Goal: Complete Application Form: Complete application form

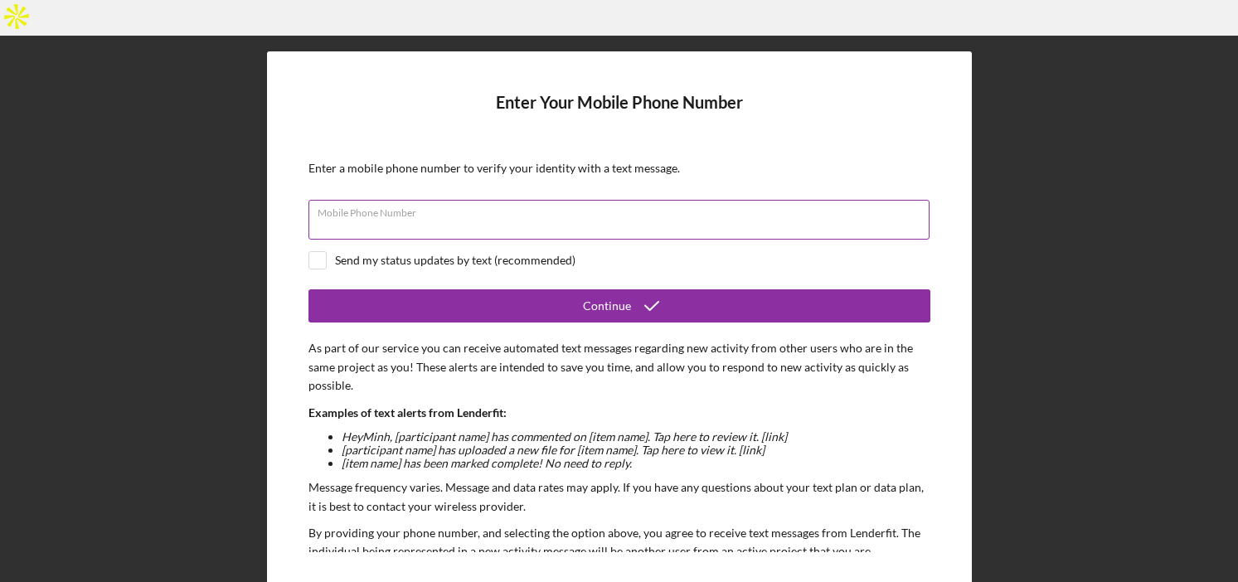
click at [682, 200] on input "Mobile Phone Number" at bounding box center [618, 220] width 621 height 40
paste input "[PHONE_NUMBER]"
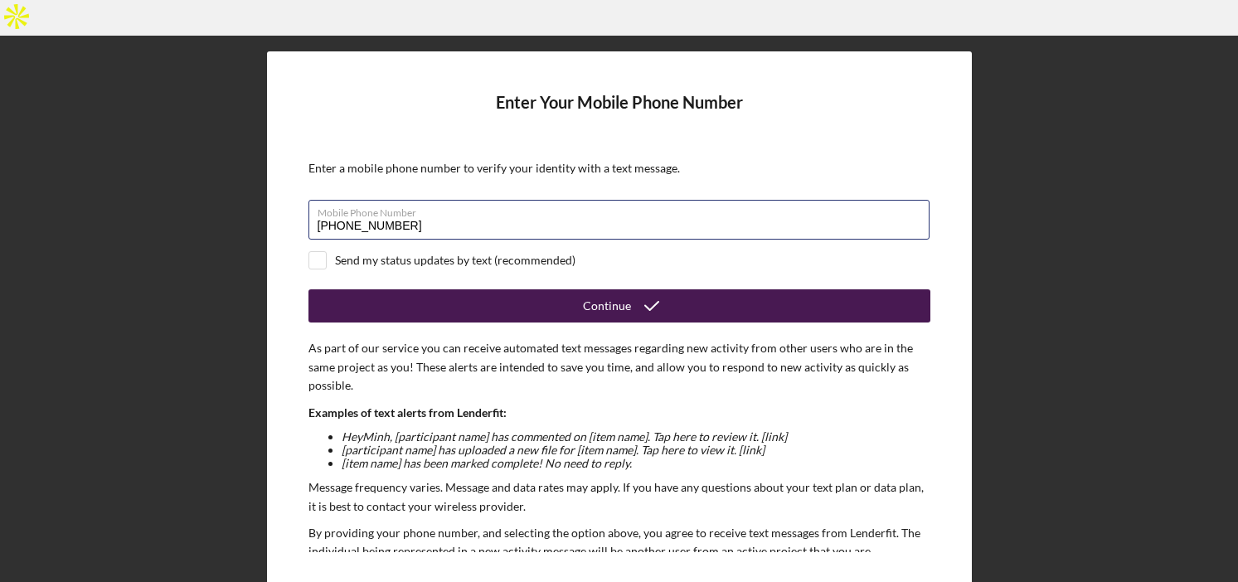
type input "[PHONE_NUMBER]"
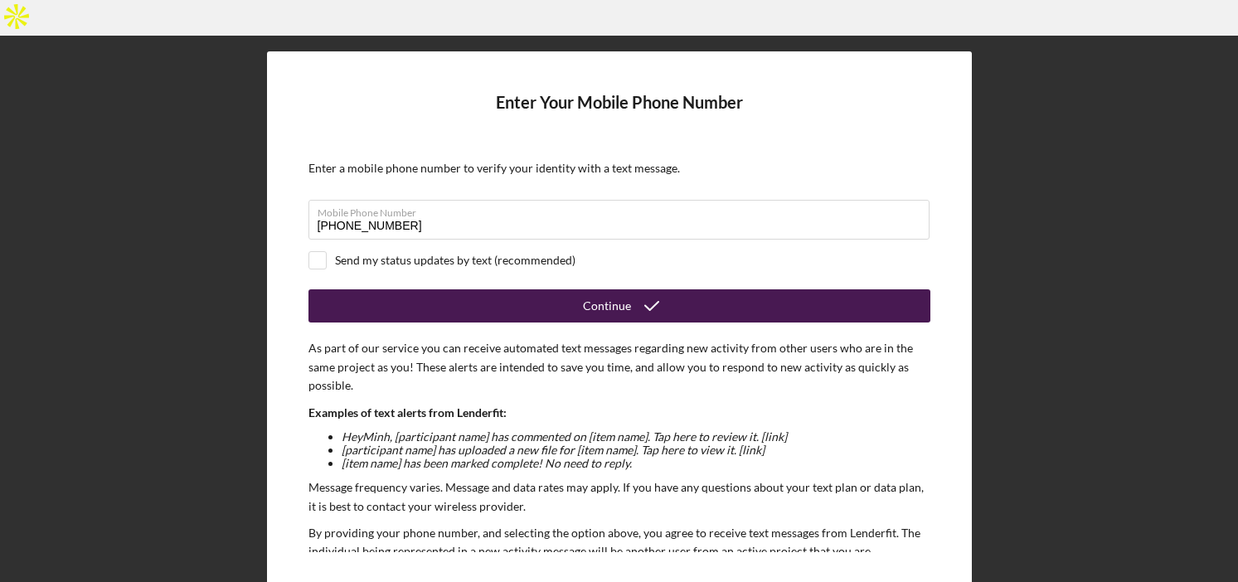
click at [424, 289] on button "Continue" at bounding box center [619, 305] width 622 height 33
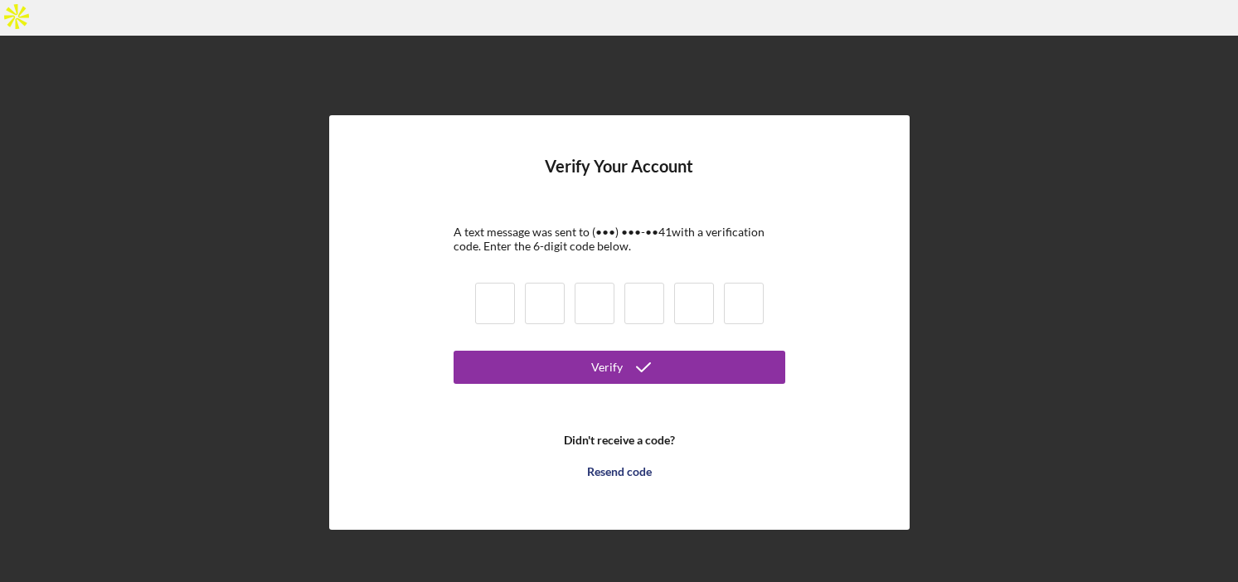
click at [626, 434] on b "Didn't receive a code?" at bounding box center [619, 440] width 111 height 13
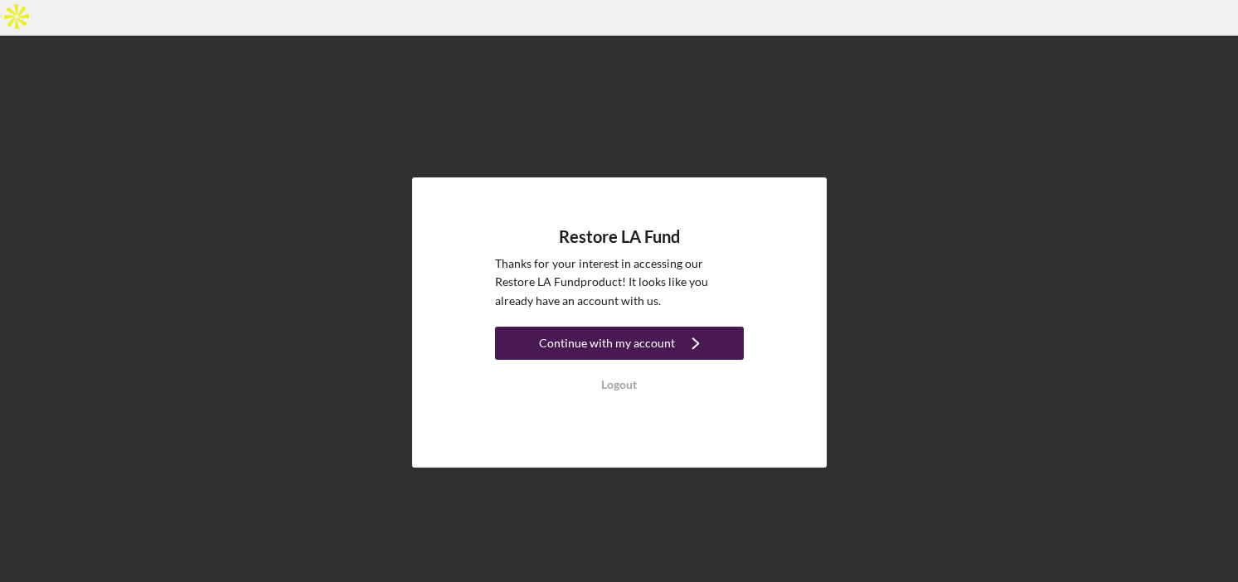
click at [573, 327] on div "Continue with my account" at bounding box center [607, 343] width 136 height 33
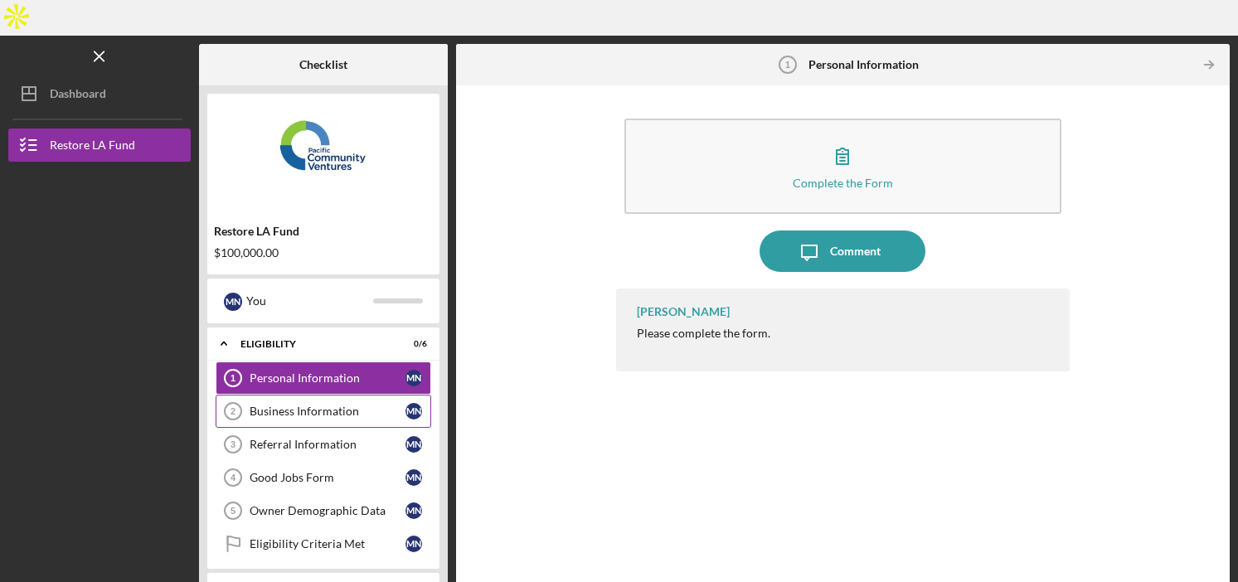
click at [357, 405] on div "Business Information" at bounding box center [328, 411] width 156 height 13
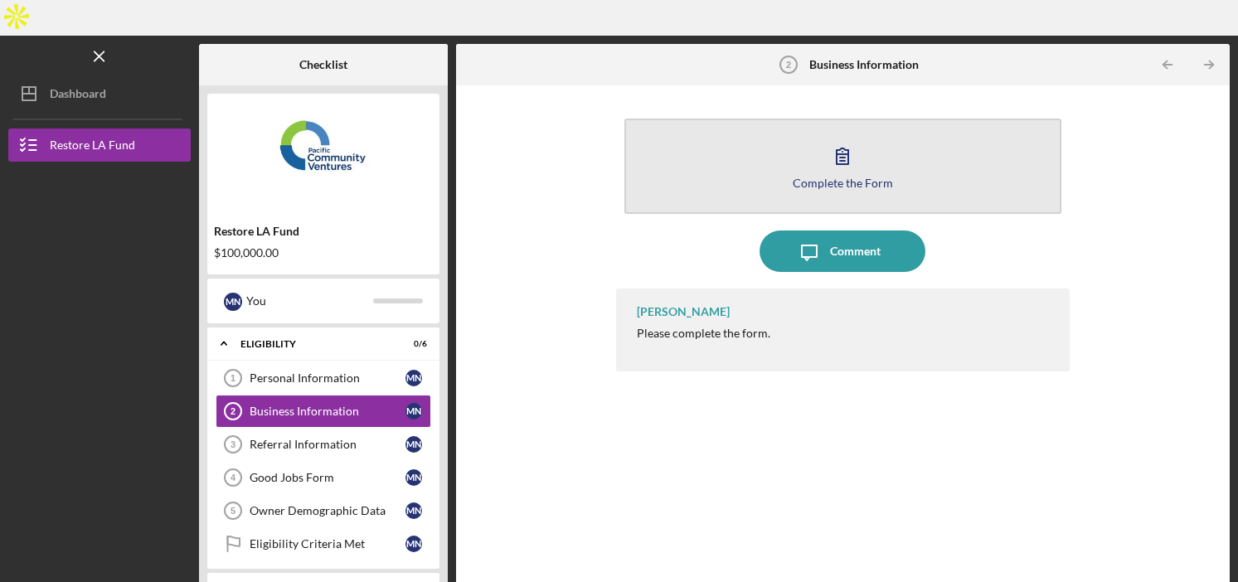
click at [864, 119] on button "Complete the Form Form" at bounding box center [843, 166] width 438 height 95
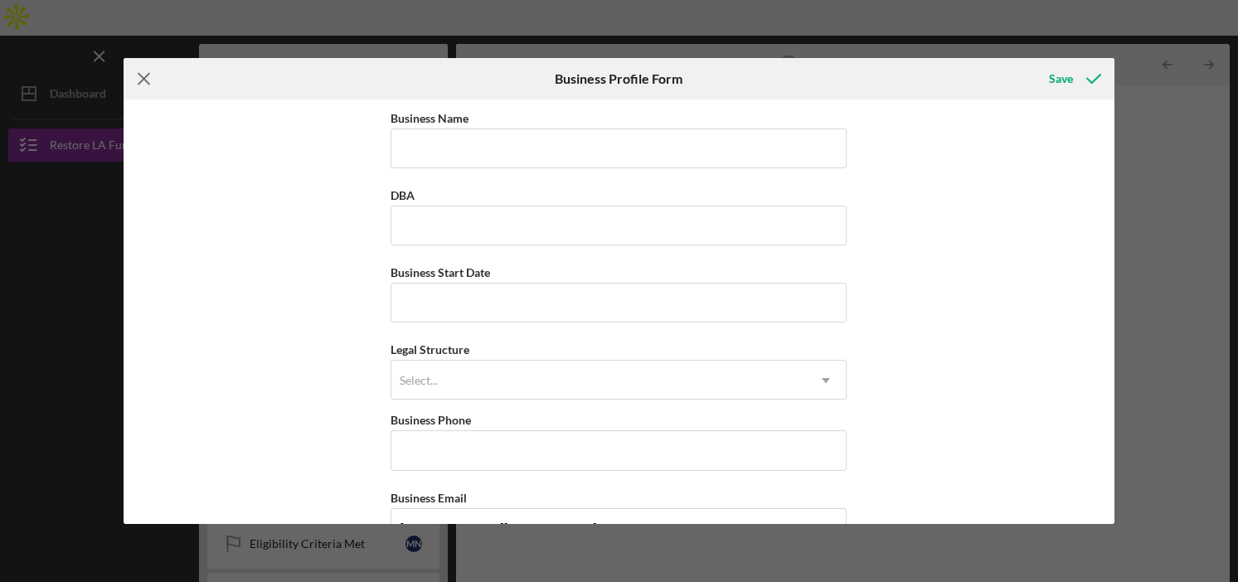
click at [138, 74] on line at bounding box center [143, 79] width 11 height 11
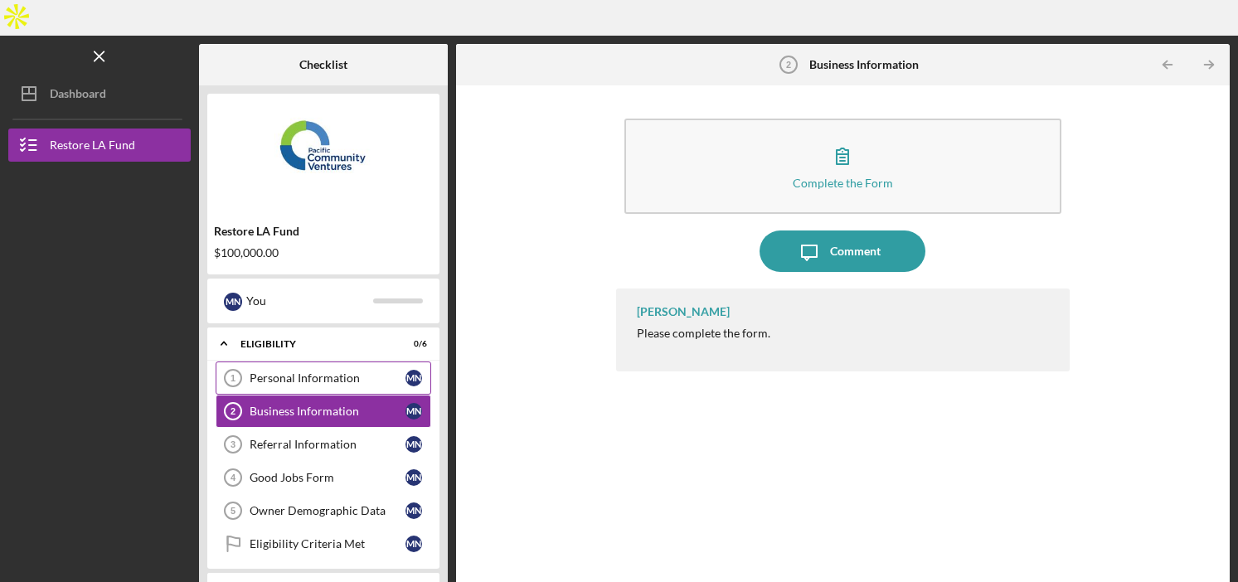
click at [325, 362] on link "Personal Information 1 Personal Information M N" at bounding box center [324, 378] width 216 height 33
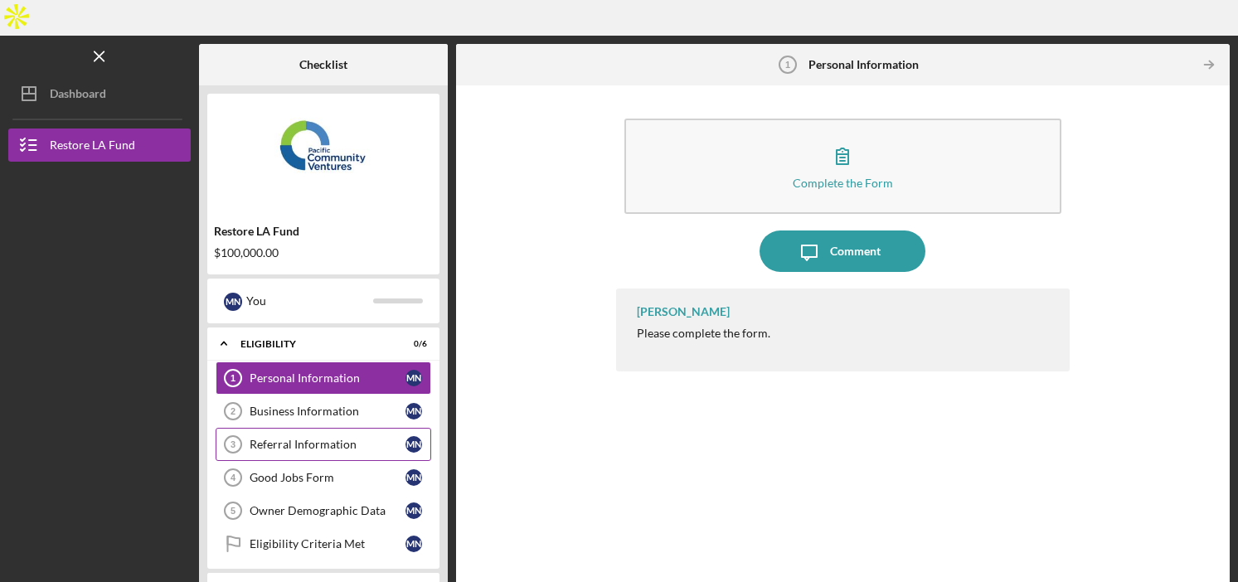
click at [314, 438] on div "Referral Information" at bounding box center [328, 444] width 156 height 13
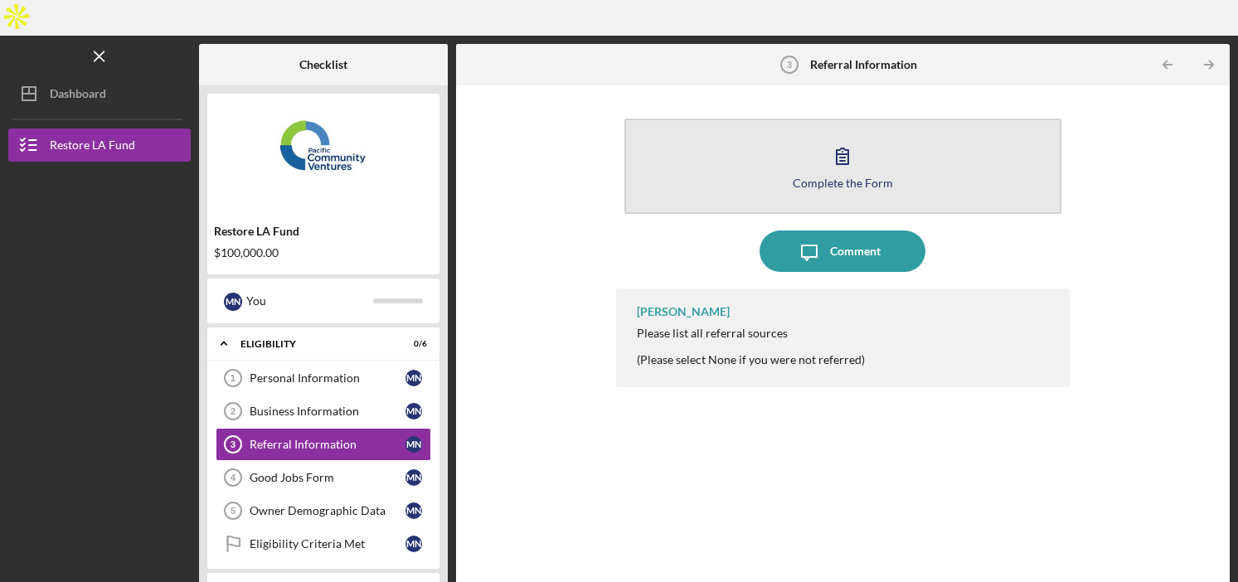
click at [721, 143] on button "Complete the Form Form" at bounding box center [843, 166] width 438 height 95
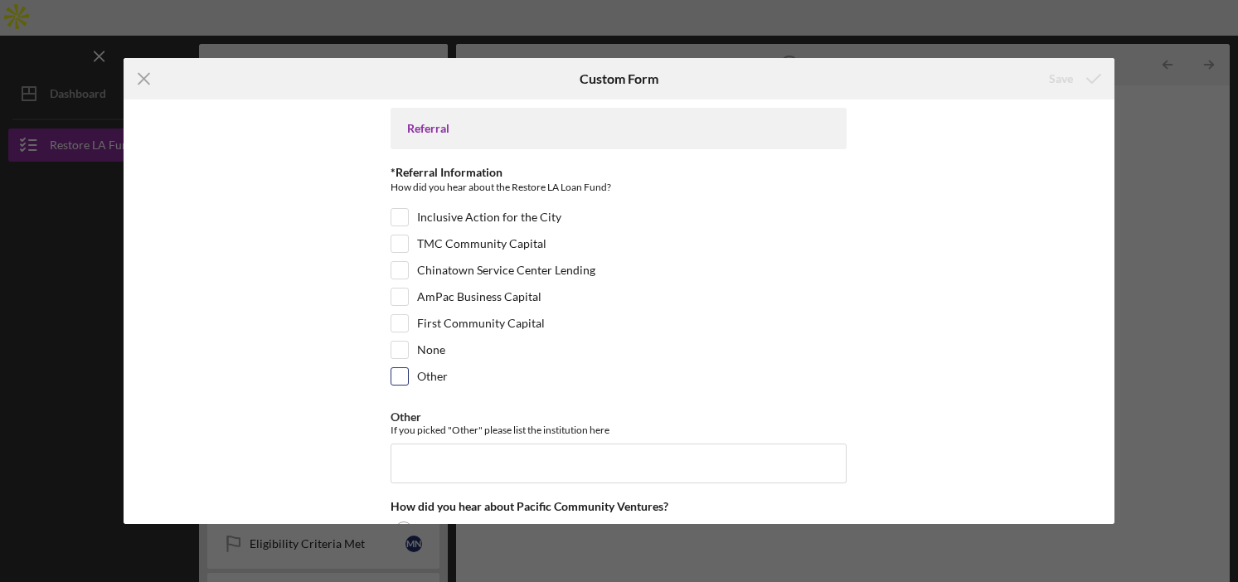
click at [417, 381] on label "Other" at bounding box center [432, 376] width 31 height 17
click at [408, 381] on input "Other" at bounding box center [399, 376] width 17 height 17
checkbox input "true"
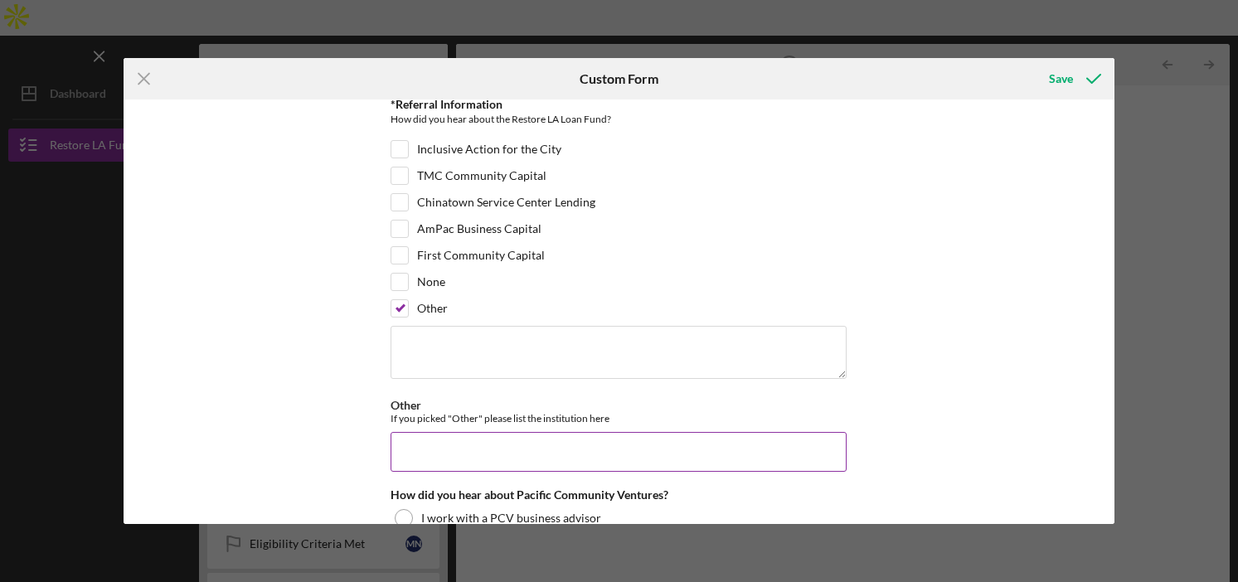
scroll to position [83, 0]
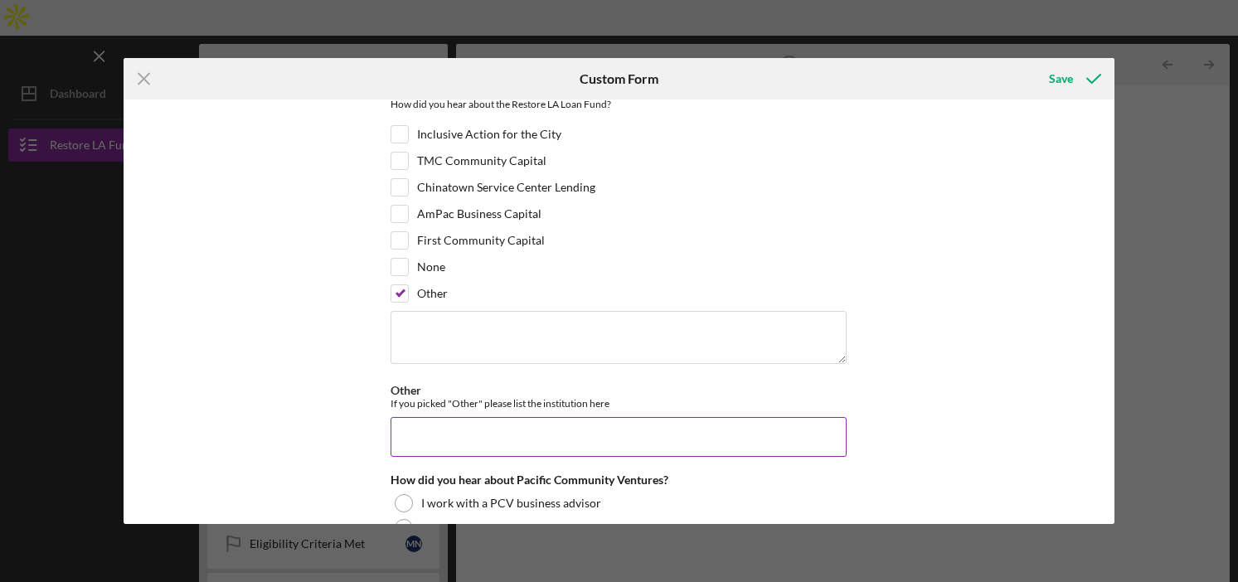
click at [420, 444] on input "Other" at bounding box center [619, 437] width 456 height 40
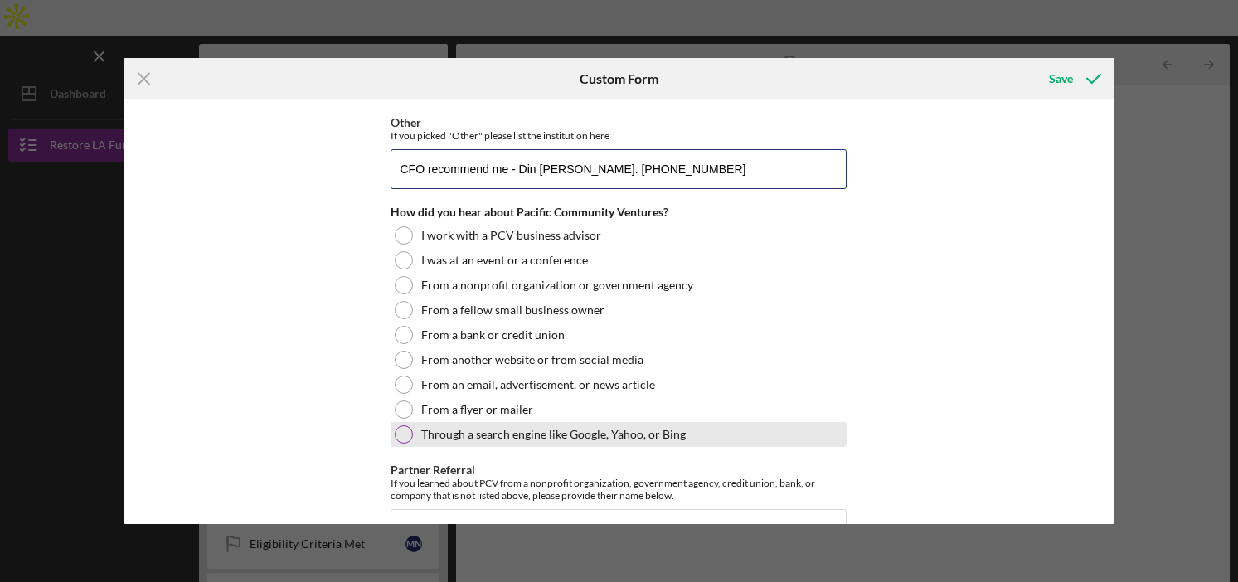
scroll to position [352, 0]
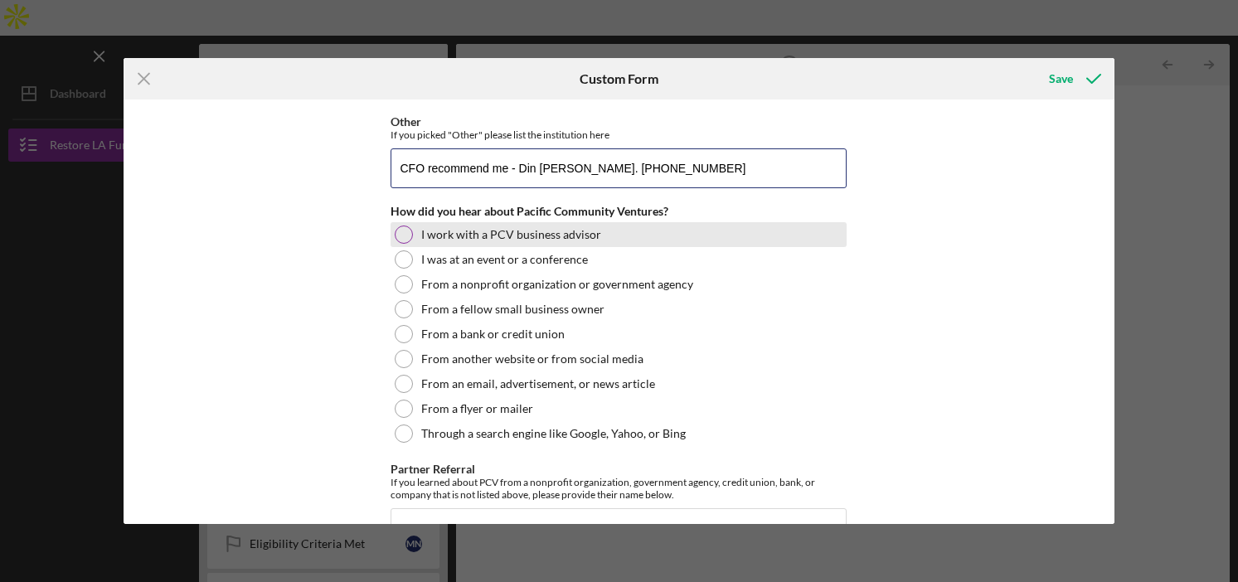
type input "CFO recommend me - Din [PERSON_NAME]. [PHONE_NUMBER]"
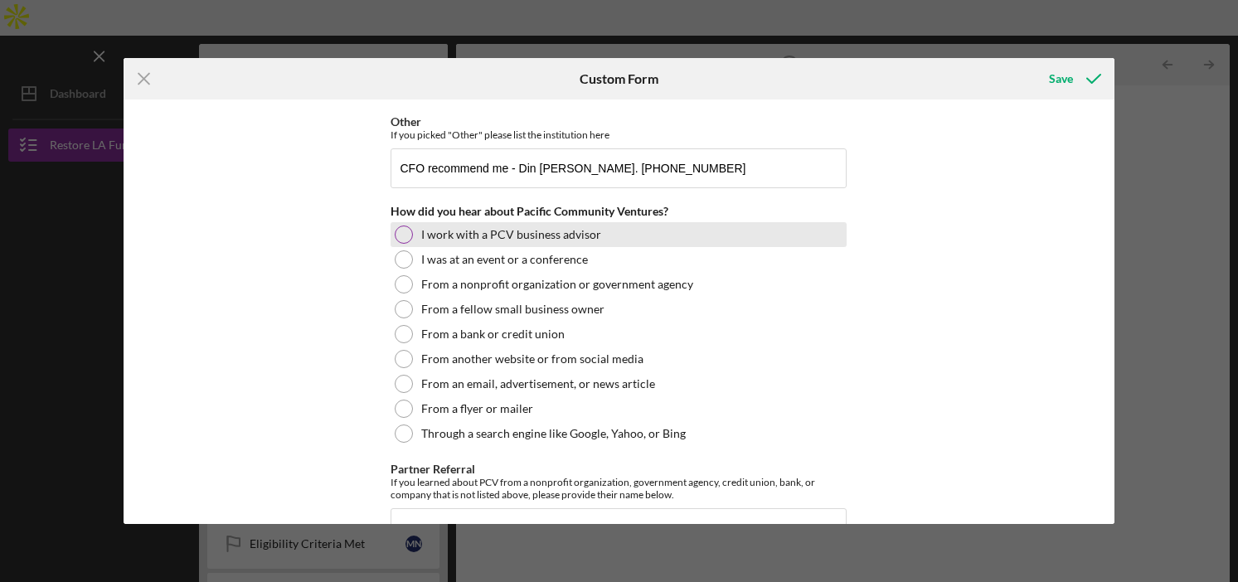
click at [483, 241] on div "I work with a PCV business advisor" at bounding box center [619, 234] width 456 height 25
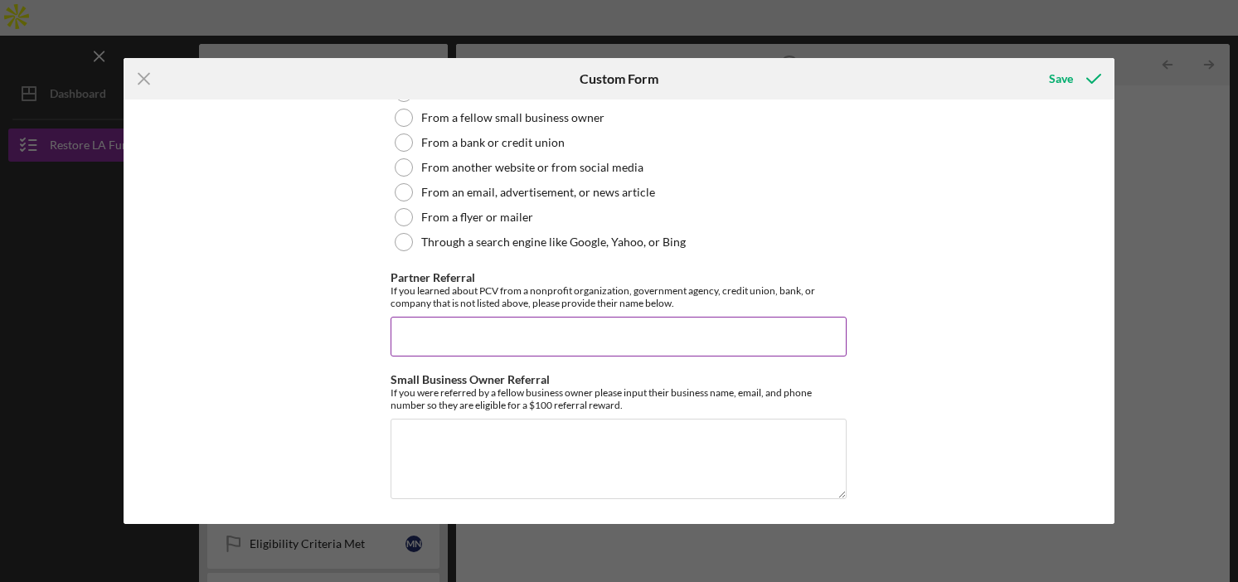
scroll to position [544, 0]
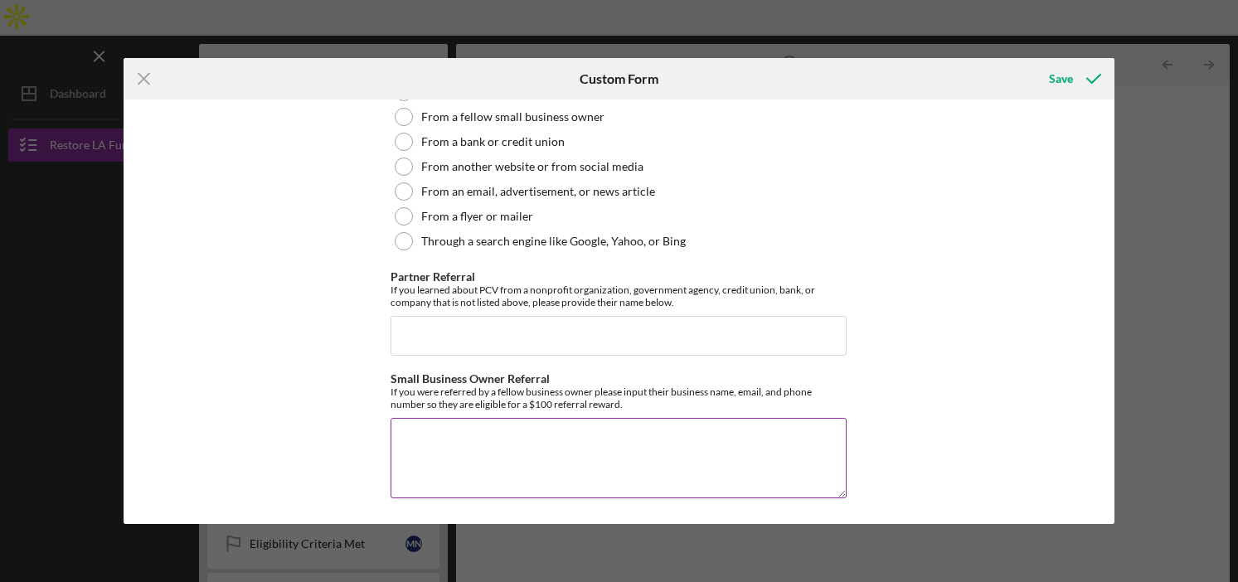
click at [464, 449] on textarea "Small Business Owner Referral" at bounding box center [619, 458] width 456 height 80
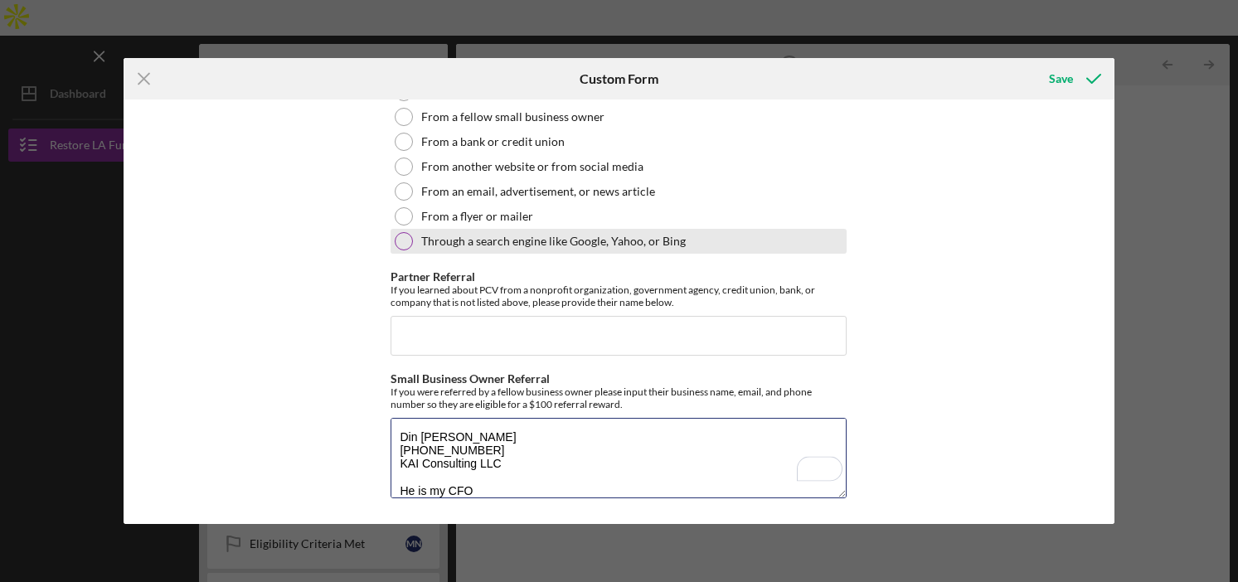
type textarea "Din [PERSON_NAME] [PHONE_NUMBER] KAI Consulting LLC He is my CFO"
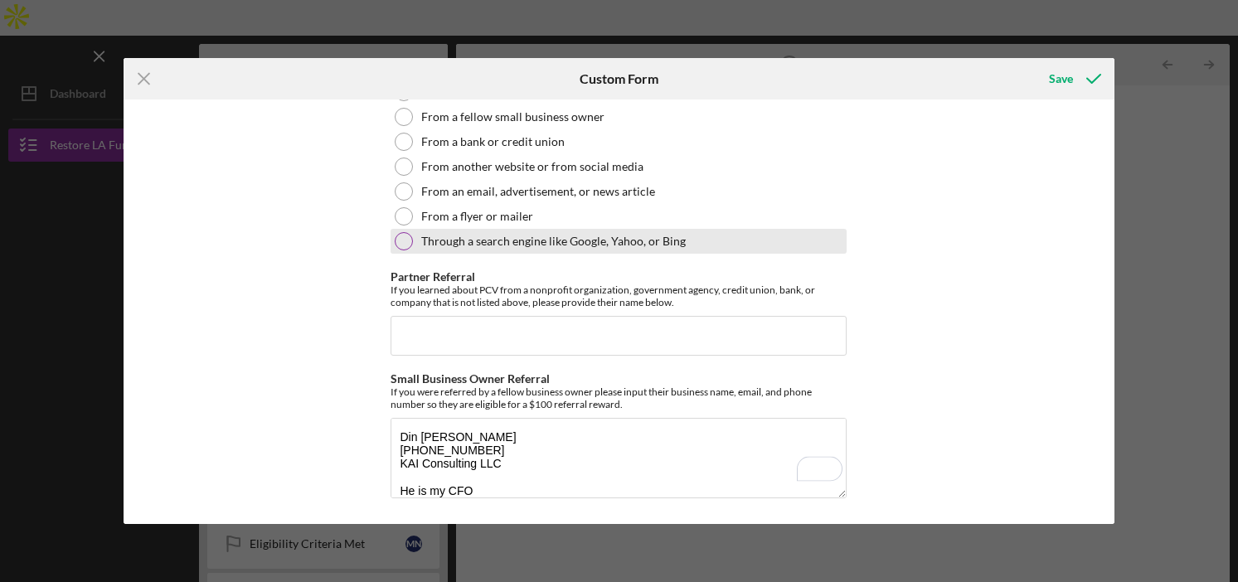
click at [440, 243] on label "Through a search engine like Google, Yahoo, or Bing" at bounding box center [553, 241] width 265 height 13
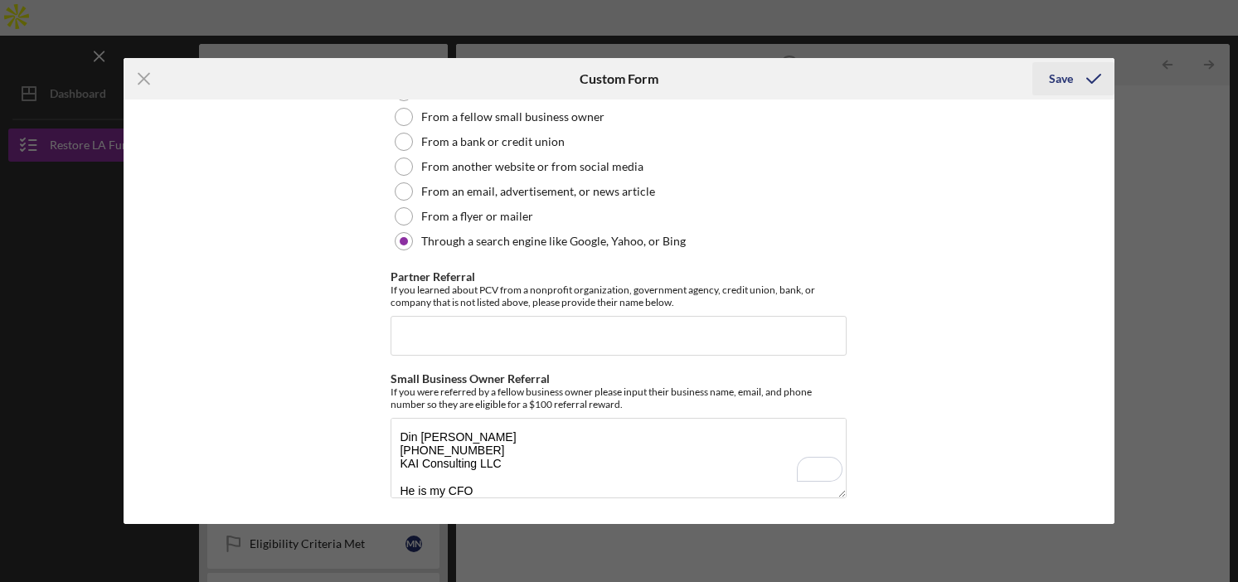
click at [1078, 87] on icon "submit" at bounding box center [1093, 78] width 41 height 41
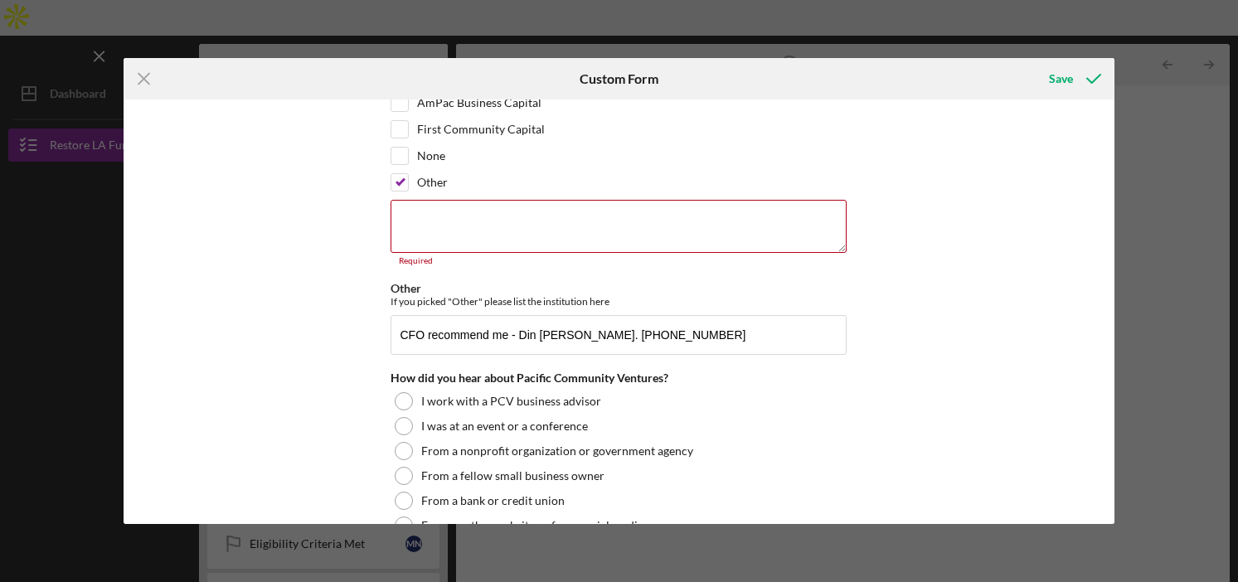
scroll to position [178, 0]
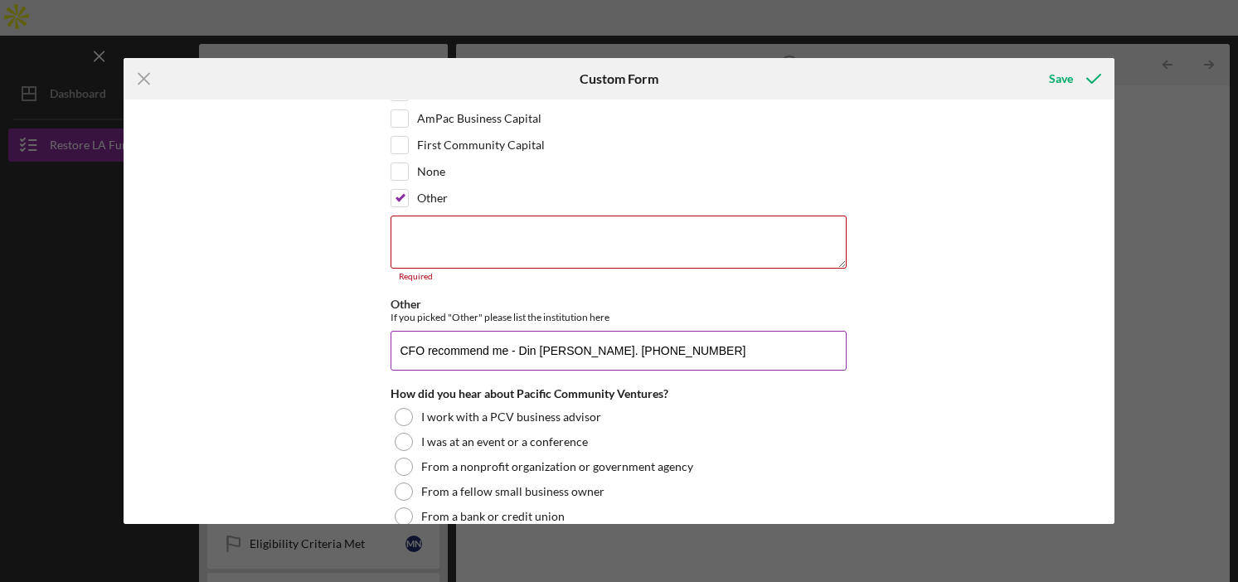
click at [534, 358] on input "CFO recommend me - Din [PERSON_NAME]. [PHONE_NUMBER]" at bounding box center [619, 351] width 456 height 40
click at [522, 247] on textarea at bounding box center [619, 242] width 456 height 53
paste textarea "CFO recommend me - Din [PERSON_NAME]. [PHONE_NUMBER]"
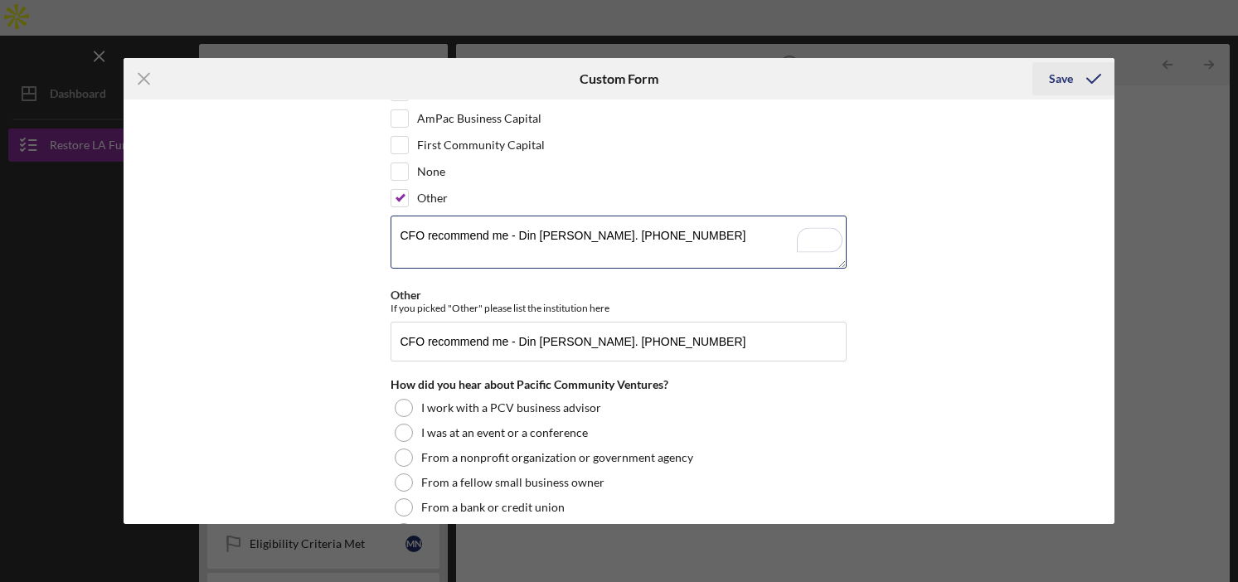
type textarea "CFO recommend me - Din [PERSON_NAME]. [PHONE_NUMBER]"
click at [1059, 78] on div "Save" at bounding box center [1061, 78] width 24 height 33
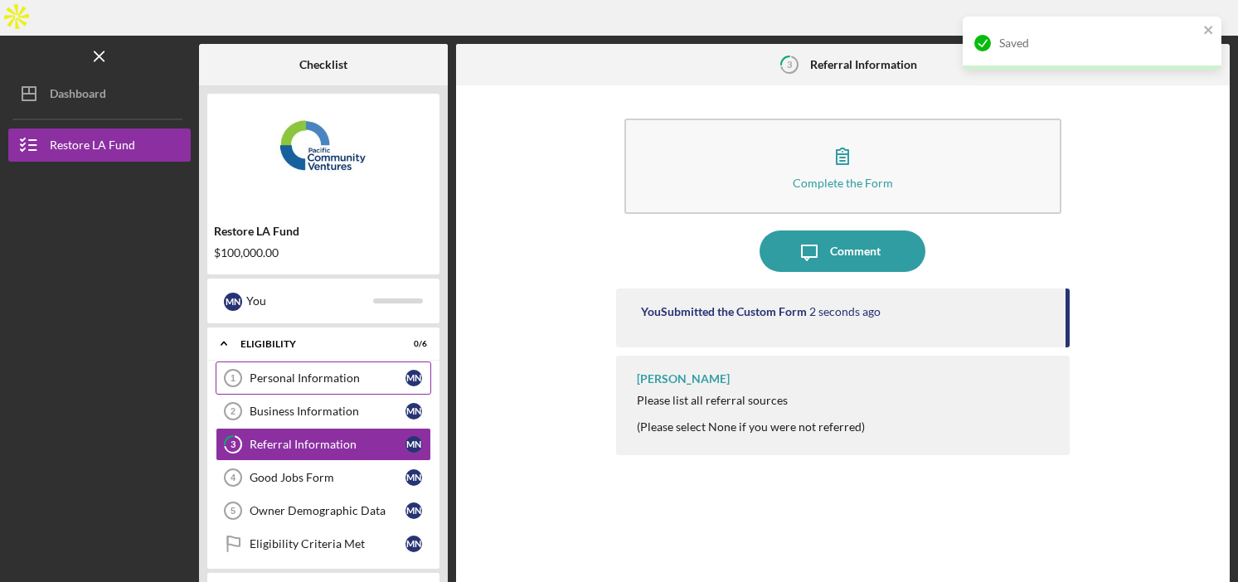
click at [337, 362] on link "Personal Information 1 Personal Information M N" at bounding box center [324, 378] width 216 height 33
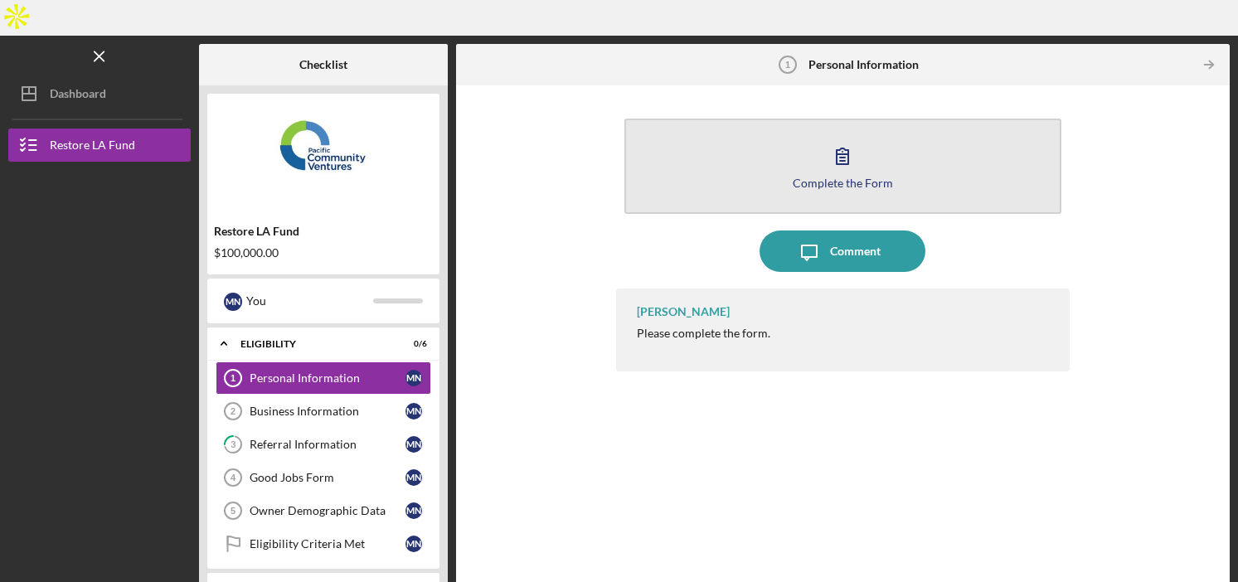
click at [816, 132] on button "Complete the Form Form" at bounding box center [843, 166] width 438 height 95
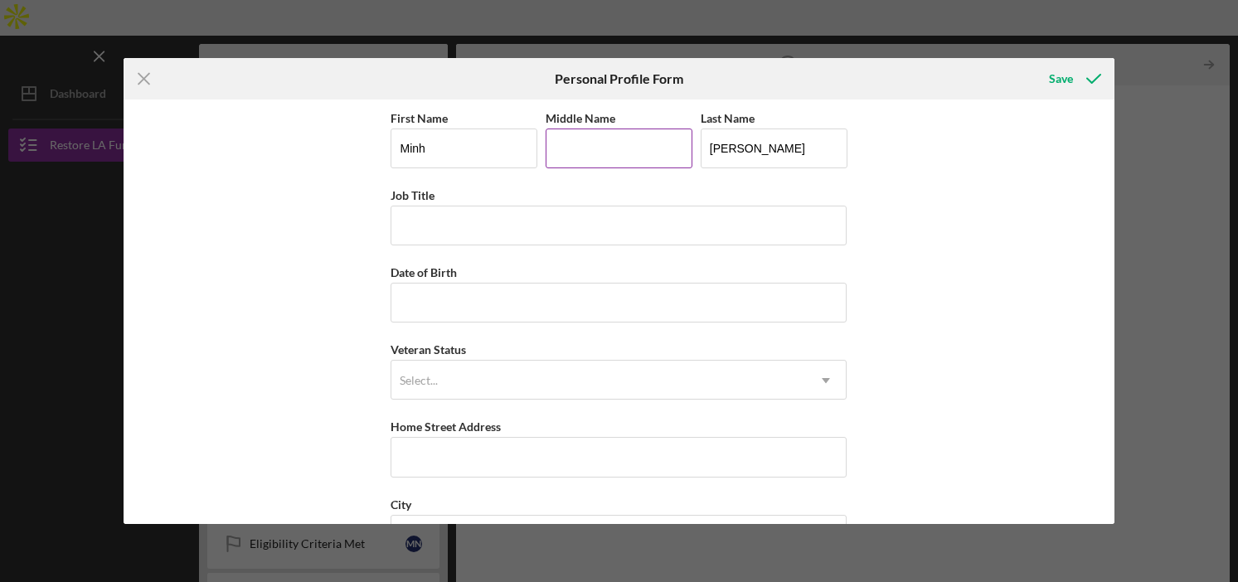
click at [629, 154] on input "Middle Name" at bounding box center [619, 149] width 147 height 40
paste input "[PERSON_NAME]"
type input "[PERSON_NAME]"
click at [537, 221] on input "Job Title" at bounding box center [619, 226] width 456 height 40
type input "President"
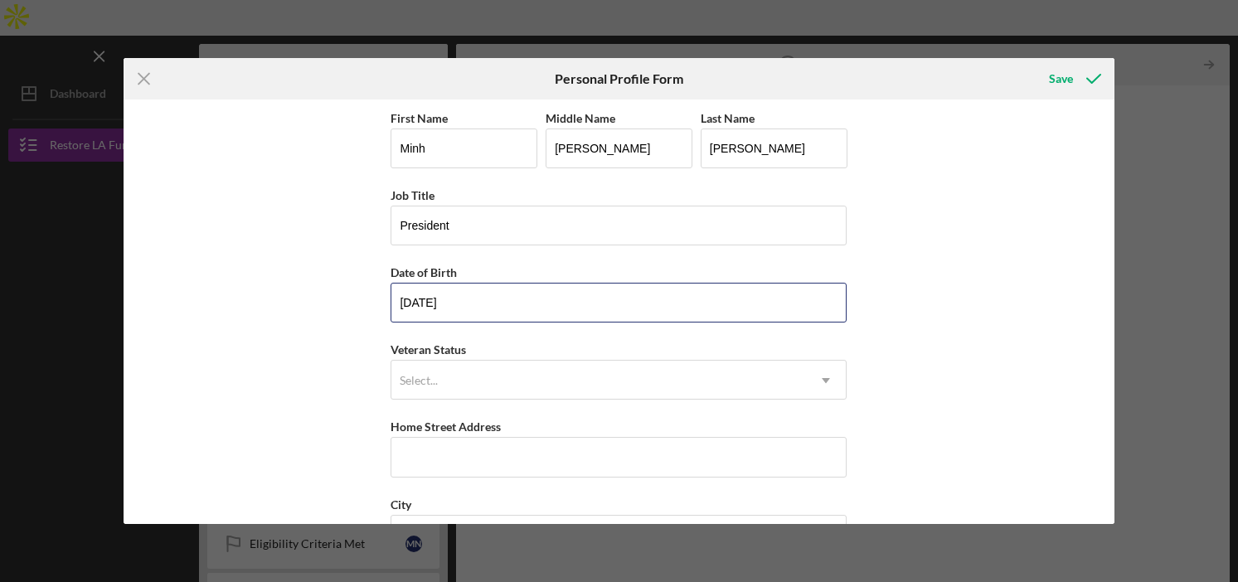
type input "[DATE]"
click at [580, 401] on div "First Name [PERSON_NAME] Middle Name [PERSON_NAME] Last Name [PERSON_NAME] Titl…" at bounding box center [619, 417] width 456 height 618
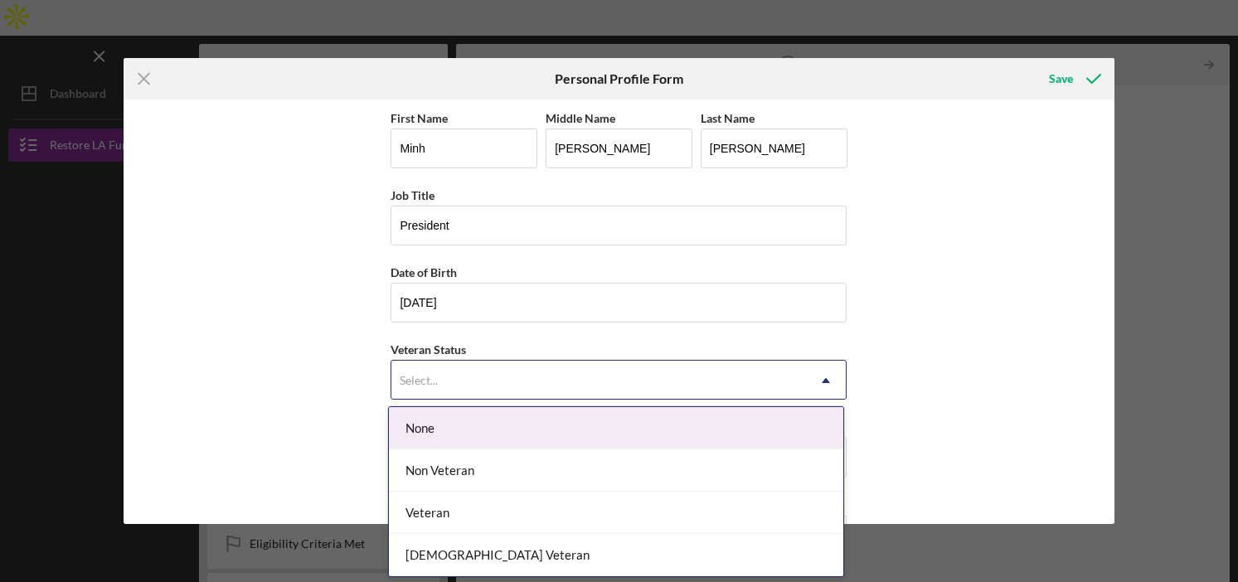
click at [574, 391] on div "Select..." at bounding box center [598, 381] width 415 height 38
click at [528, 425] on div "None" at bounding box center [616, 428] width 454 height 42
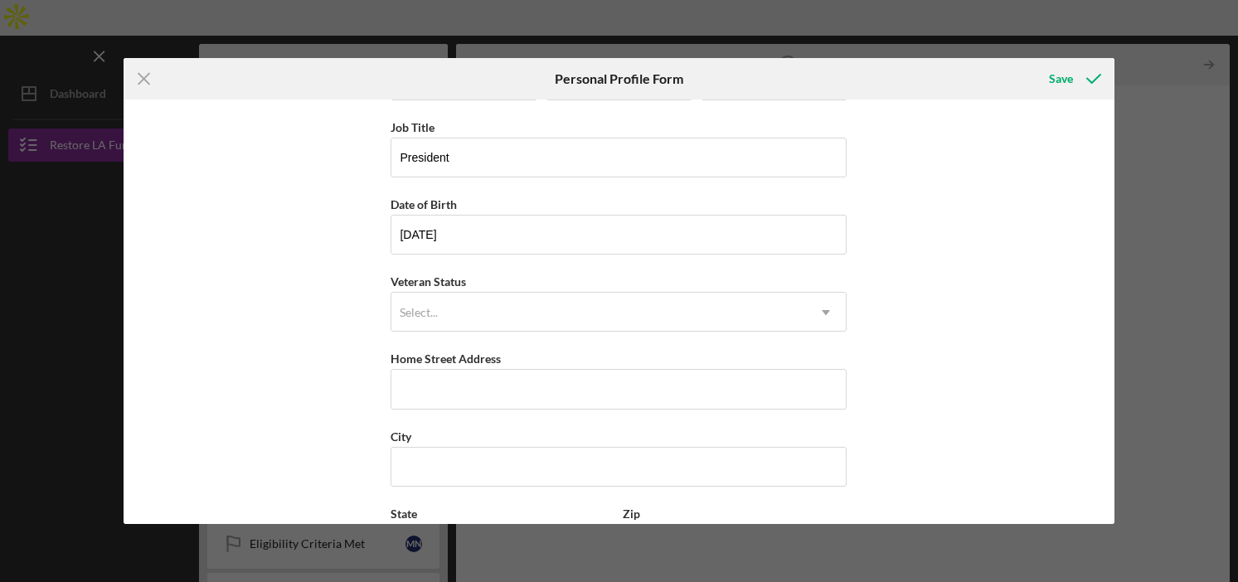
scroll to position [106, 0]
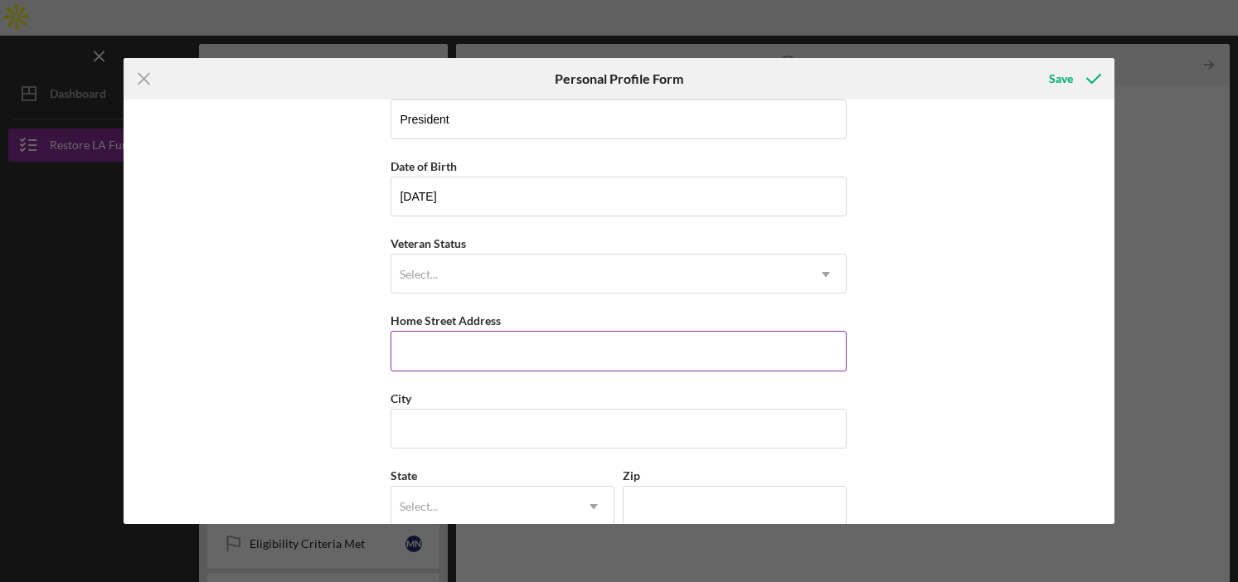
click at [488, 345] on input "Home Street Address" at bounding box center [619, 351] width 456 height 40
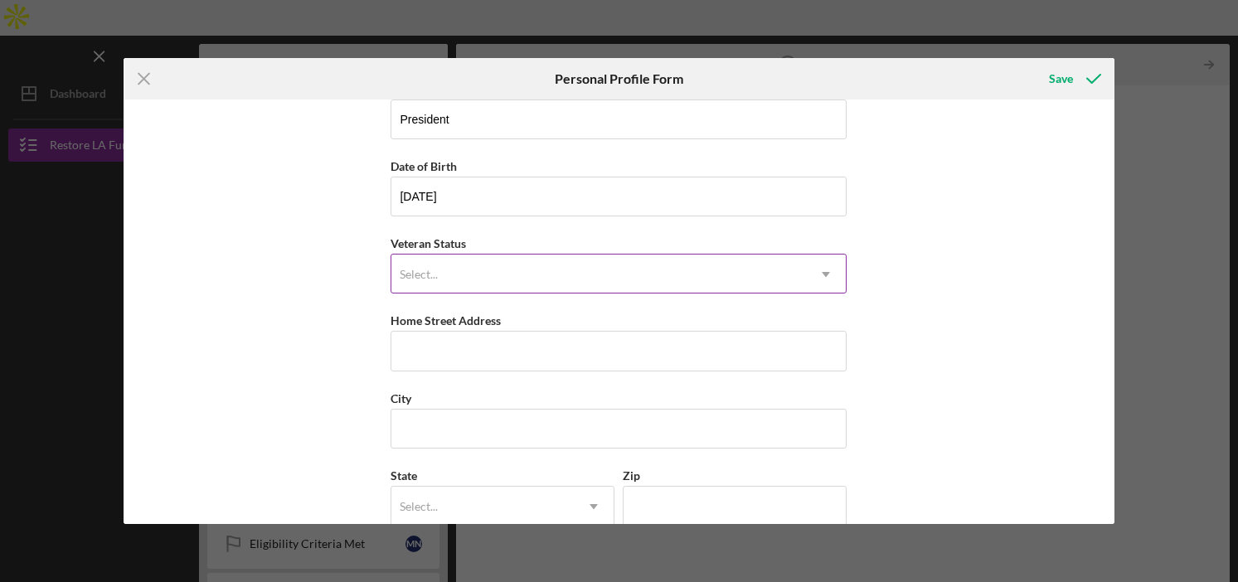
click at [483, 286] on div "Select..." at bounding box center [598, 274] width 415 height 38
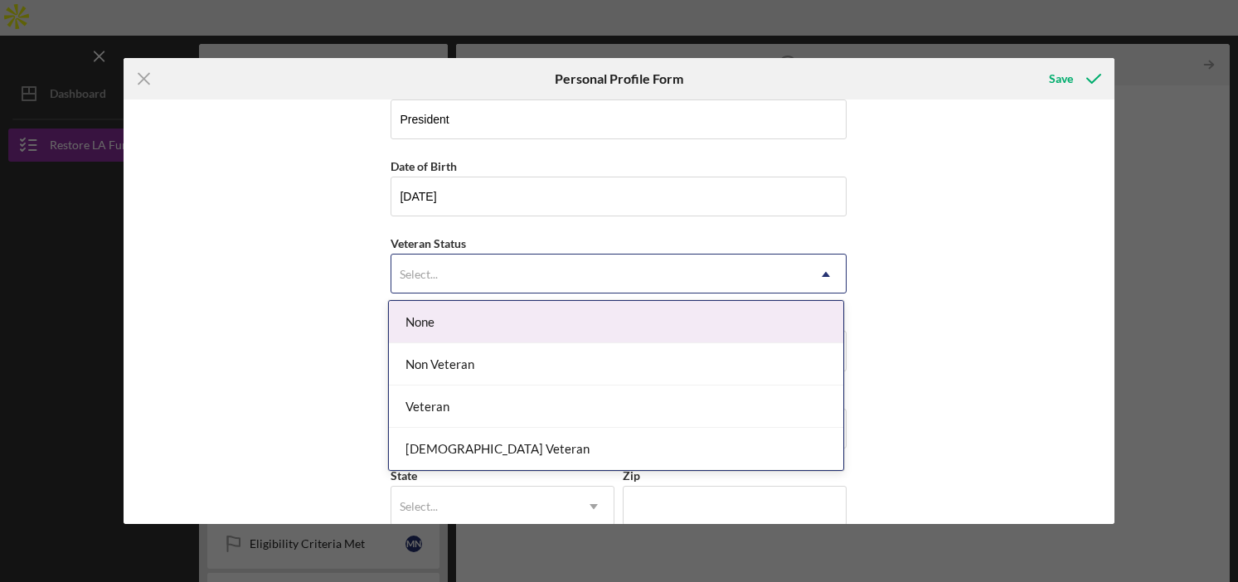
click at [460, 324] on div "None" at bounding box center [616, 322] width 454 height 42
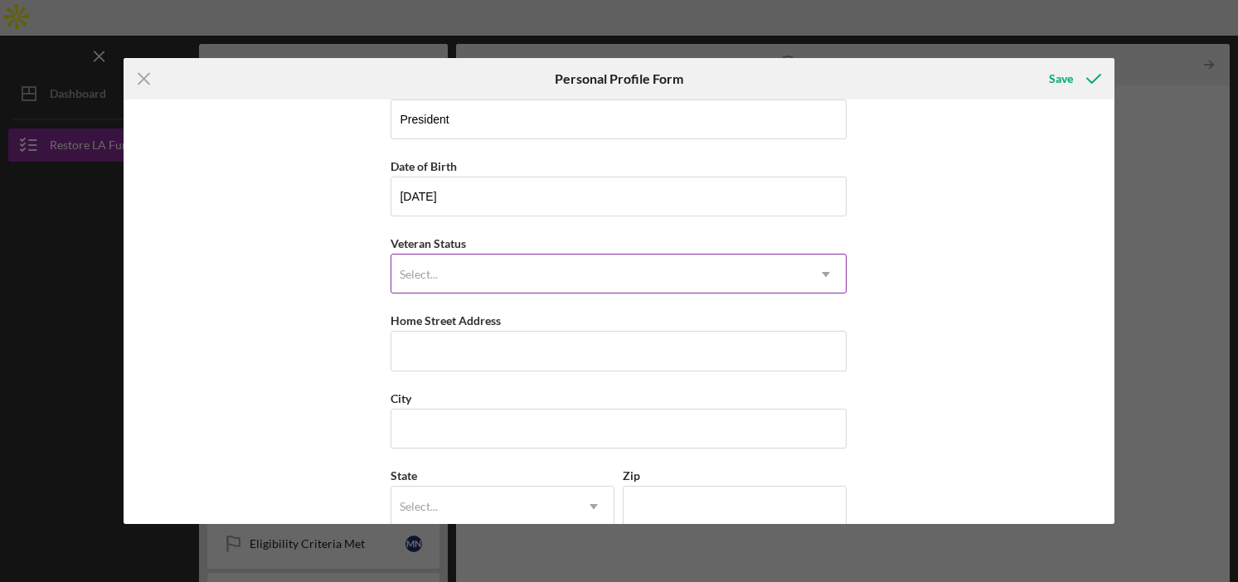
click at [471, 270] on div "Select..." at bounding box center [598, 274] width 415 height 38
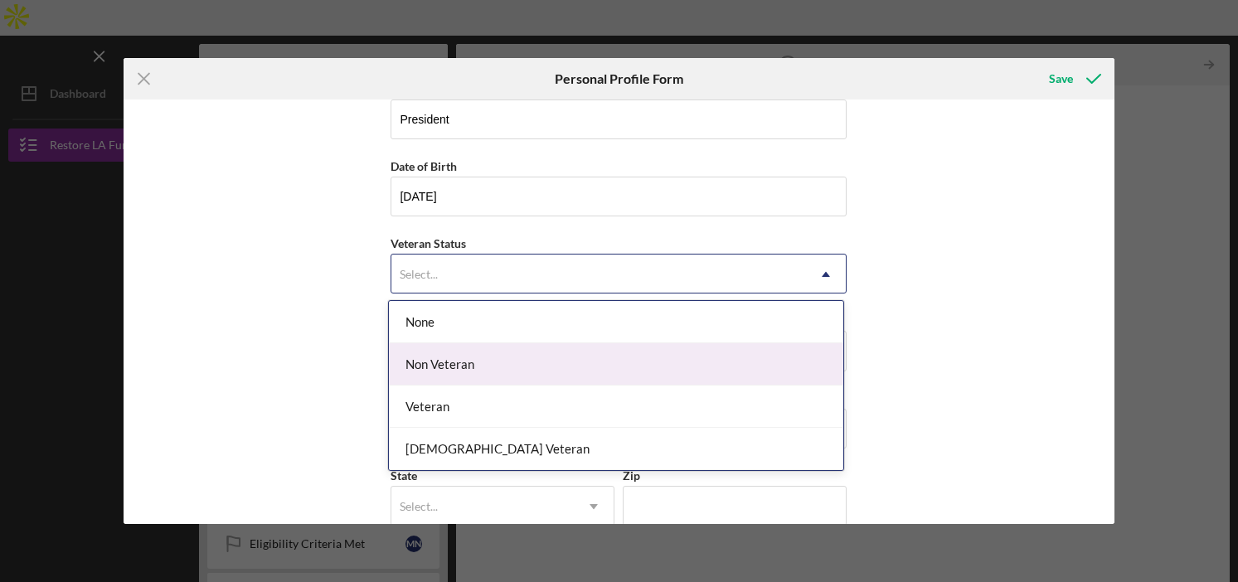
click at [451, 377] on div "Non Veteran" at bounding box center [616, 364] width 454 height 42
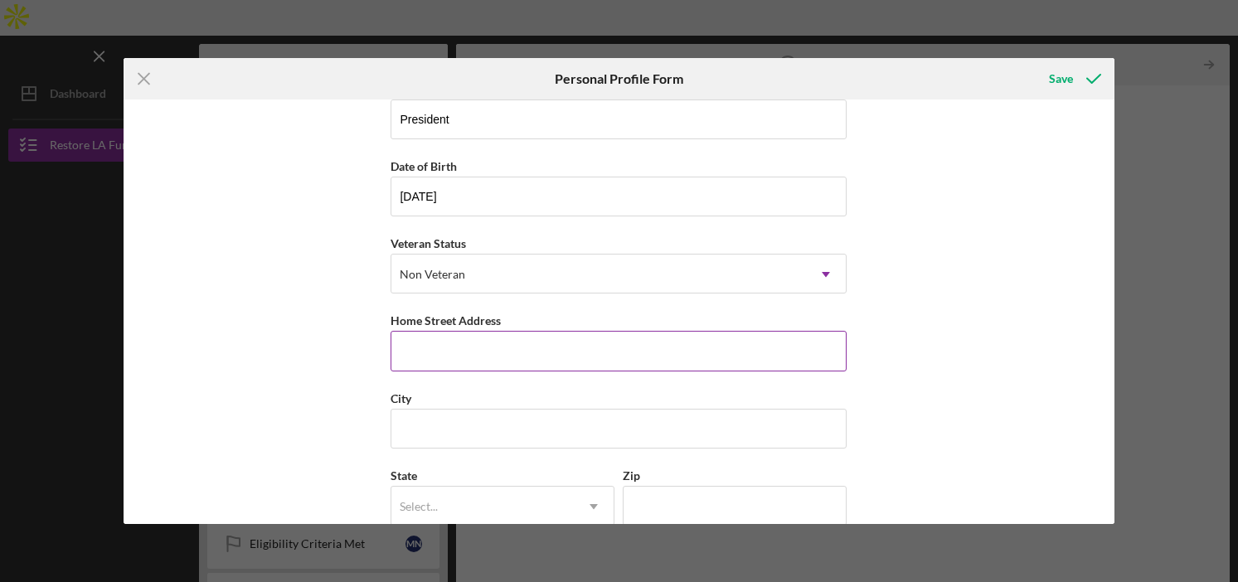
click at [454, 352] on input "Home Street Address" at bounding box center [619, 351] width 456 height 40
paste input "[STREET_ADDRESS]"
type input "[STREET_ADDRESS]"
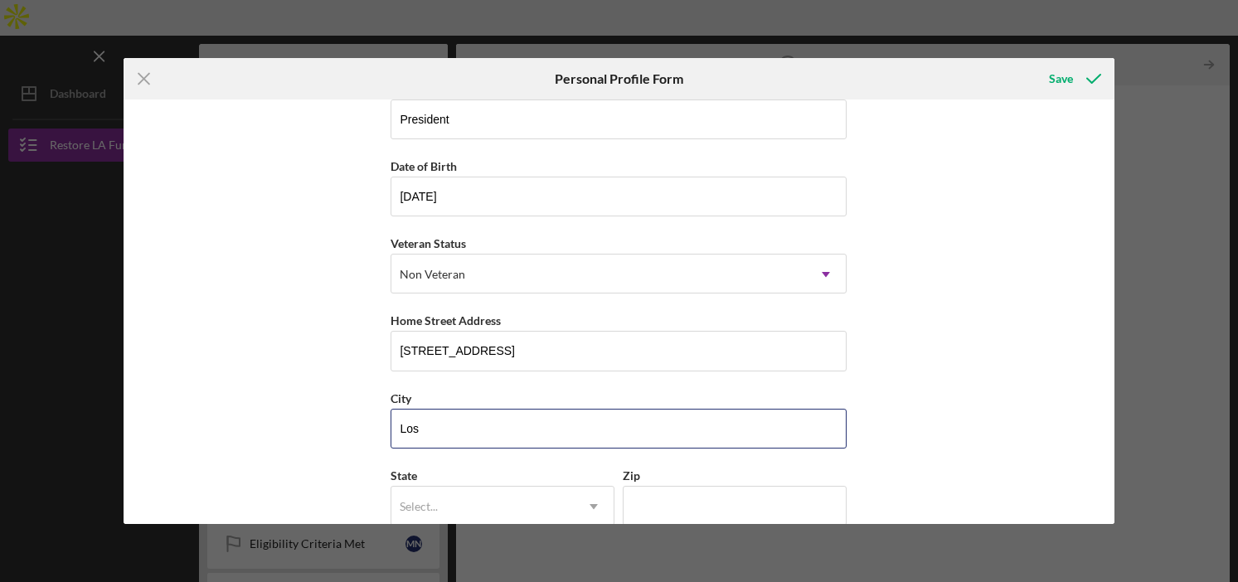
type input "[GEOGRAPHIC_DATA]"
type input "c"
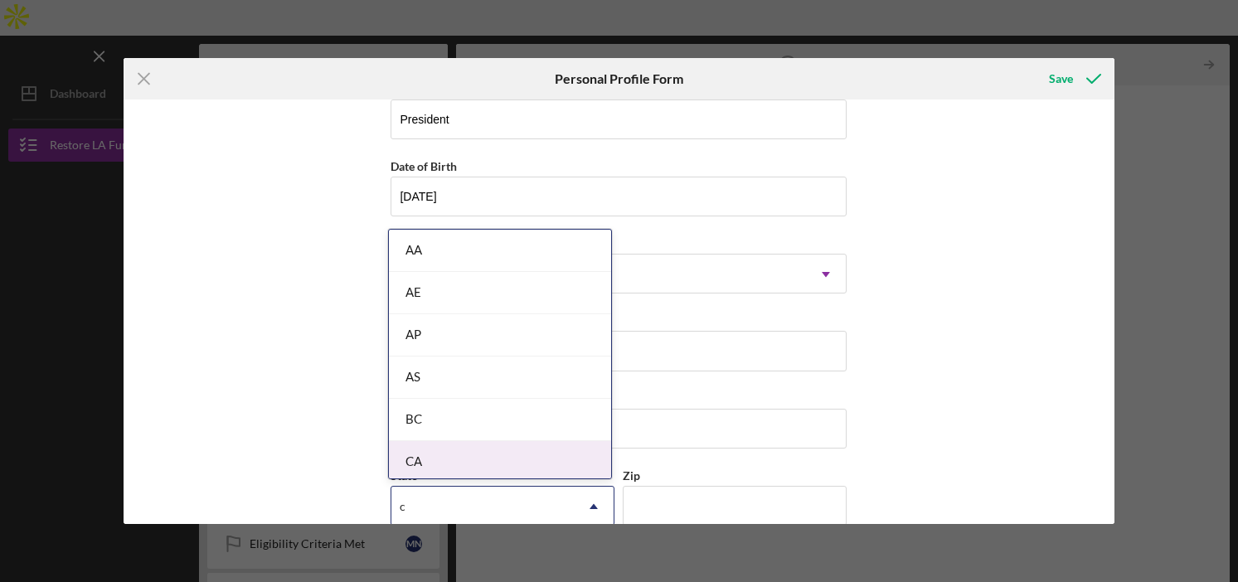
click at [486, 464] on div "CA" at bounding box center [500, 462] width 222 height 42
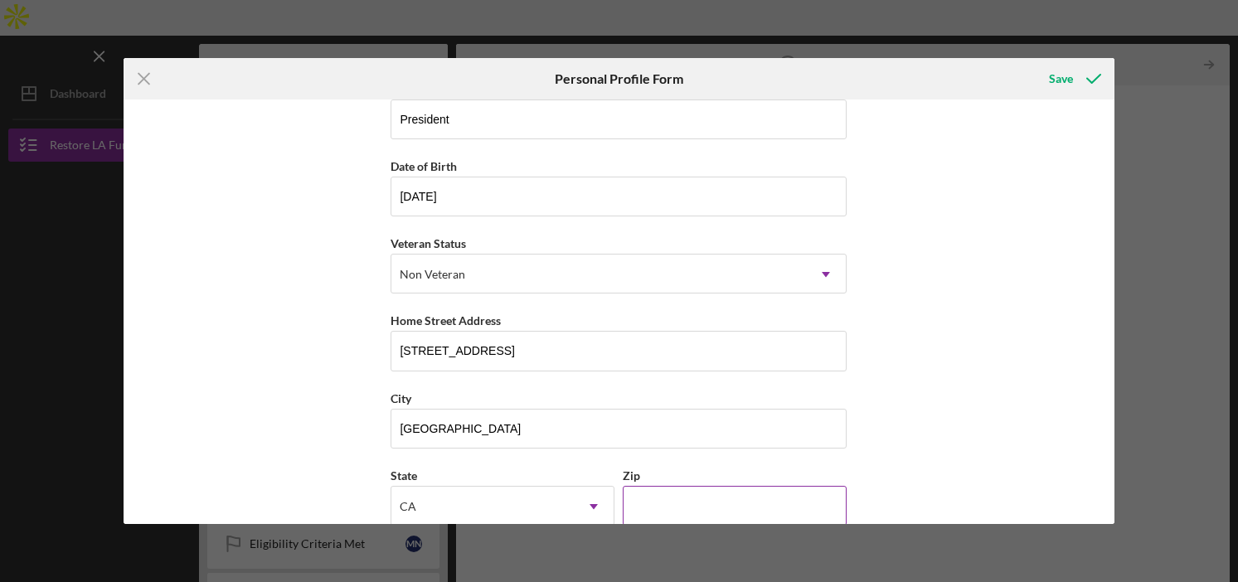
click at [647, 508] on input "Zip" at bounding box center [735, 506] width 224 height 40
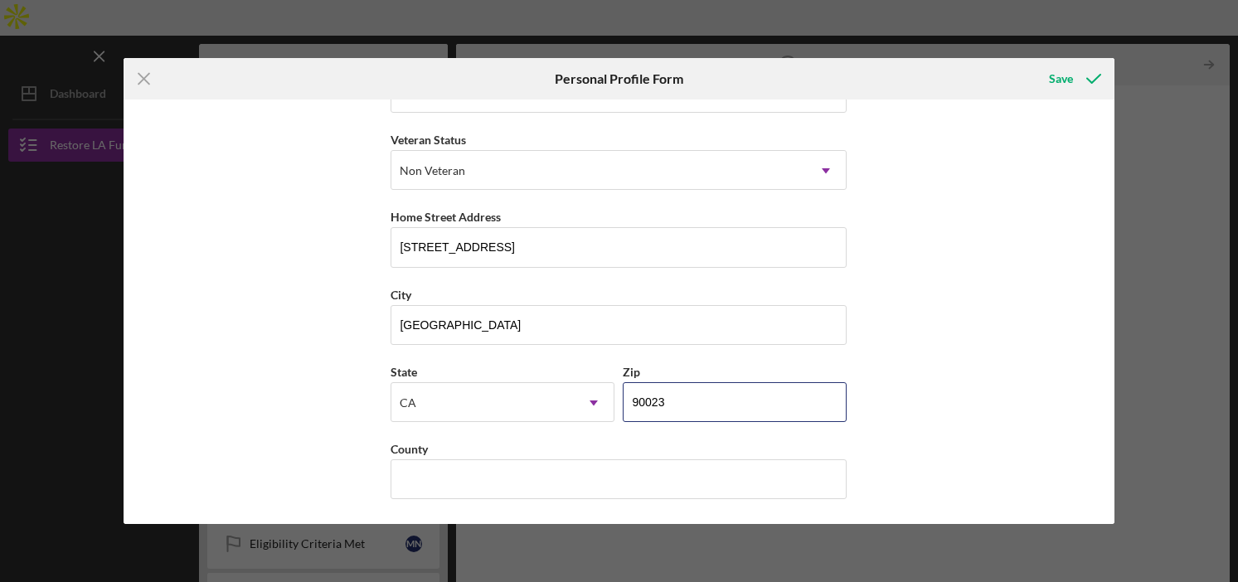
type input "90023"
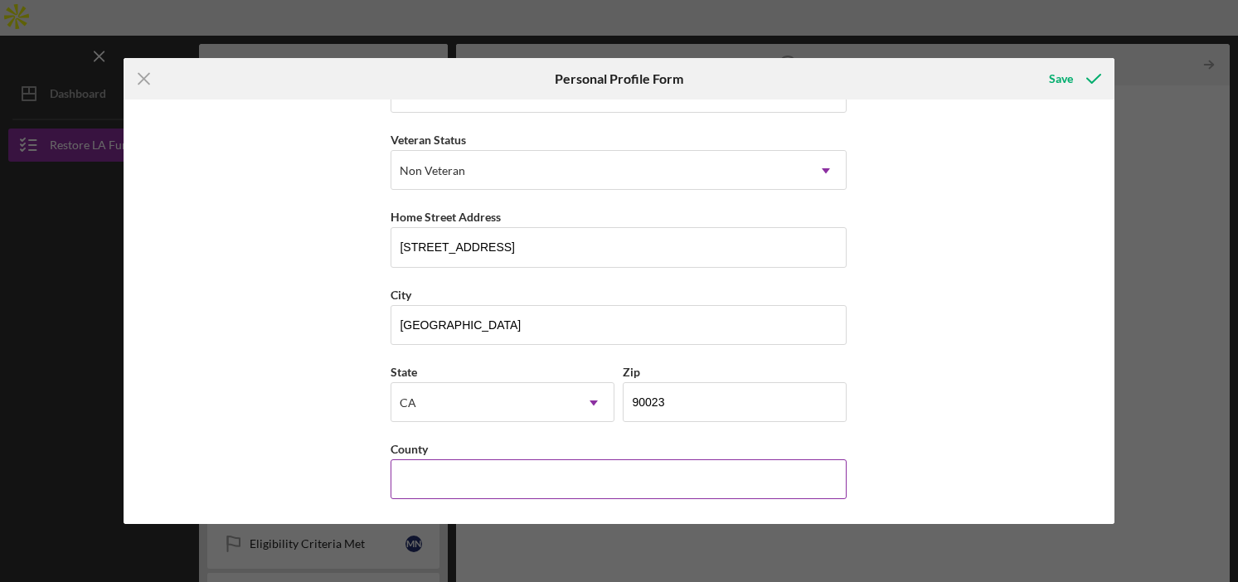
click at [537, 492] on input "County" at bounding box center [619, 479] width 456 height 40
type input "LA County"
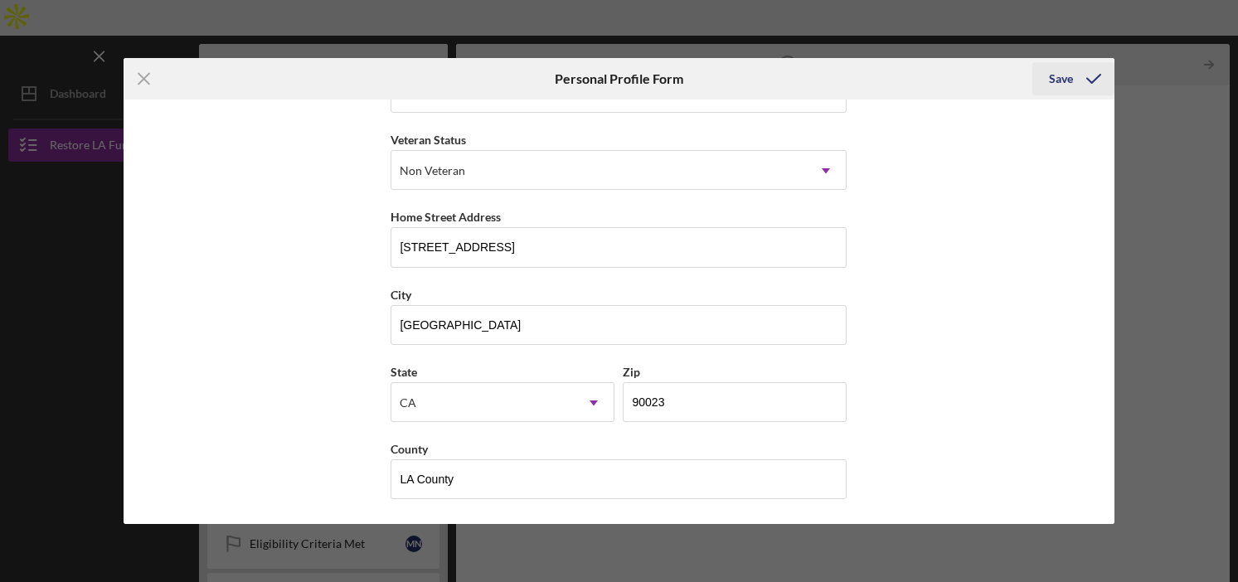
click at [1071, 79] on div "Save" at bounding box center [1061, 78] width 24 height 33
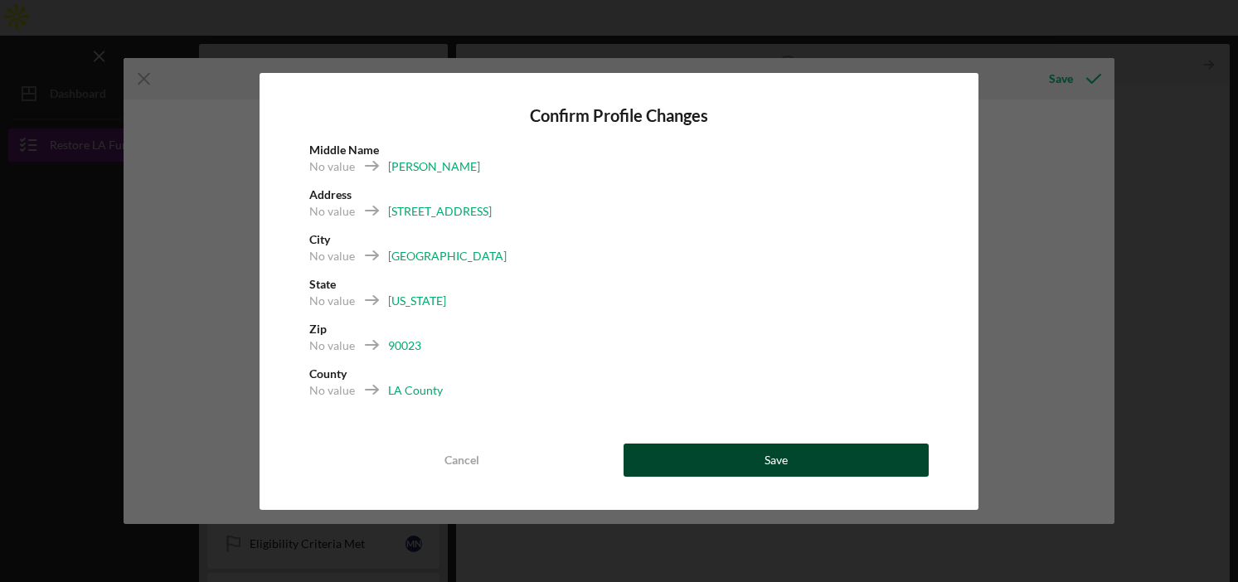
click at [770, 460] on div "Save" at bounding box center [776, 460] width 23 height 33
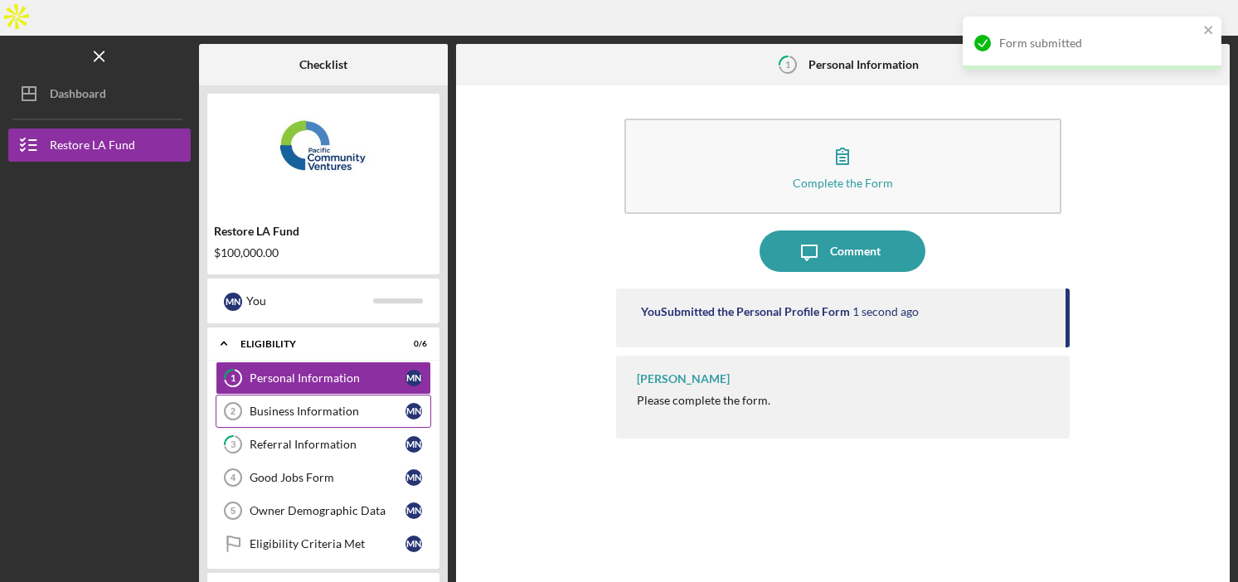
click at [287, 405] on div "Business Information" at bounding box center [328, 411] width 156 height 13
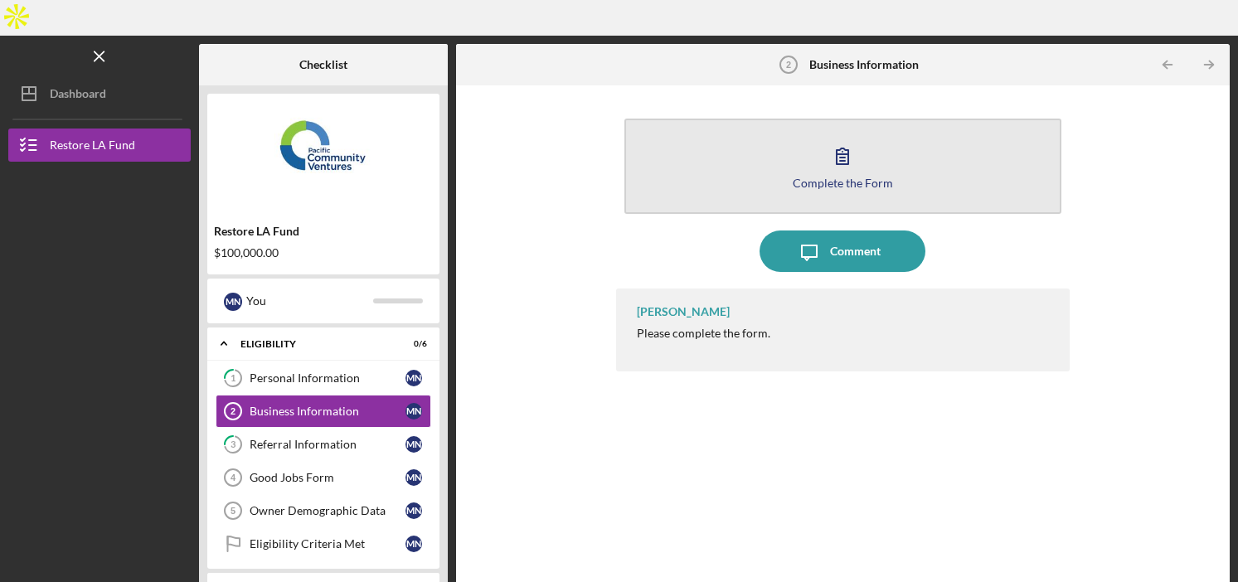
click at [902, 128] on button "Complete the Form Form" at bounding box center [843, 166] width 438 height 95
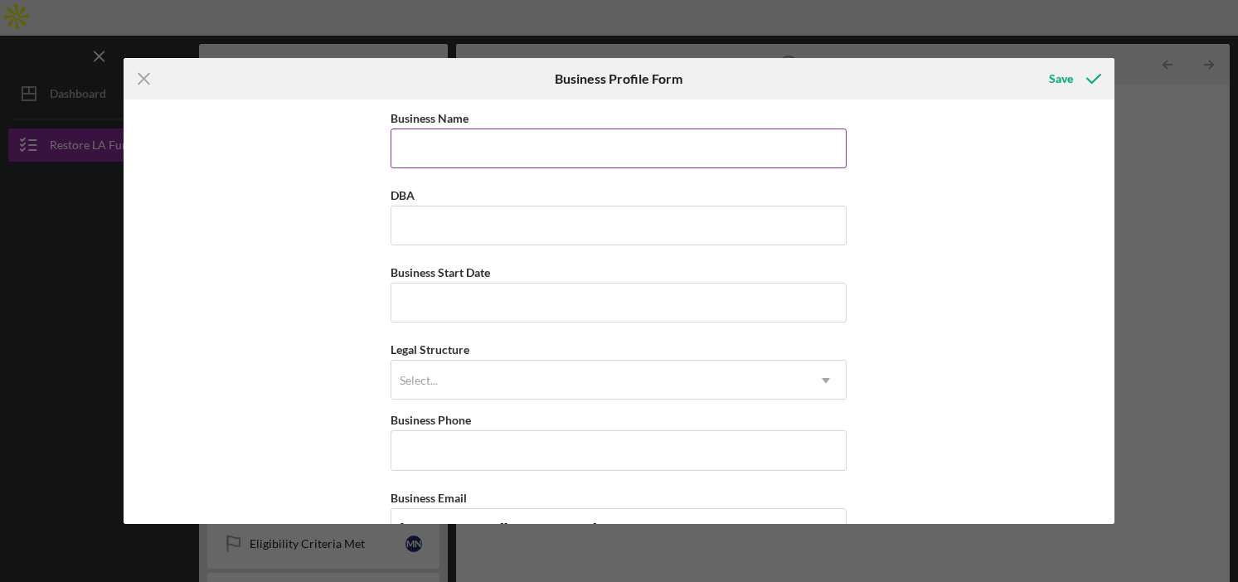
click at [464, 143] on input "Business Name" at bounding box center [619, 149] width 456 height 40
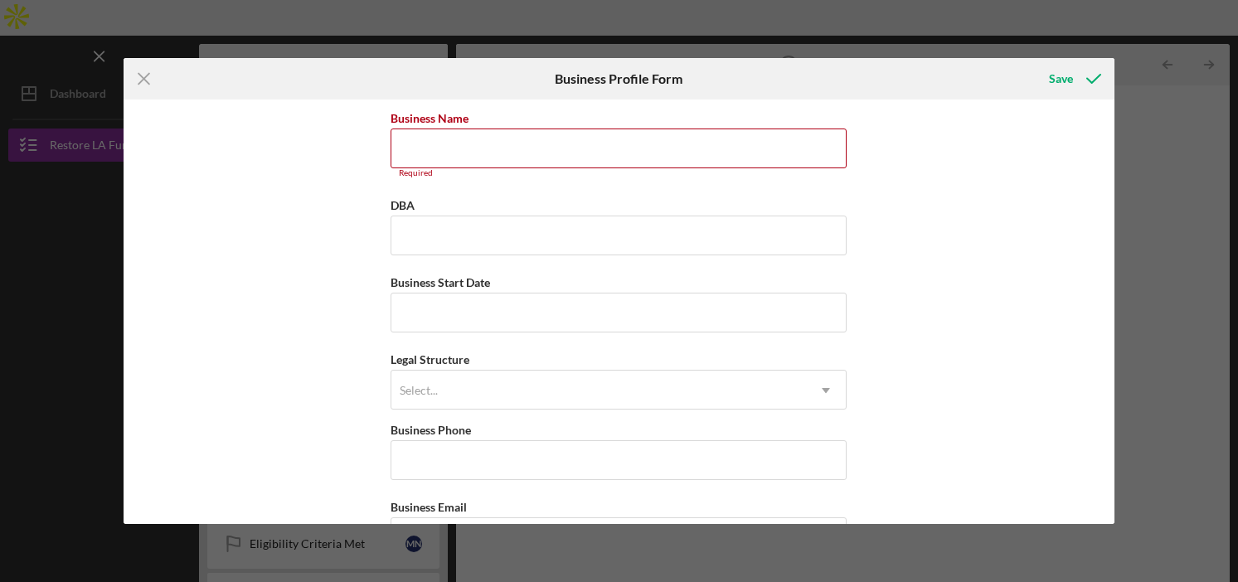
paste input "Zoe Bios Creative LLC"
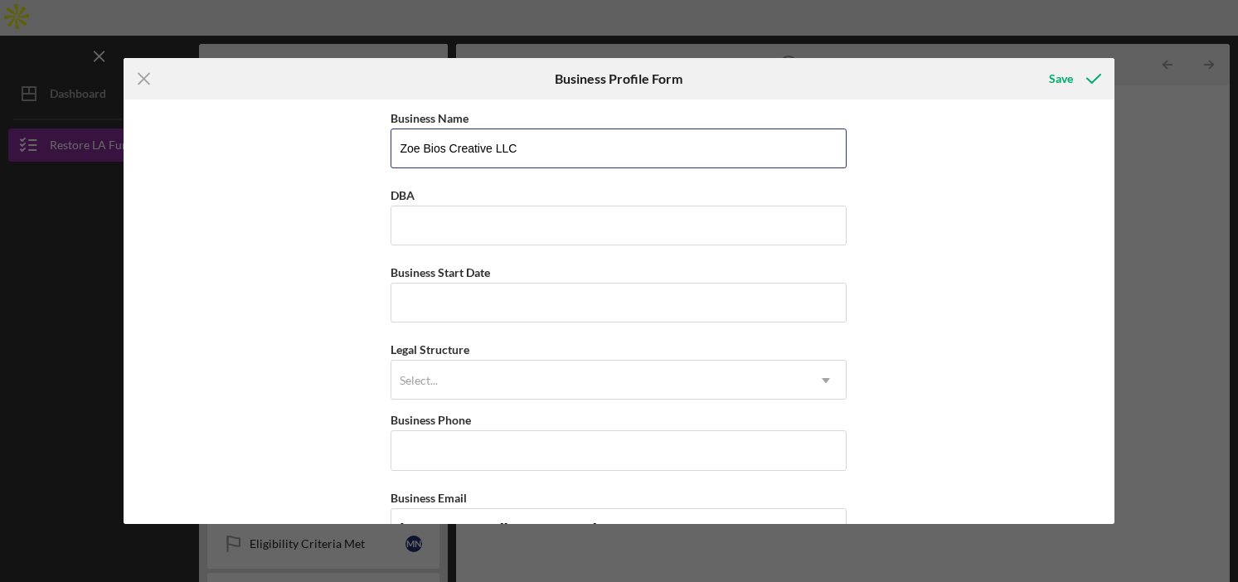
type input "Zoe Bios Creative LLC"
click at [597, 308] on input "Business Start Date" at bounding box center [619, 303] width 456 height 40
type input "[DATE]"
click at [634, 374] on div "Select..." at bounding box center [598, 381] width 415 height 38
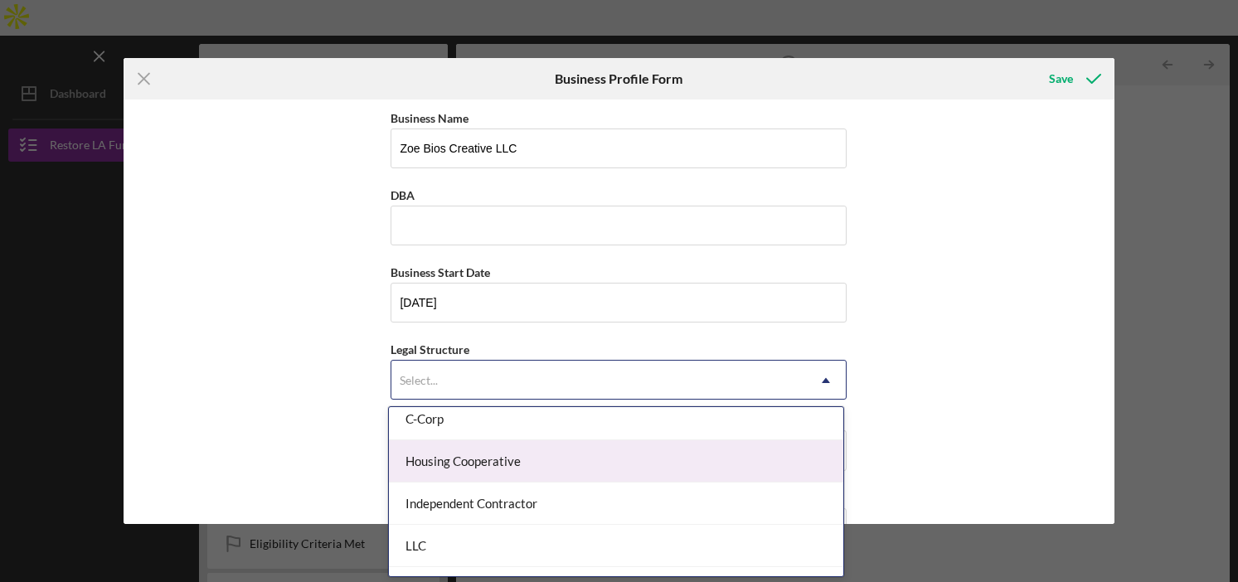
scroll to position [214, 0]
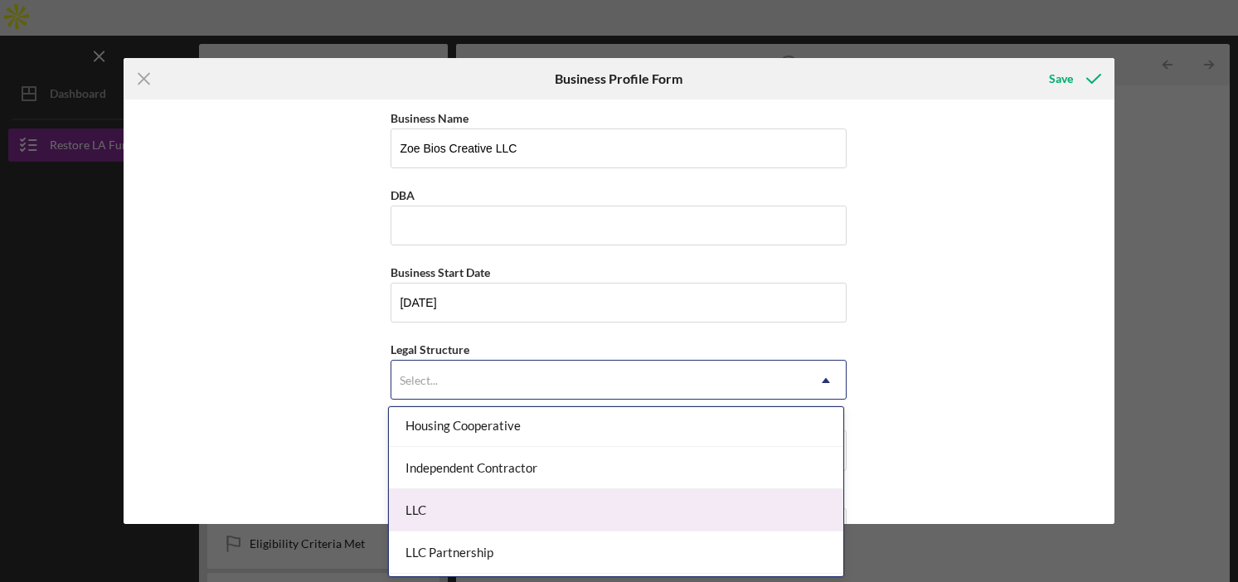
click at [513, 500] on div "LLC" at bounding box center [616, 510] width 454 height 42
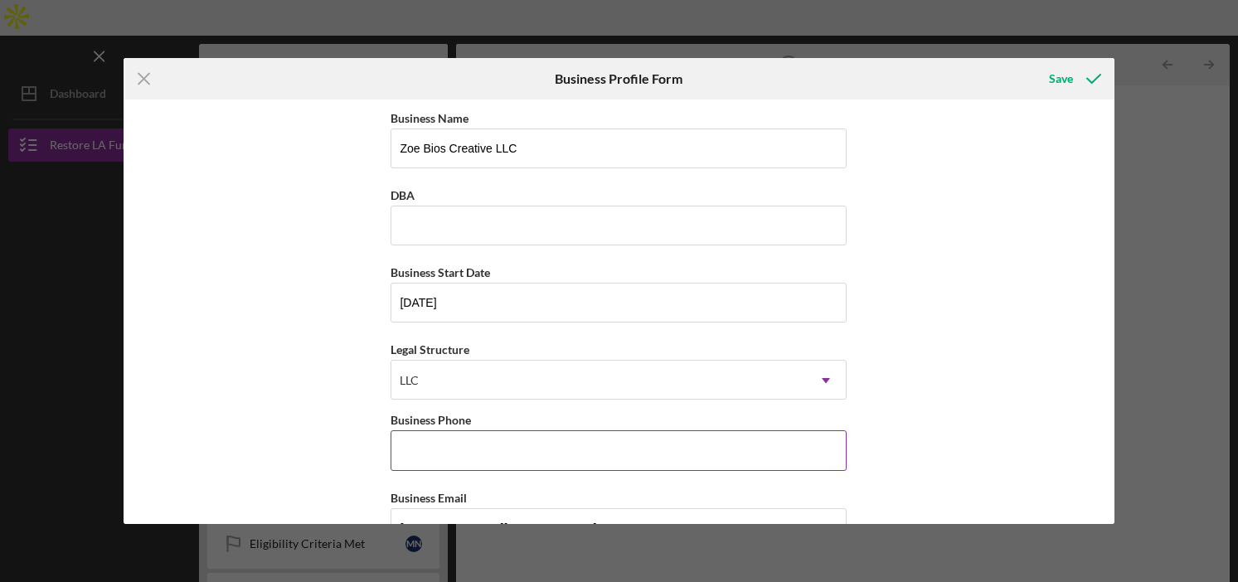
click at [500, 429] on div "Business Phone" at bounding box center [619, 420] width 456 height 21
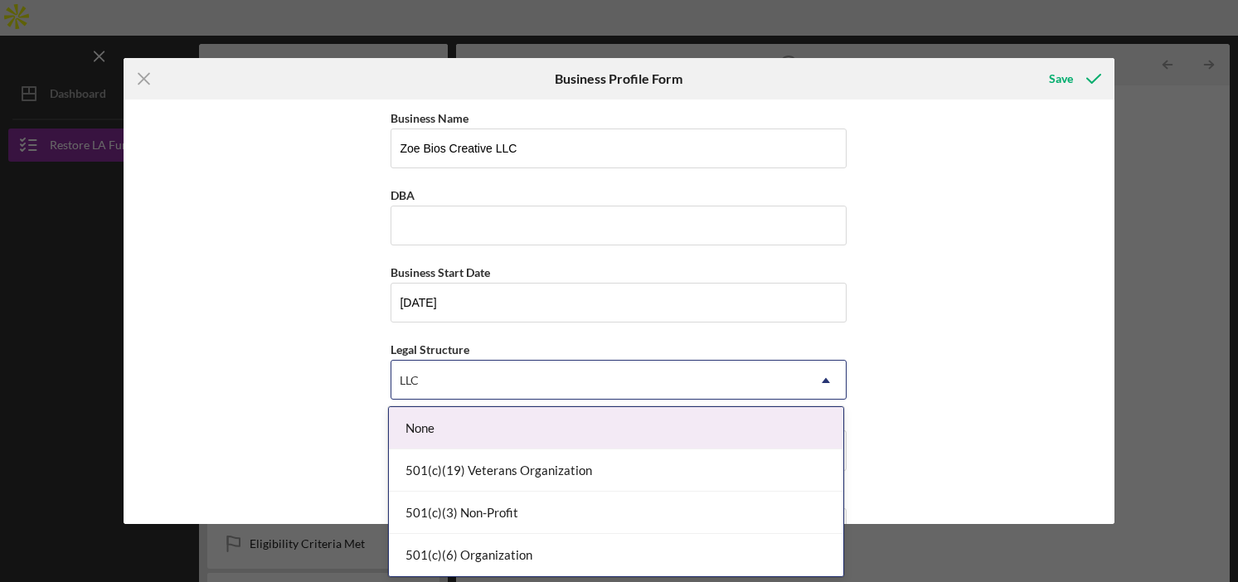
click at [504, 378] on div "LLC" at bounding box center [598, 381] width 415 height 38
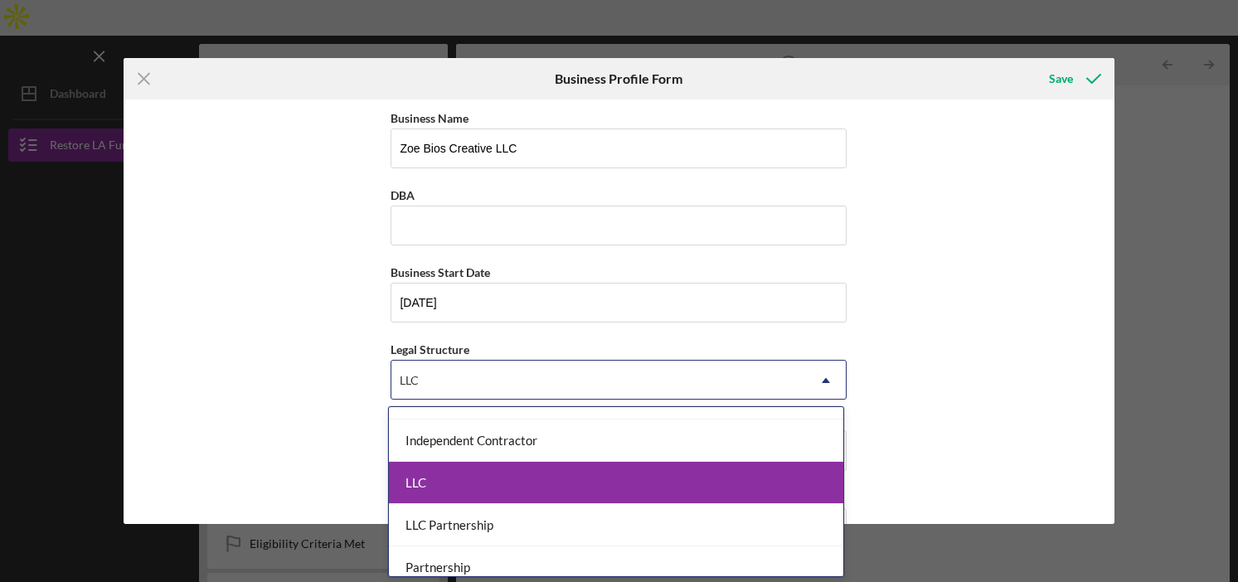
scroll to position [242, 0]
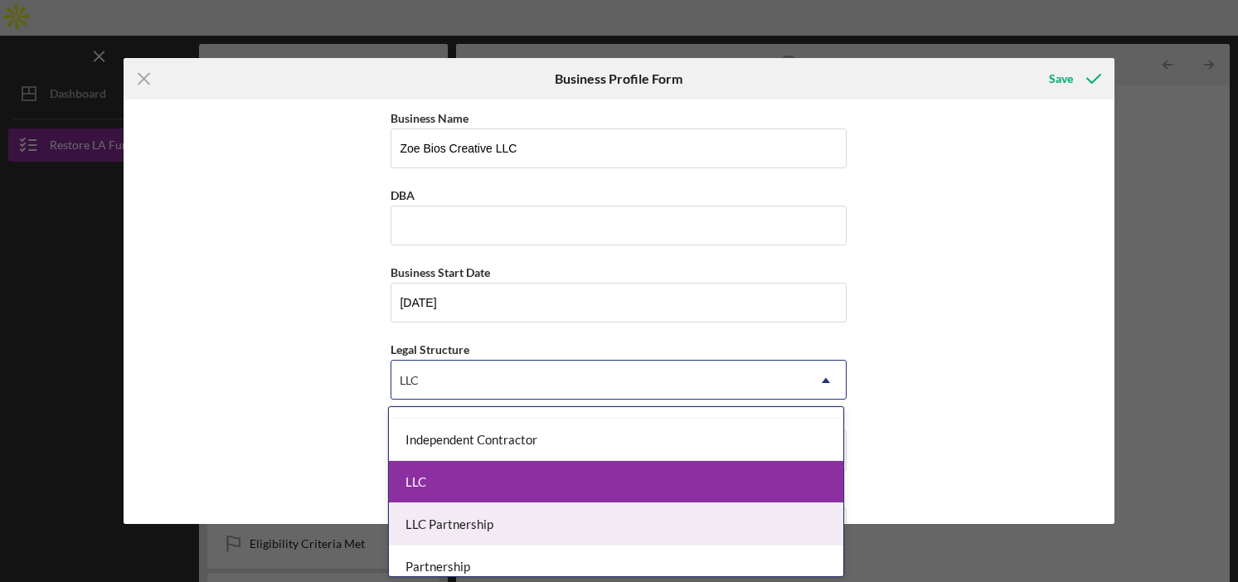
click at [488, 527] on div "LLC Partnership" at bounding box center [616, 524] width 454 height 42
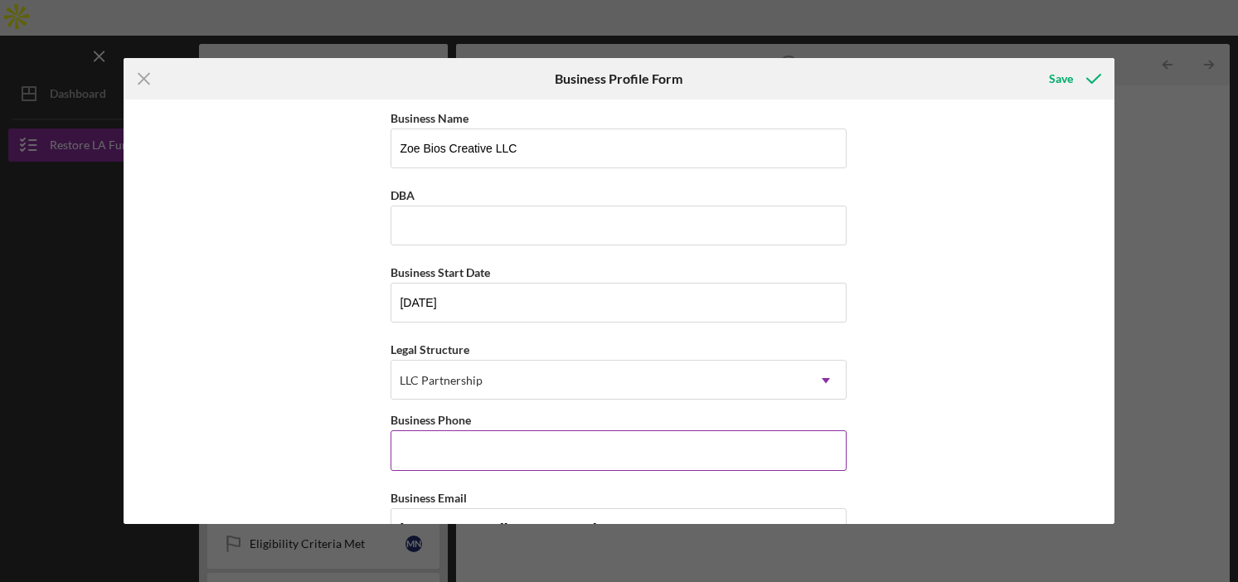
click at [491, 456] on input "Business Phone" at bounding box center [619, 450] width 456 height 40
type input "[PHONE_NUMBER]"
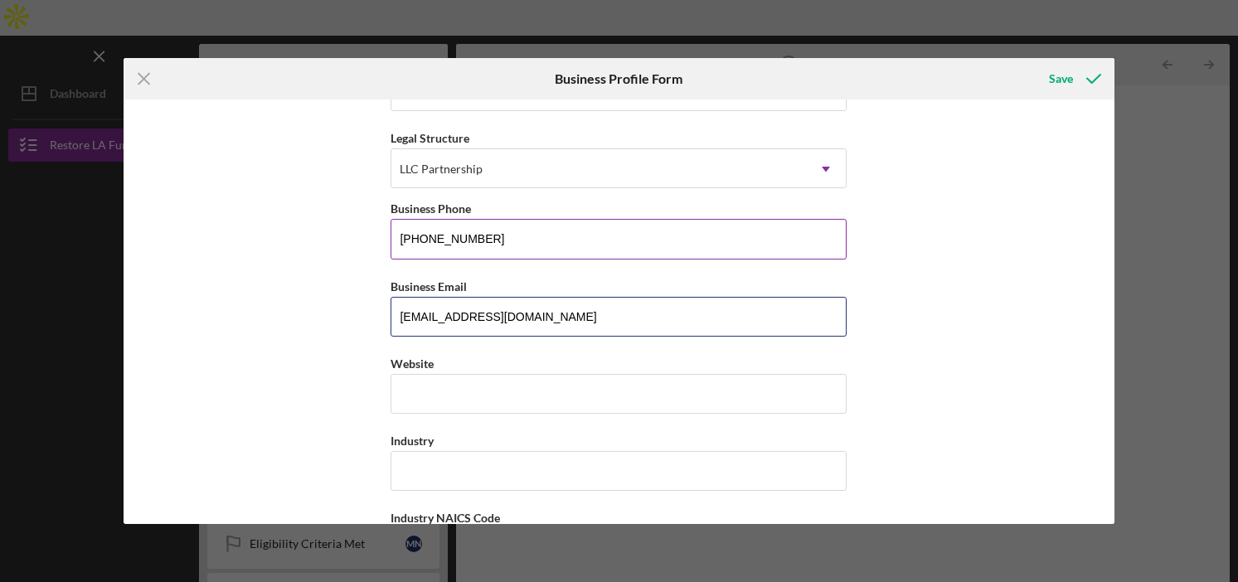
scroll to position [212, 0]
click at [758, 395] on input "Website" at bounding box center [619, 393] width 456 height 40
paste input "[DOMAIN_NAME][URL]"
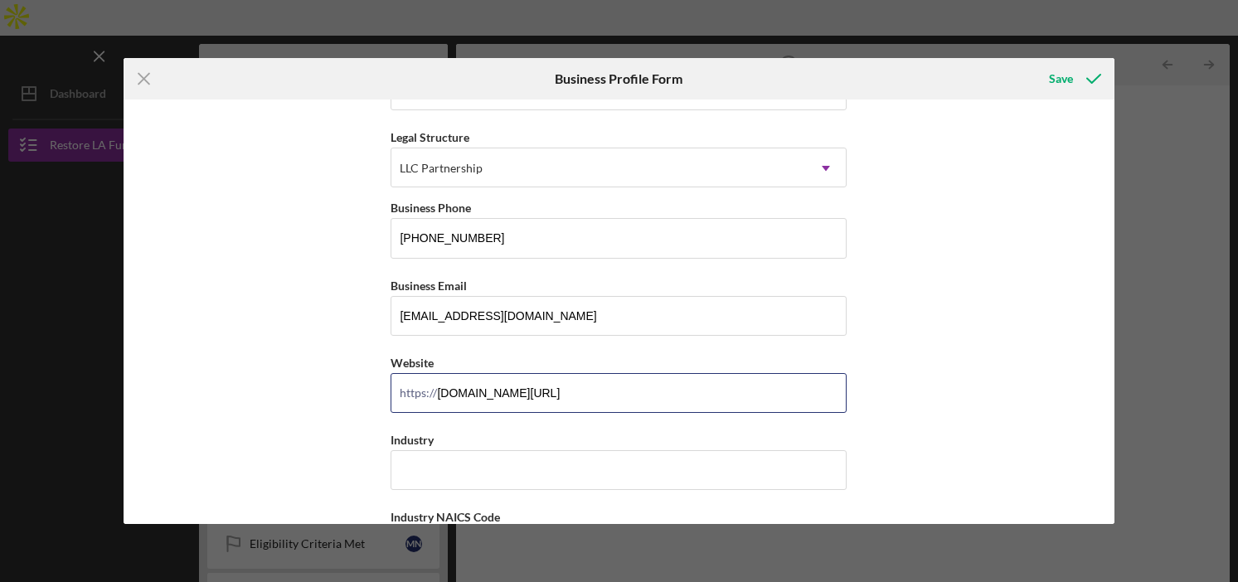
type input "[DOMAIN_NAME][URL]"
type input "Whole sale"
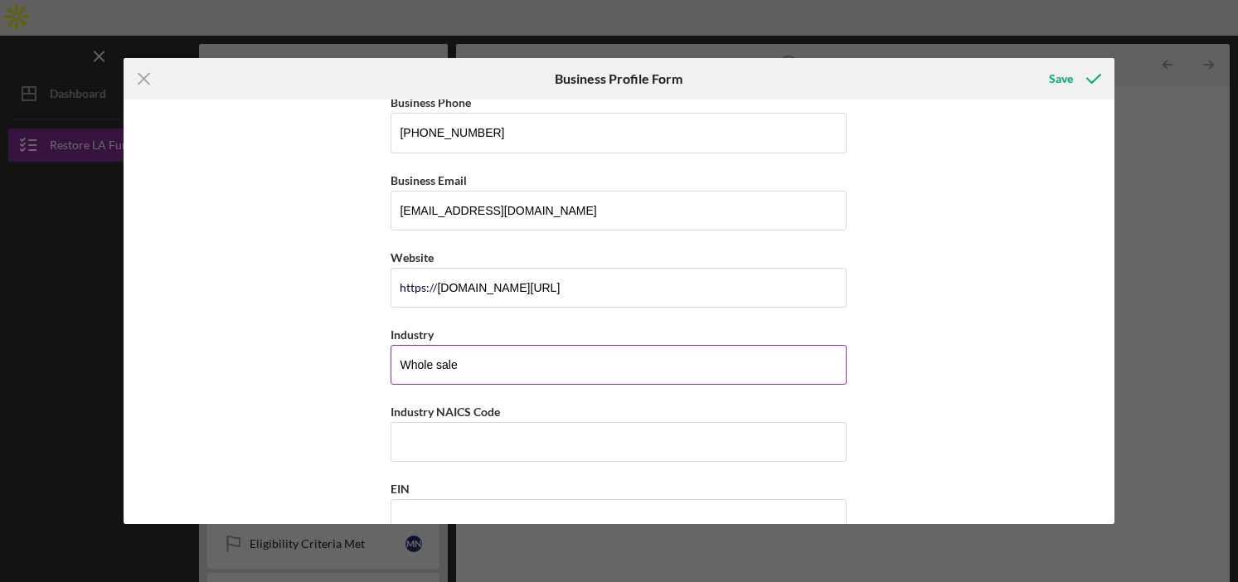
scroll to position [318, 0]
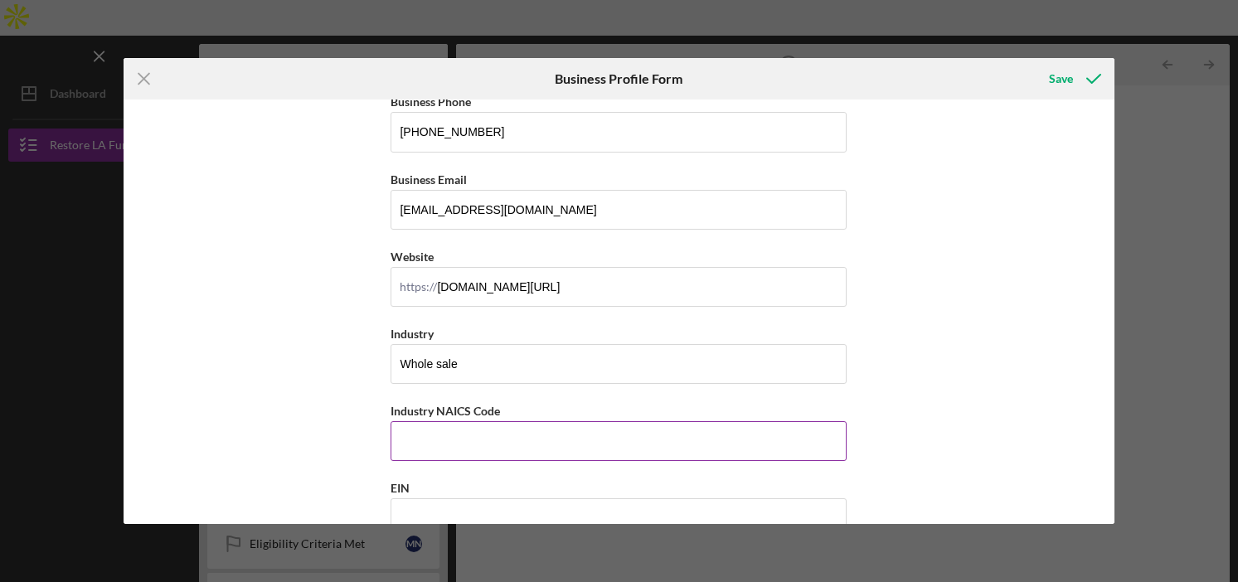
click at [457, 436] on input "Industry NAICS Code" at bounding box center [619, 441] width 456 height 40
type input "424300"
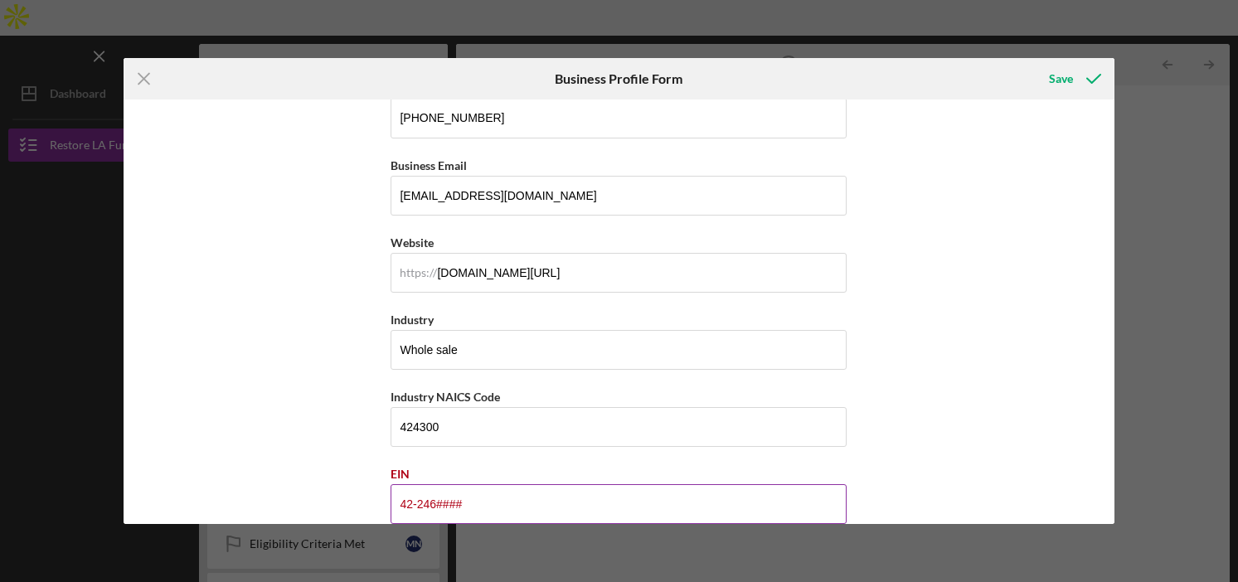
click at [517, 514] on input "42-246####" at bounding box center [619, 504] width 456 height 40
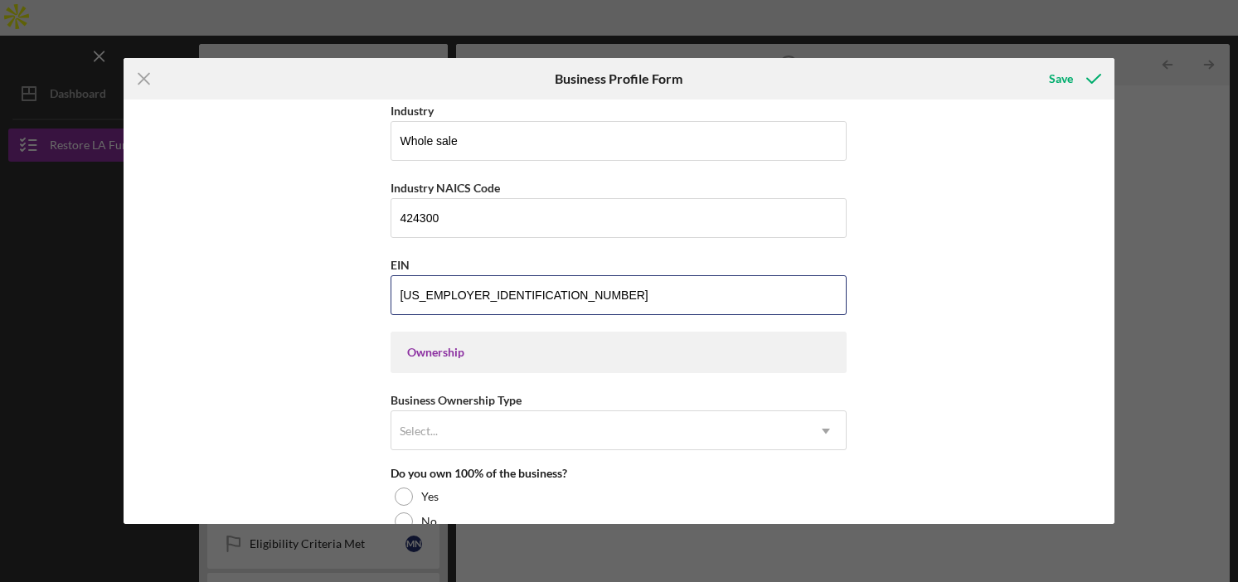
scroll to position [552, 0]
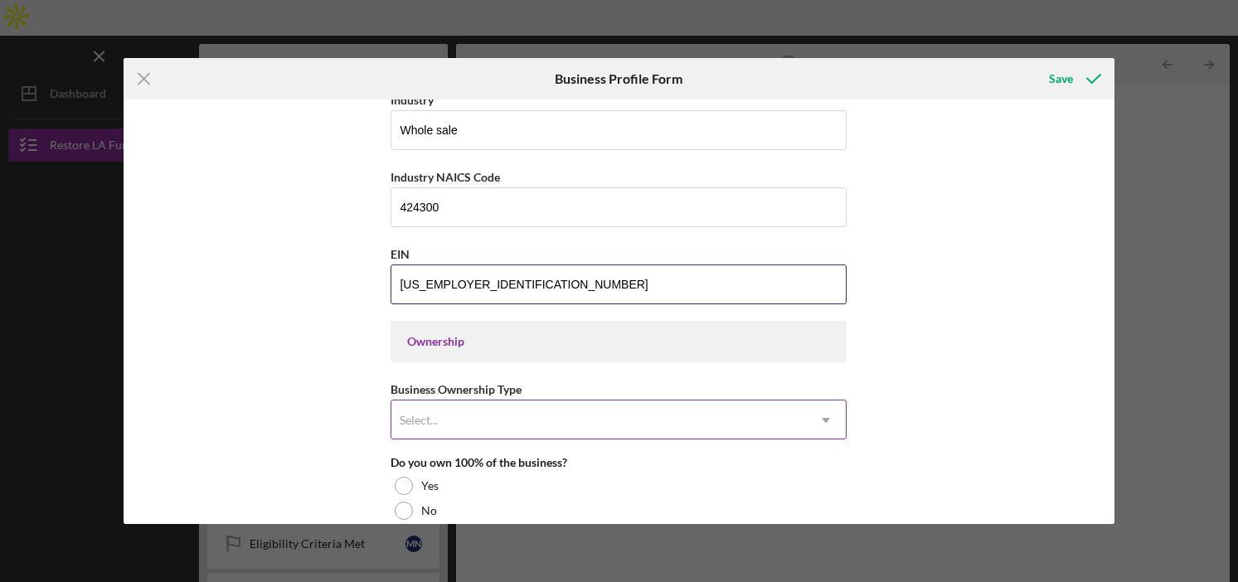
type input "[US_EMPLOYER_IDENTIFICATION_NUMBER]"
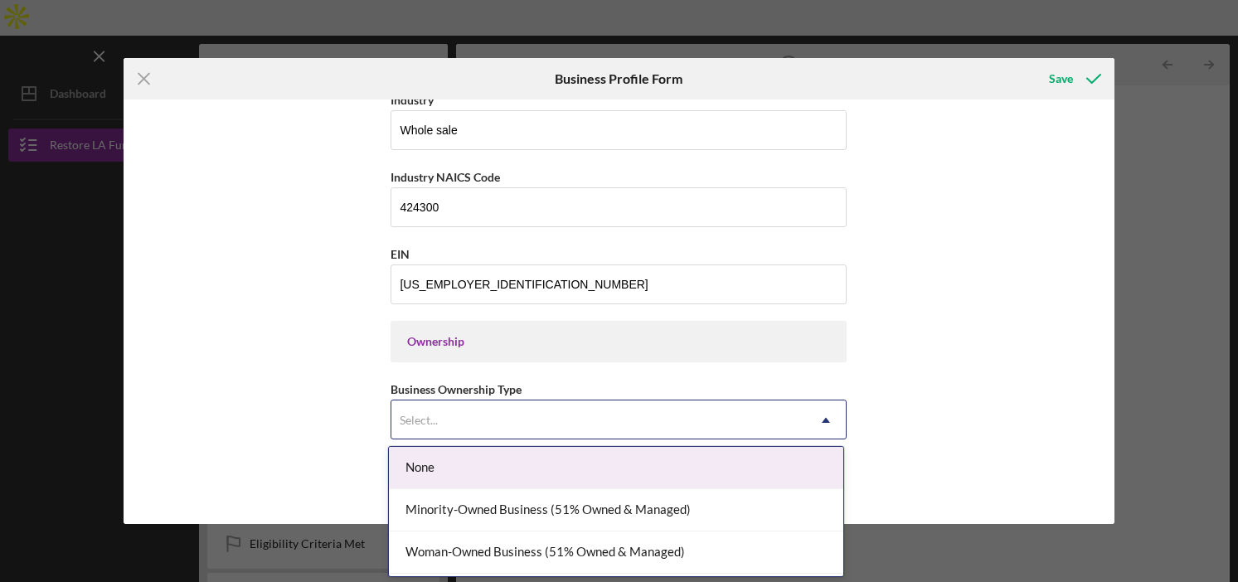
click at [527, 432] on div "Select..." at bounding box center [598, 420] width 415 height 38
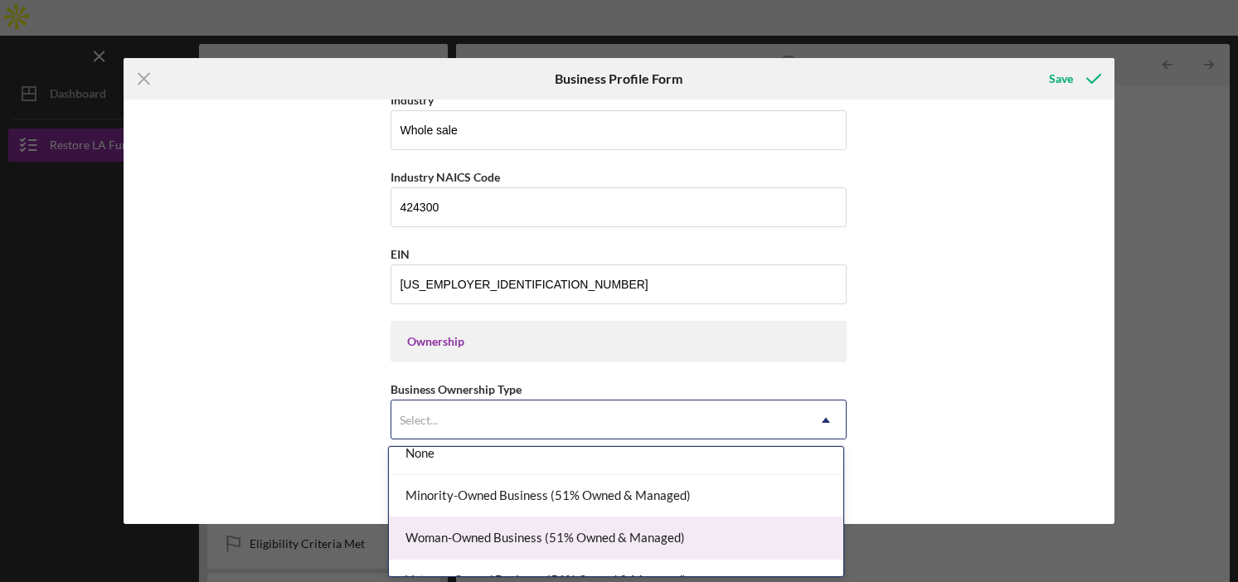
scroll to position [39, 0]
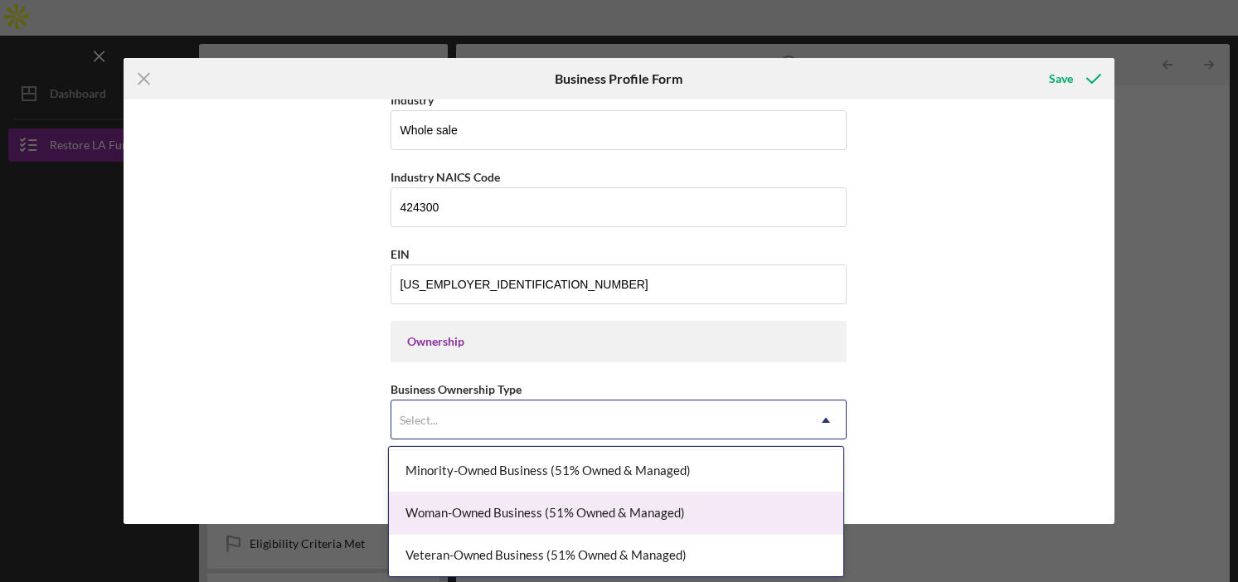
click at [555, 516] on div "Woman-Owned Business (51% Owned & Managed)" at bounding box center [616, 514] width 454 height 42
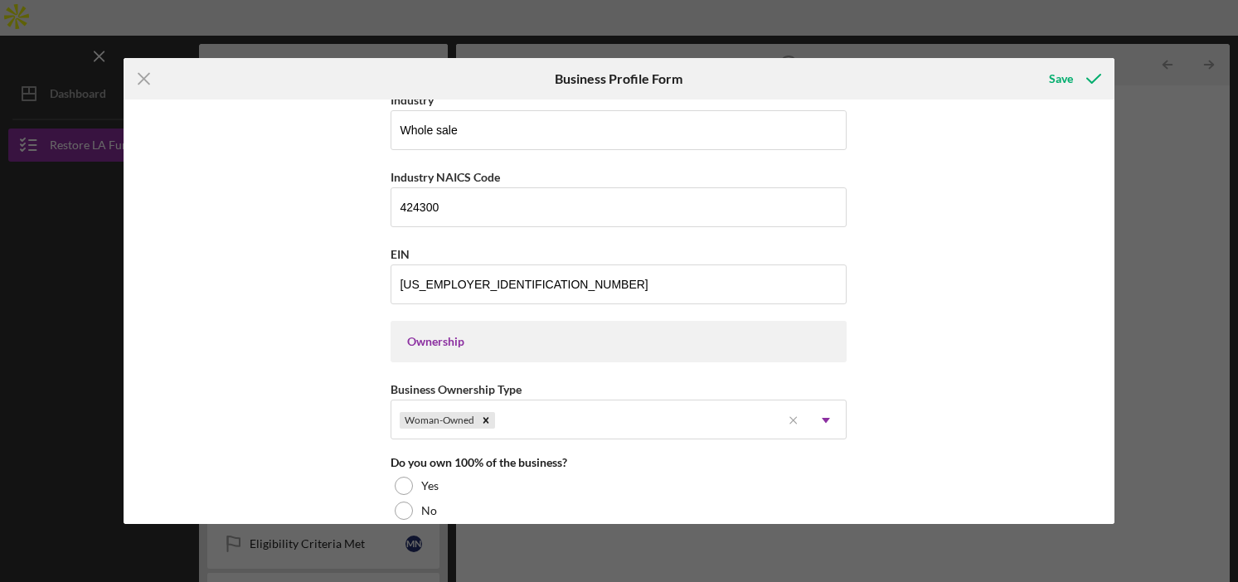
scroll to position [634, 0]
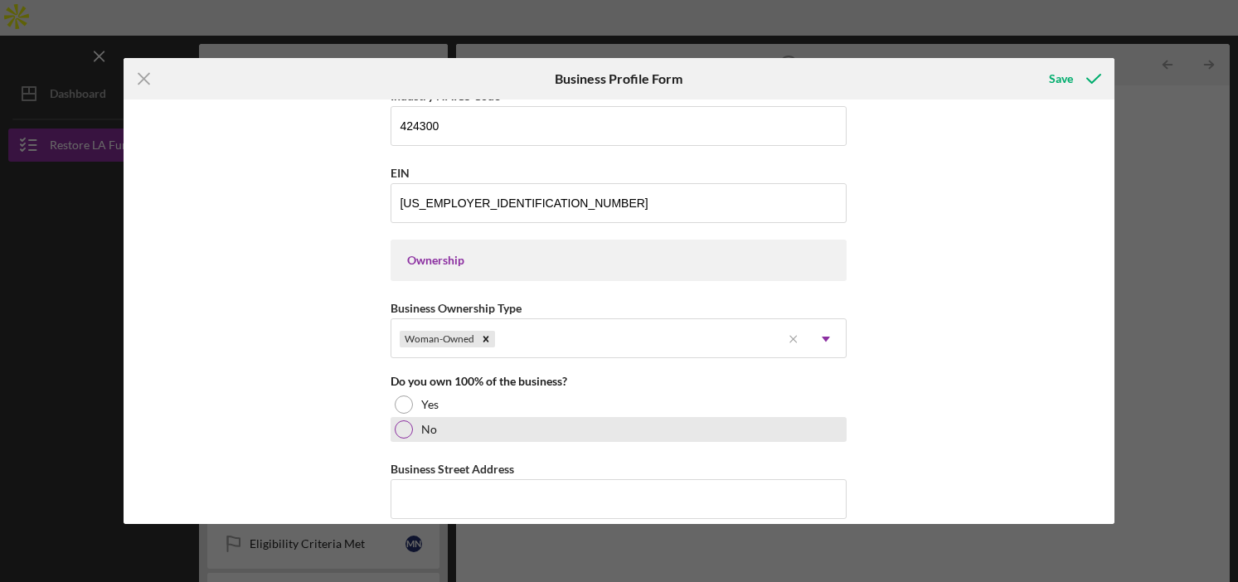
click at [421, 428] on label "No" at bounding box center [429, 429] width 16 height 13
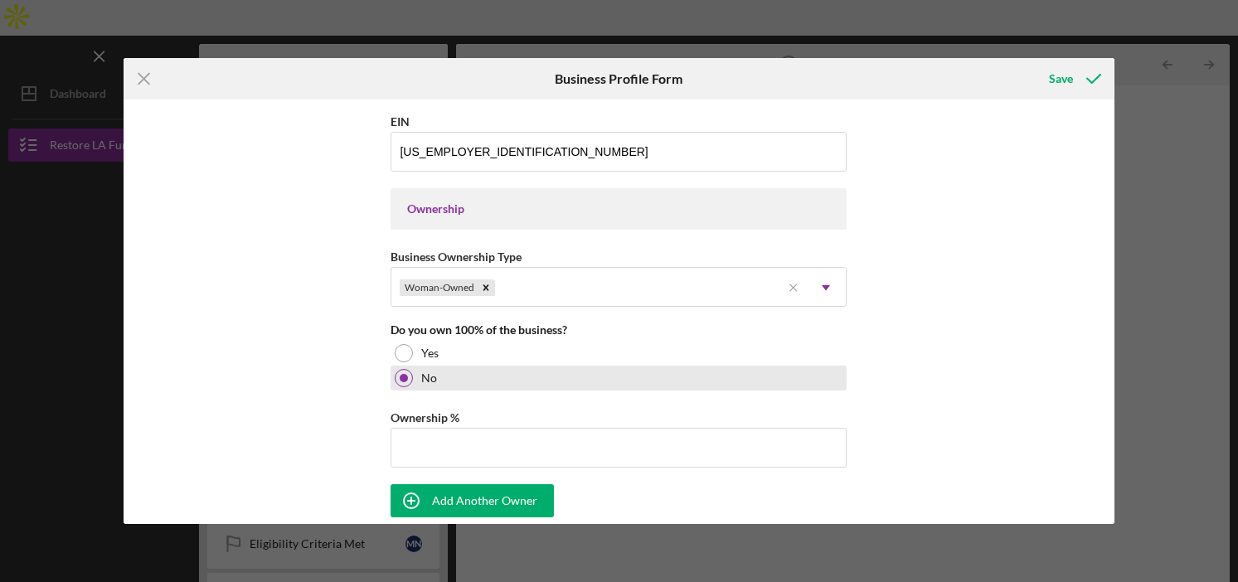
scroll to position [686, 0]
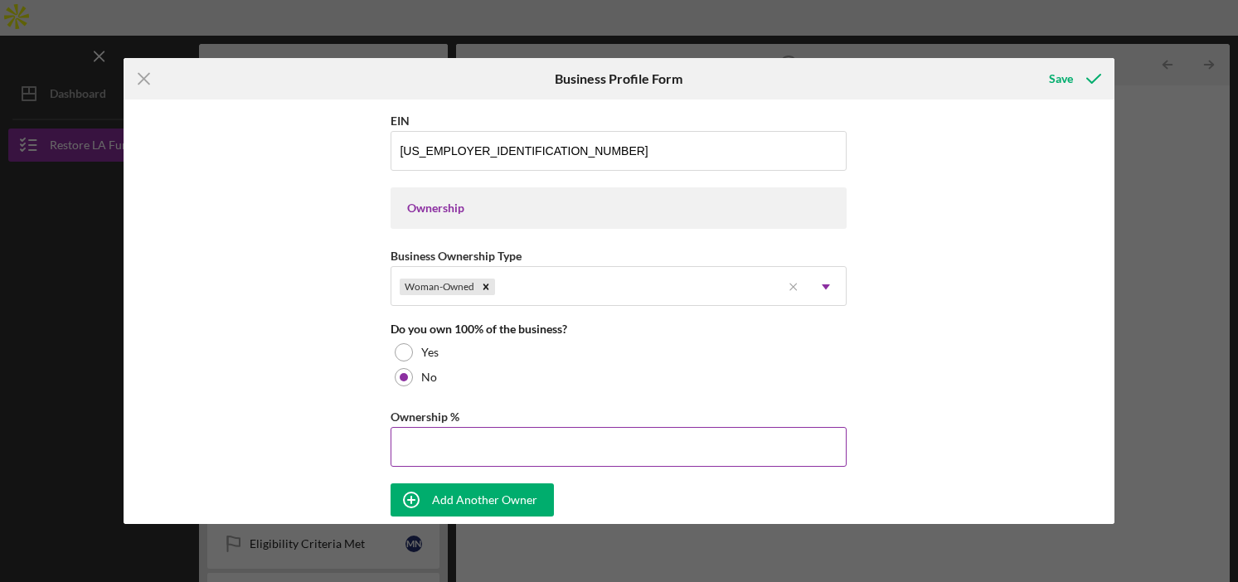
click at [420, 428] on input "Ownership %" at bounding box center [619, 447] width 456 height 40
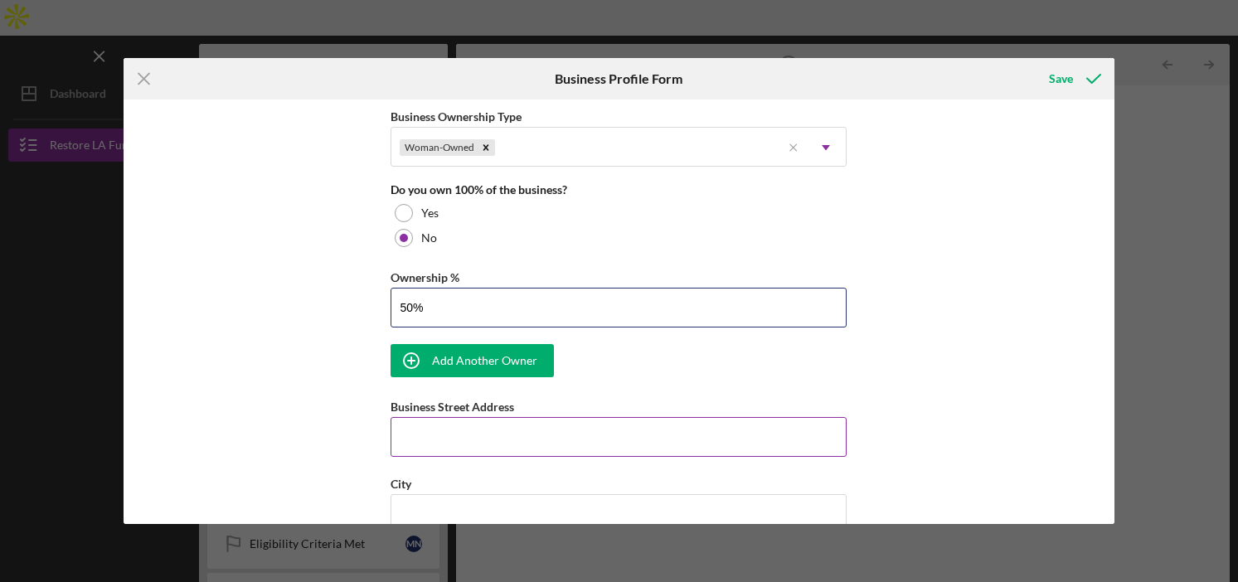
scroll to position [828, 0]
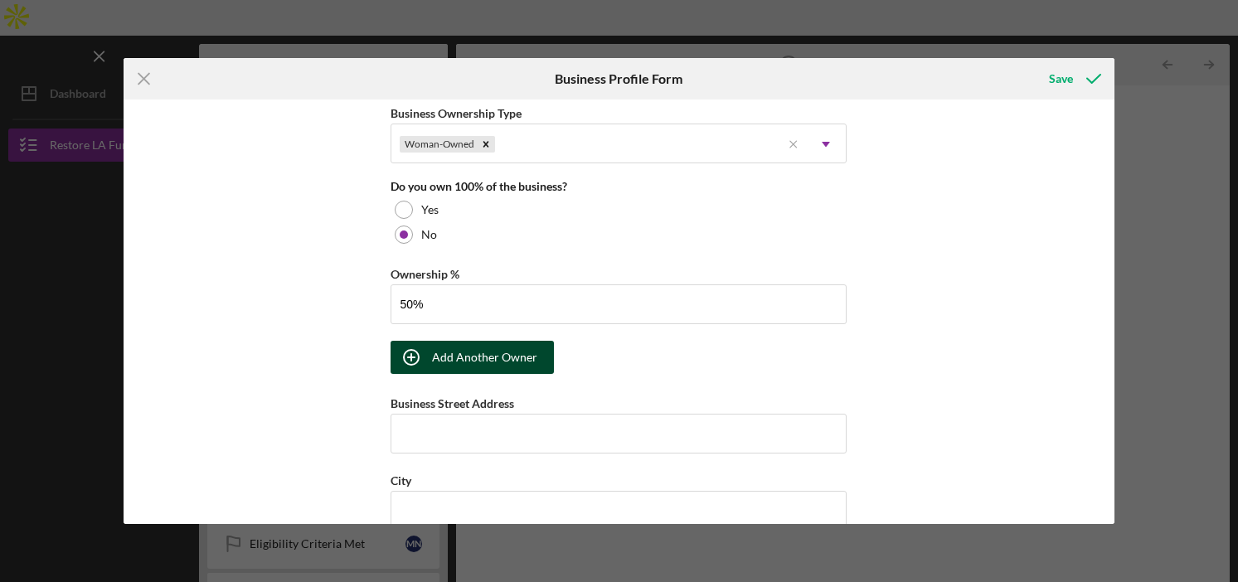
type input "50.00%"
click at [483, 353] on div "Add Another Owner" at bounding box center [484, 357] width 105 height 33
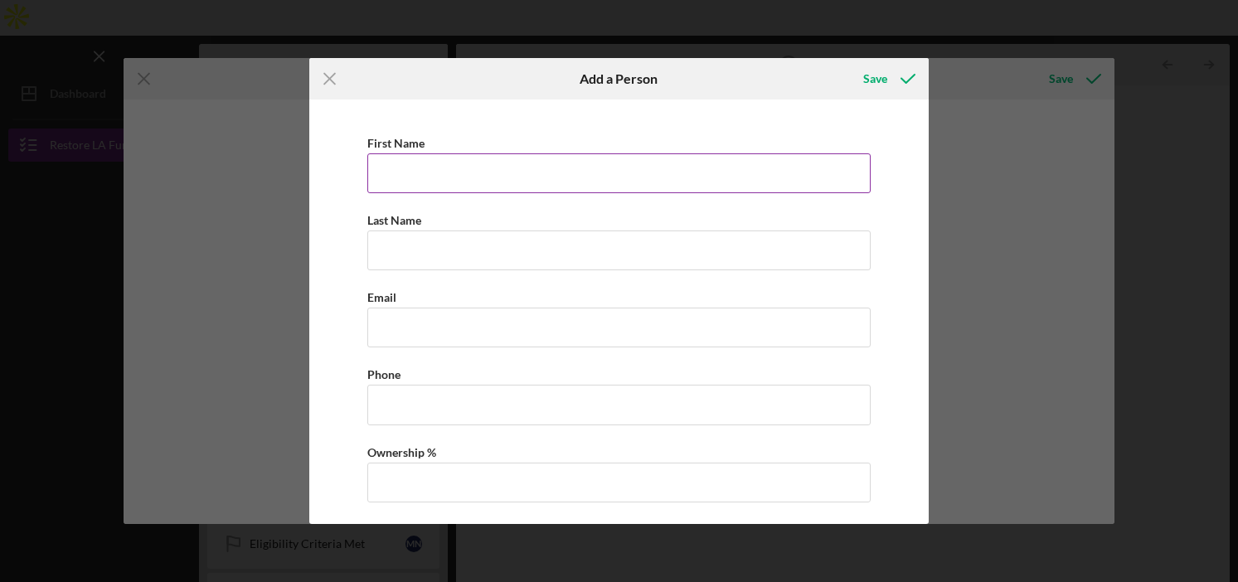
click at [422, 174] on input "First Name" at bounding box center [618, 173] width 503 height 40
paste input "Caitlin"
type input "Caitlin"
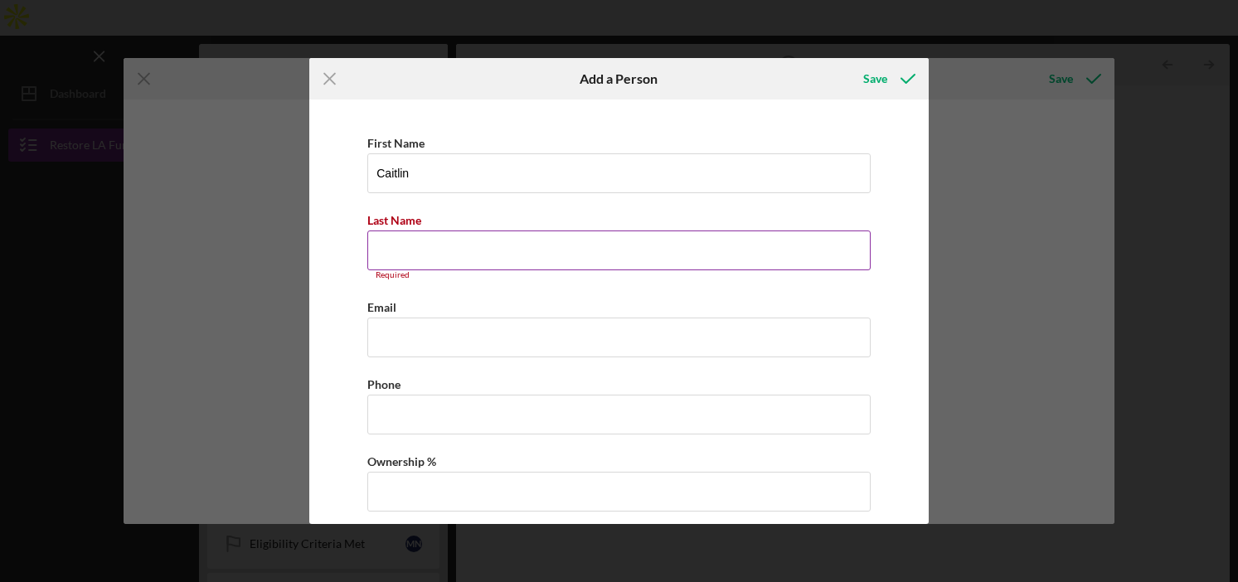
paste input "[PERSON_NAME]"
type input "[PERSON_NAME]"
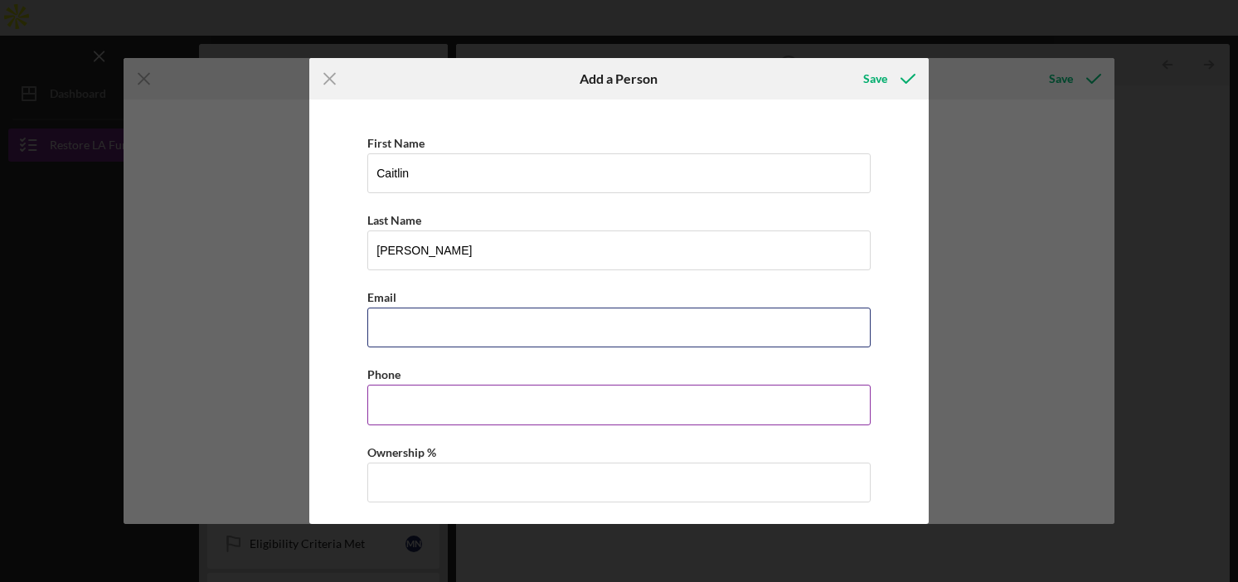
paste input "[EMAIL_ADDRESS][DOMAIN_NAME]"
type input "[EMAIL_ADDRESS][DOMAIN_NAME]"
paste input "[PHONE_NUMBER]"
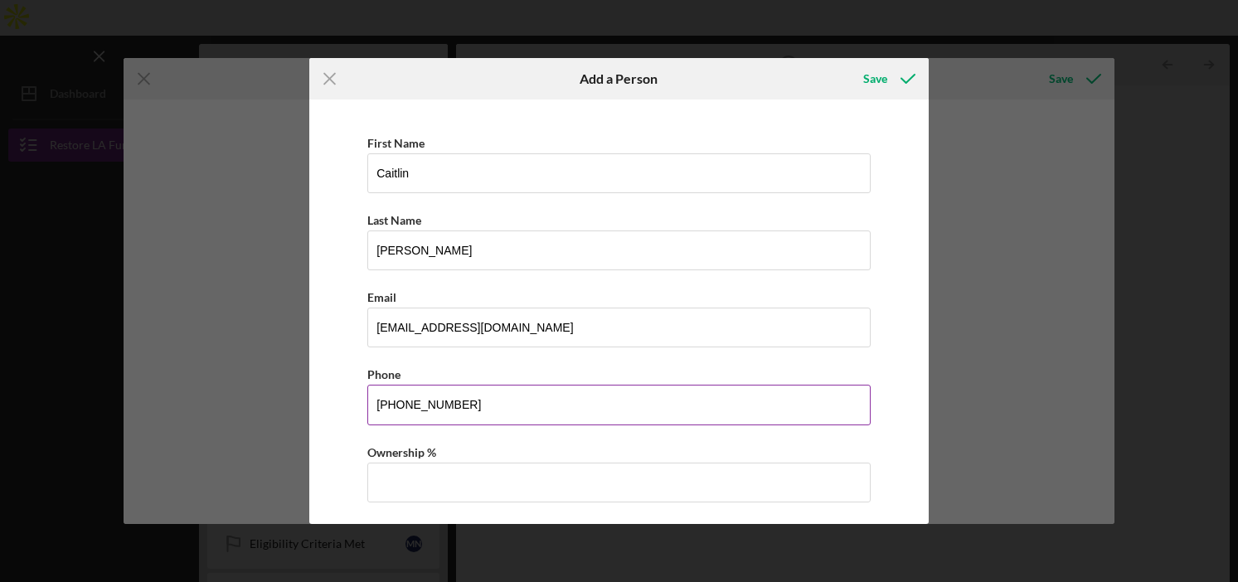
type input "[PHONE_NUMBER]"
type input "50.00%"
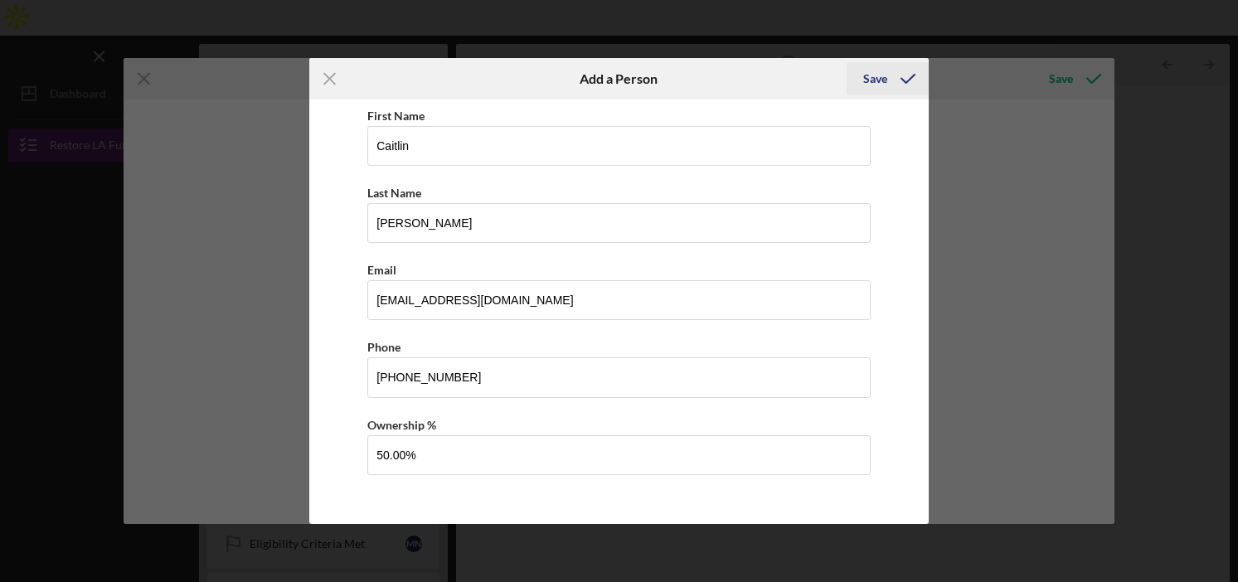
click at [881, 81] on div "Save" at bounding box center [875, 78] width 24 height 33
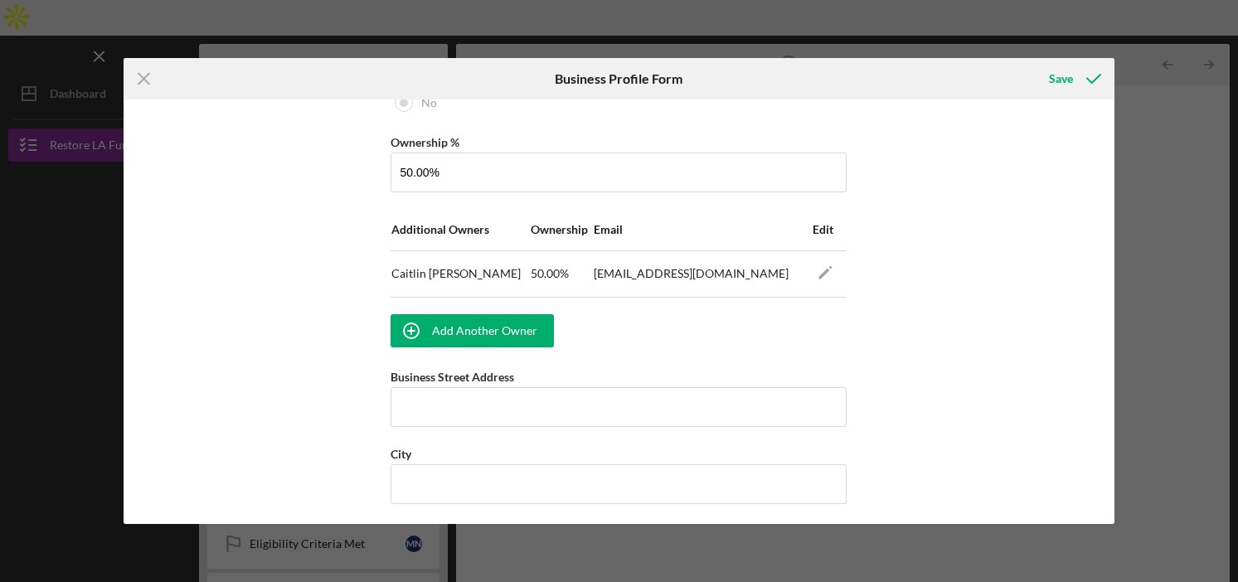
scroll to position [964, 0]
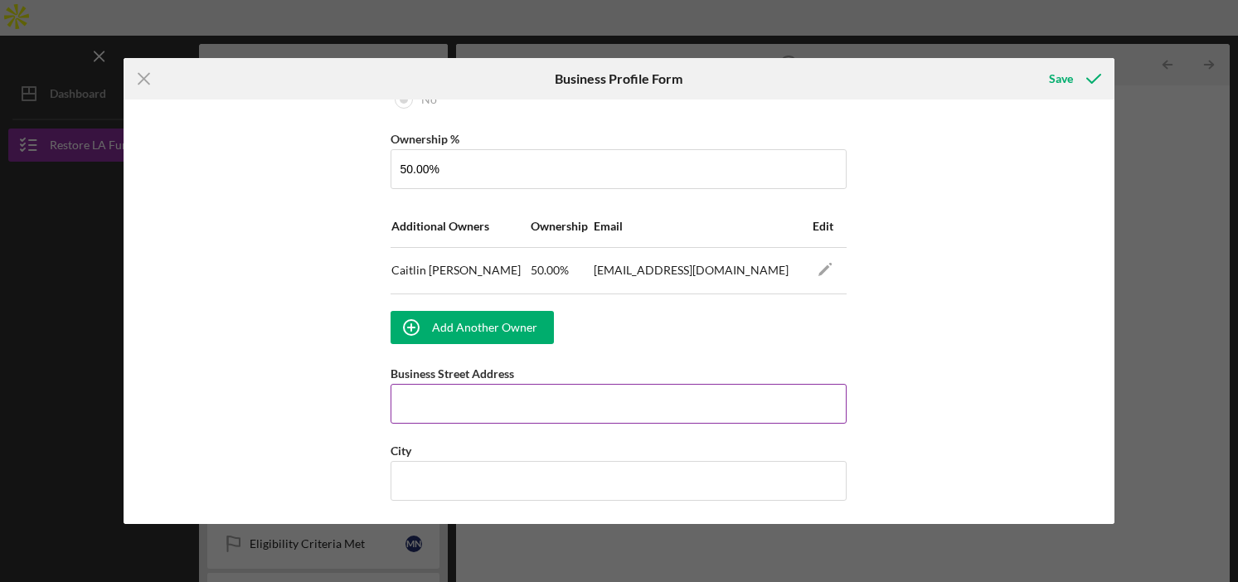
click at [481, 411] on input "Business Street Address" at bounding box center [619, 404] width 456 height 40
paste input "[STREET_ADDRESS]"
drag, startPoint x: 529, startPoint y: 404, endPoint x: 592, endPoint y: 405, distance: 63.0
click at [592, 405] on input "[STREET_ADDRESS]" at bounding box center [619, 404] width 456 height 40
type input "[STREET_ADDRESS]"
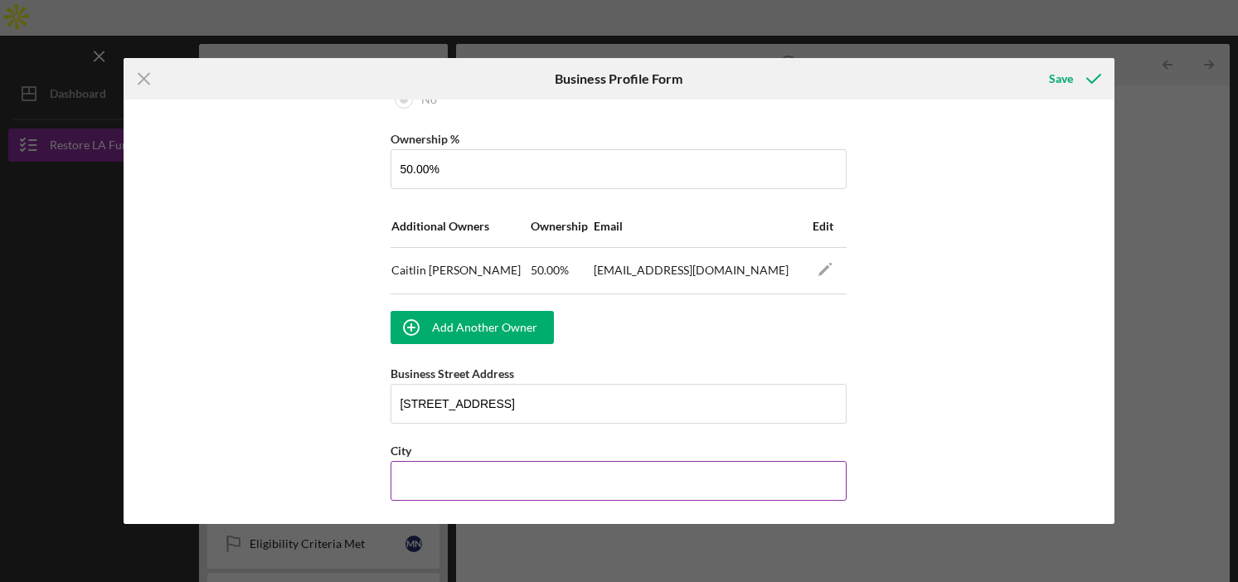
click at [544, 458] on div "City" at bounding box center [619, 450] width 456 height 21
click at [542, 465] on input "City" at bounding box center [619, 481] width 456 height 40
paste input "[GEOGRAPHIC_DATA]"
type input "[GEOGRAPHIC_DATA]"
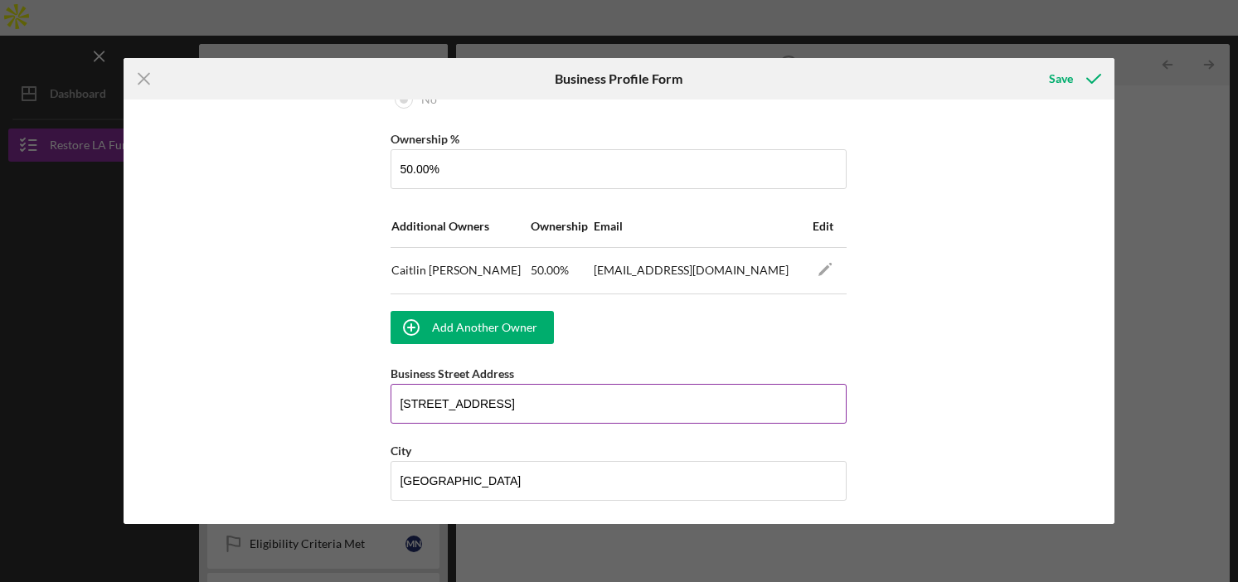
click at [540, 405] on input "[STREET_ADDRESS]" at bounding box center [619, 404] width 456 height 40
click at [575, 404] on input "[STREET_ADDRESS]" at bounding box center [619, 404] width 456 height 40
type input "[STREET_ADDRESS]"
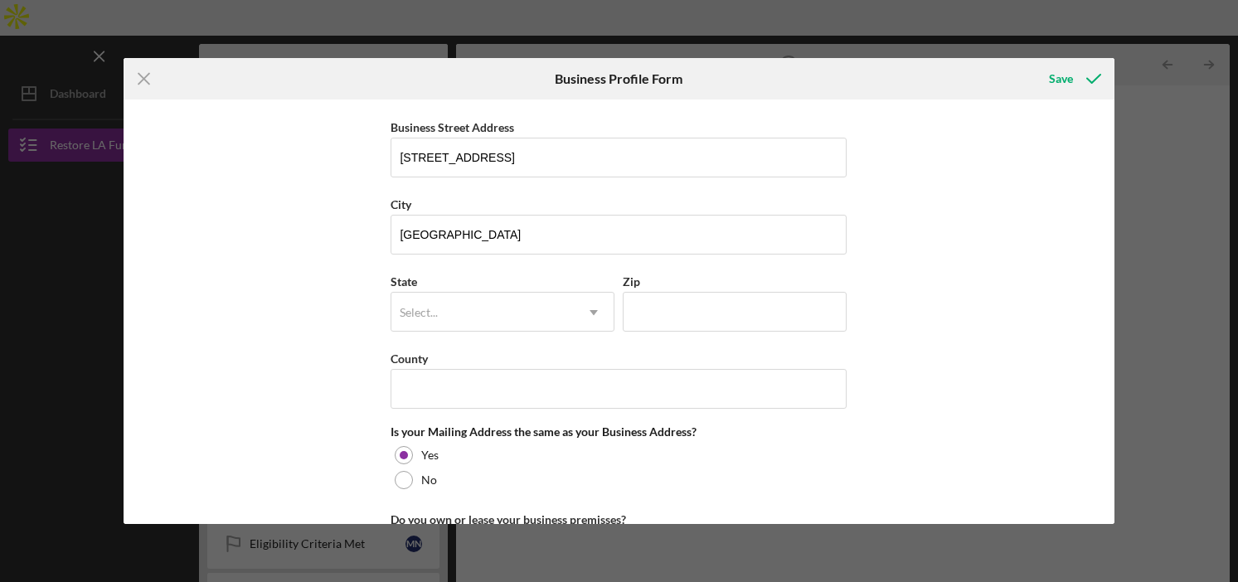
type input "c"
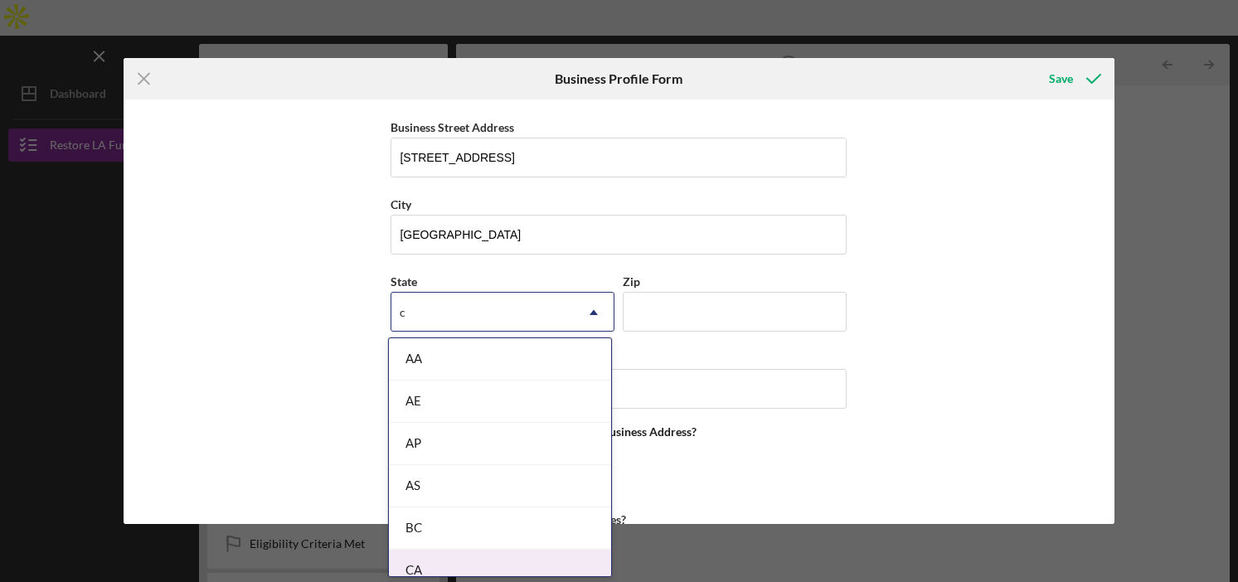
click at [429, 566] on div "CA" at bounding box center [500, 571] width 222 height 42
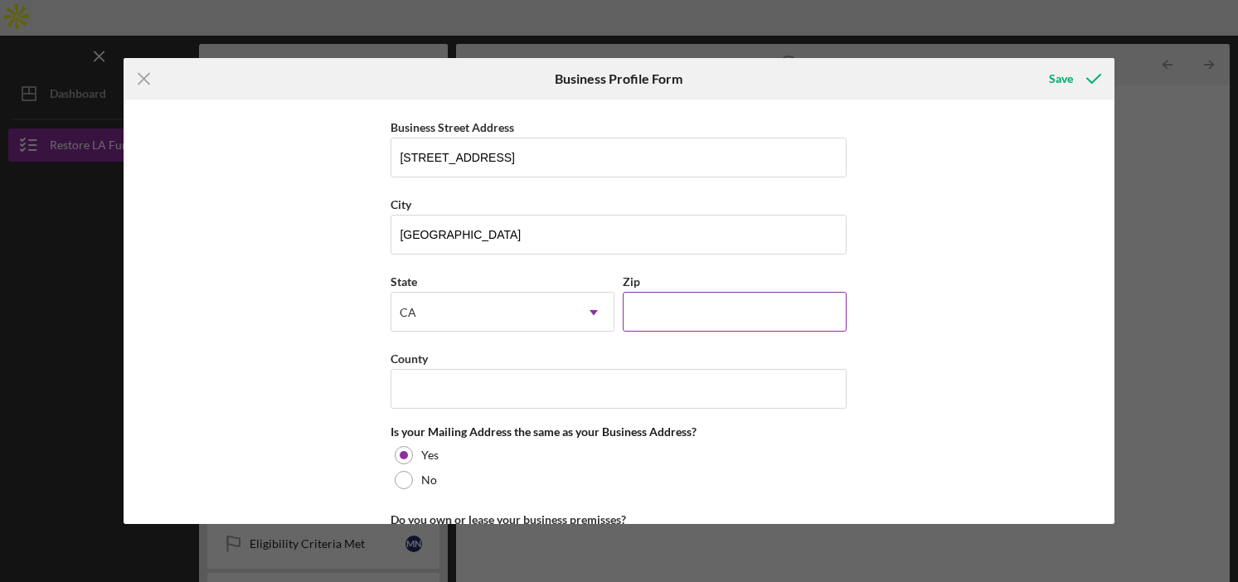
click at [680, 293] on input "Zip" at bounding box center [735, 312] width 224 height 40
paste input "90023"
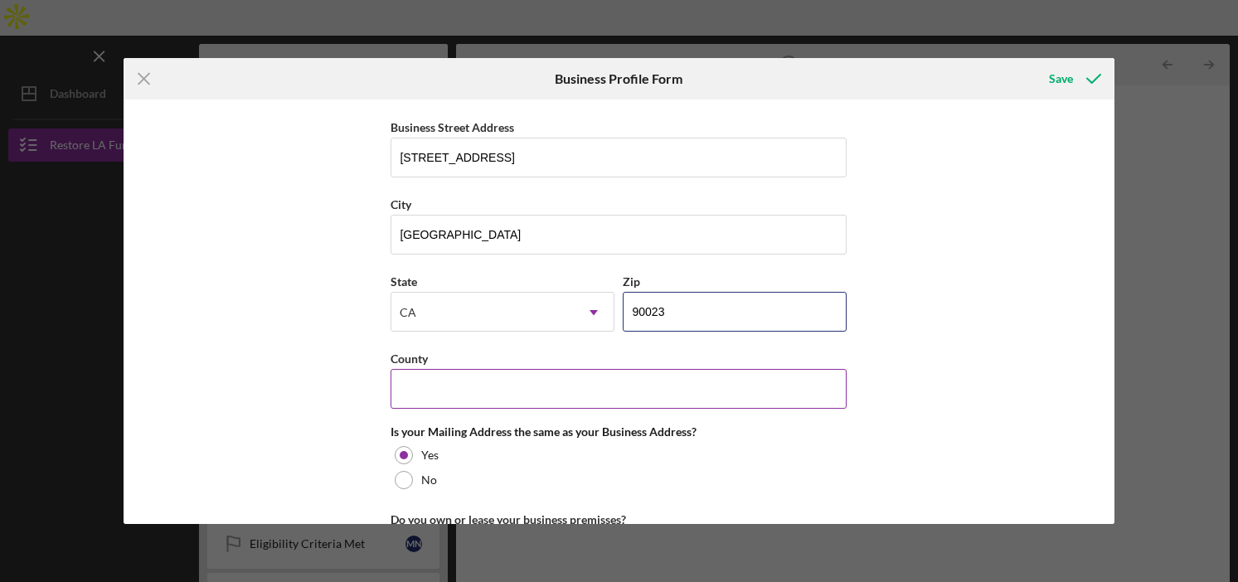
type input "90023"
click at [483, 388] on input "County" at bounding box center [619, 389] width 456 height 40
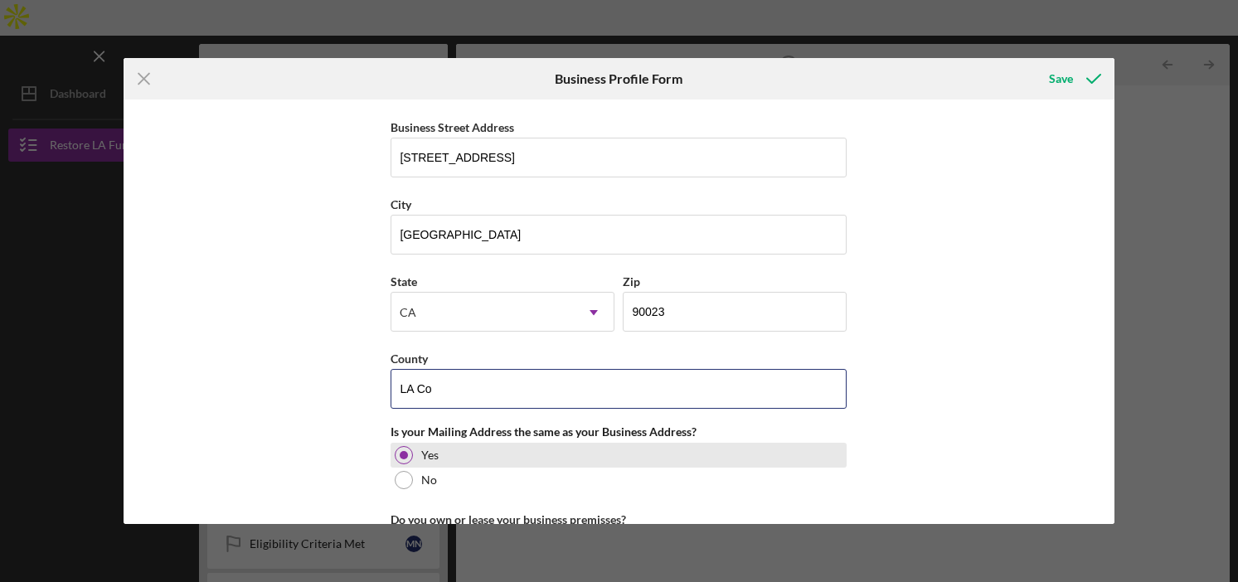
type input "LA County"
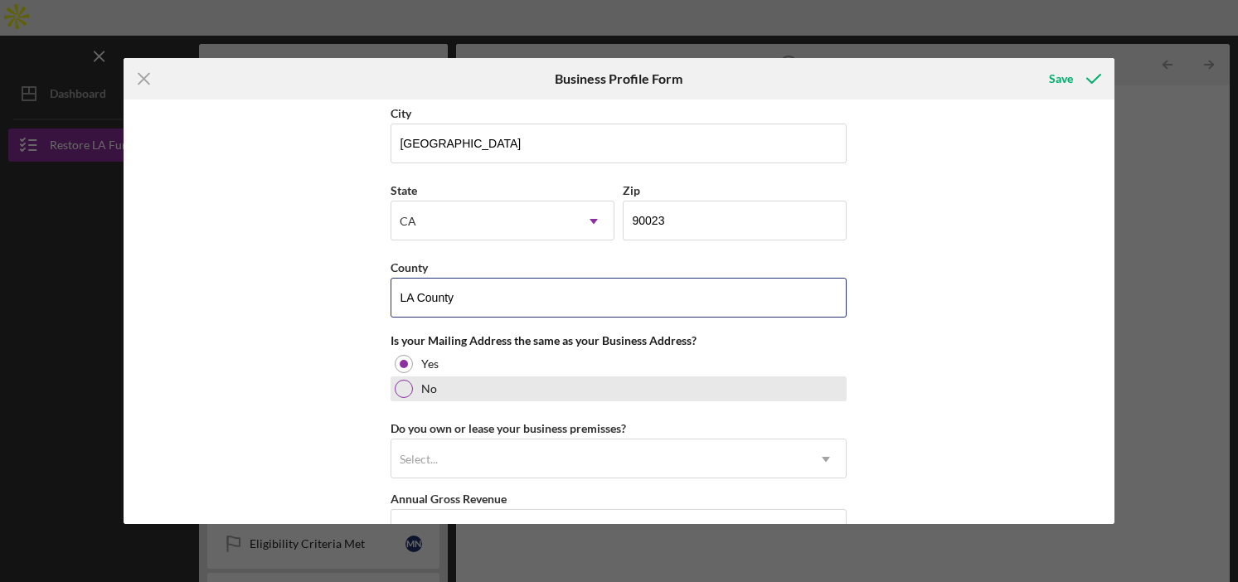
scroll to position [1397, 0]
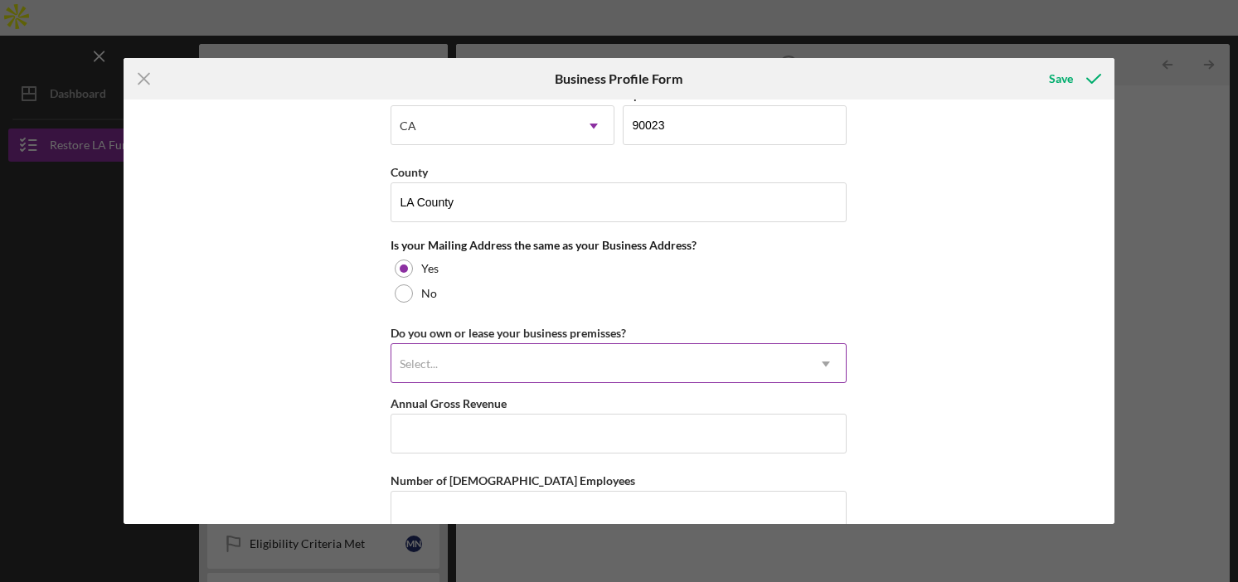
click at [496, 360] on div "Select..." at bounding box center [598, 364] width 415 height 38
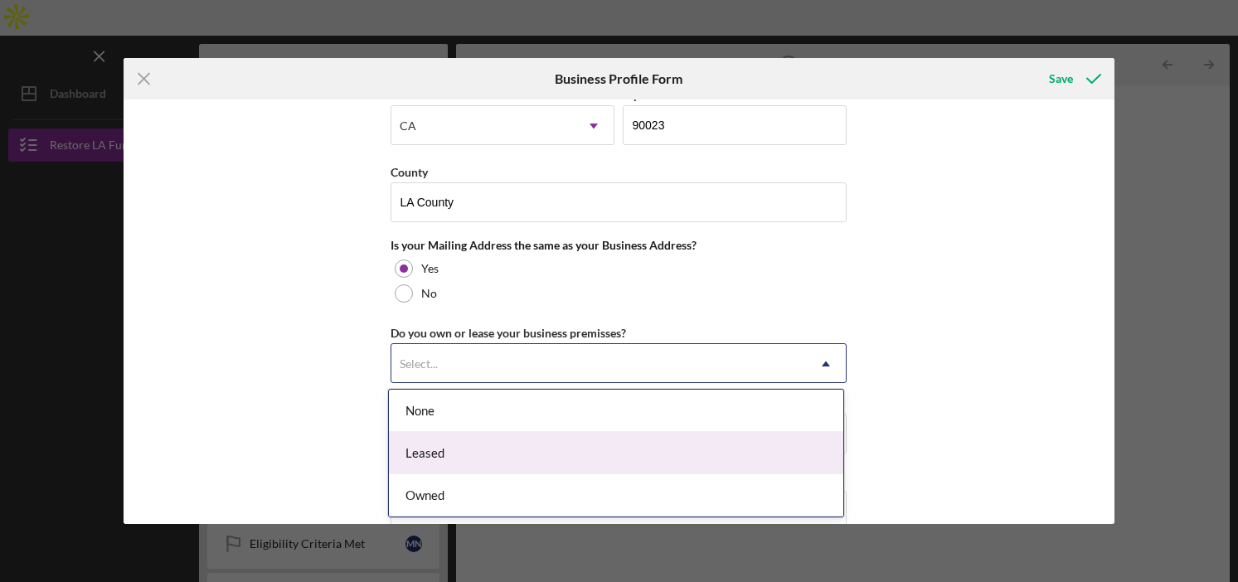
click at [444, 441] on div "Leased" at bounding box center [616, 453] width 454 height 42
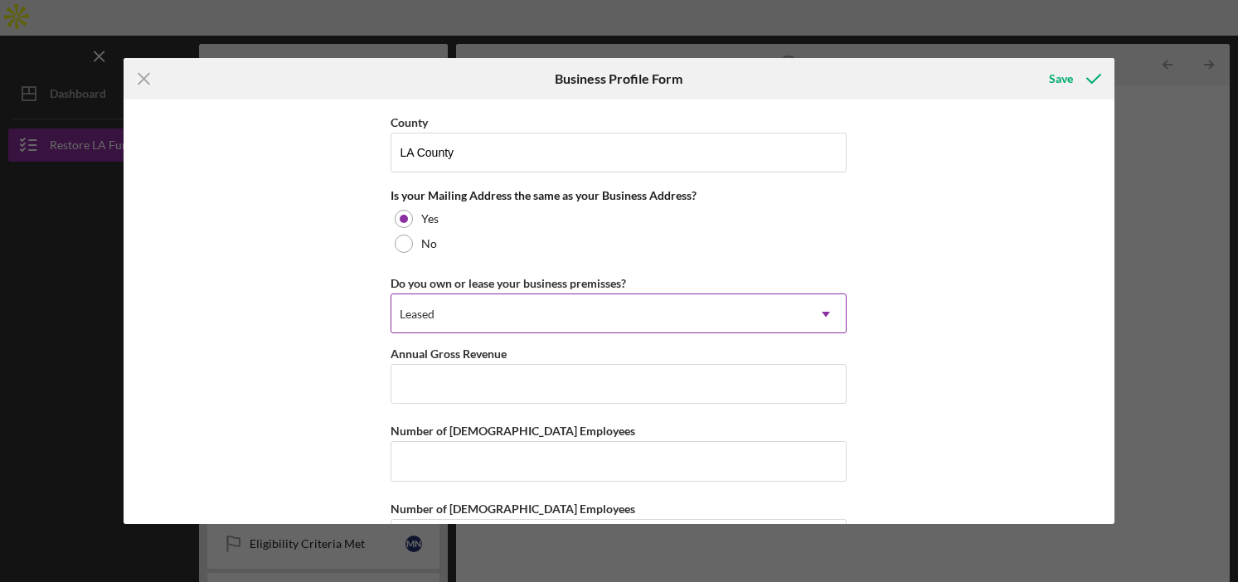
scroll to position [1453, 0]
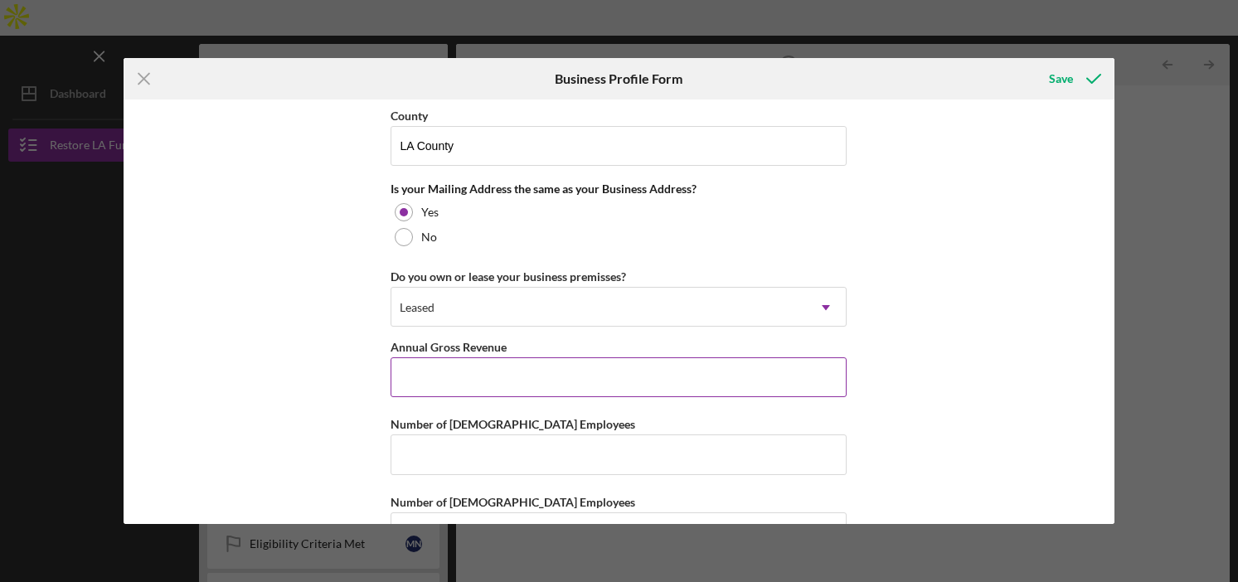
click at [514, 376] on input "Annual Gross Revenue" at bounding box center [619, 377] width 456 height 40
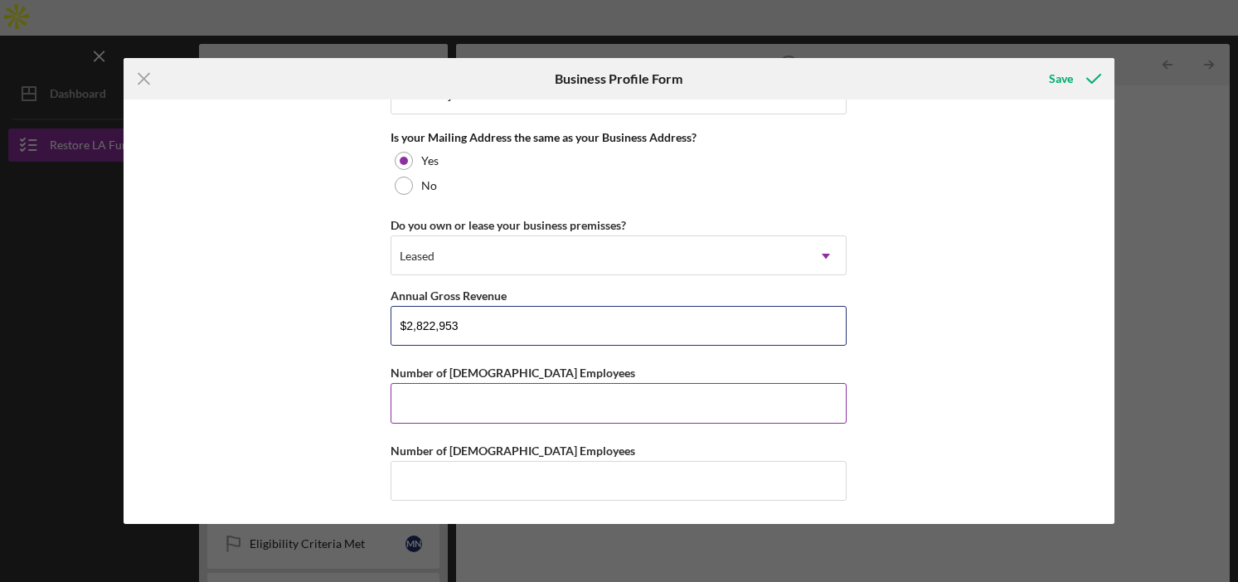
type input "$2,822,953"
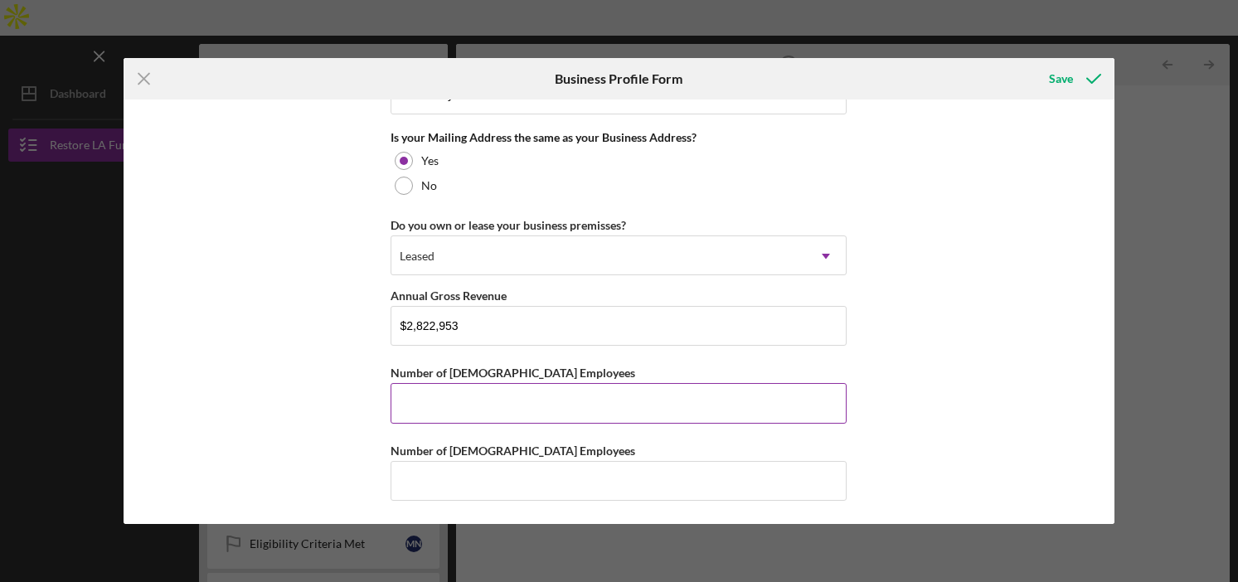
click at [518, 390] on input "Number of [DEMOGRAPHIC_DATA] Employees" at bounding box center [619, 403] width 456 height 40
type input "2"
click at [1066, 83] on div "Save" at bounding box center [1061, 78] width 24 height 33
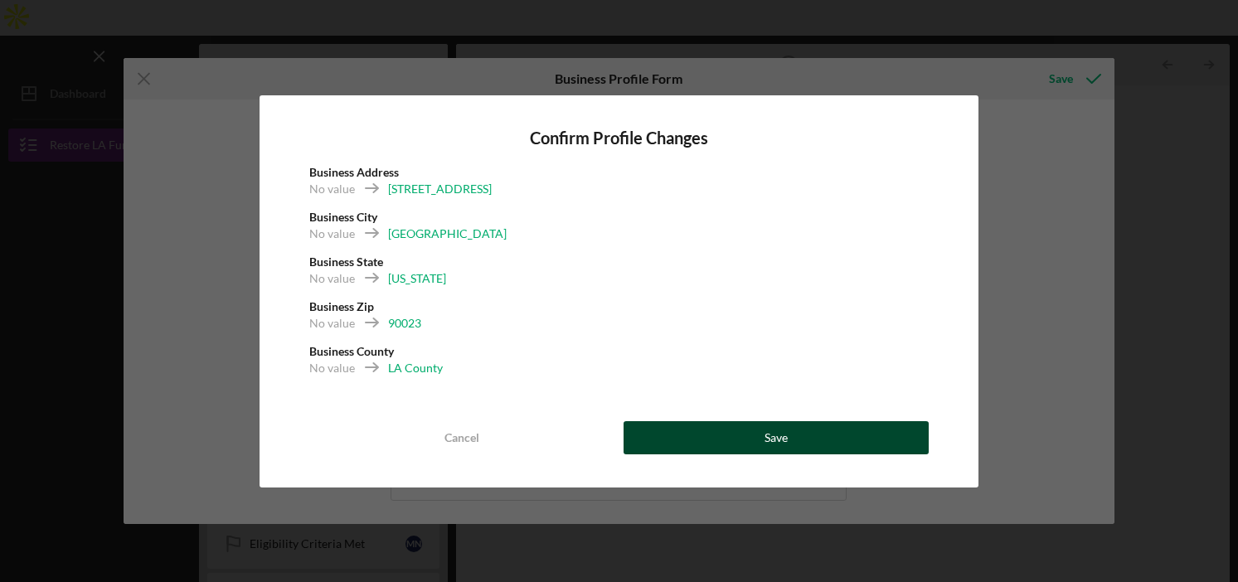
click at [751, 435] on button "Save" at bounding box center [776, 437] width 305 height 33
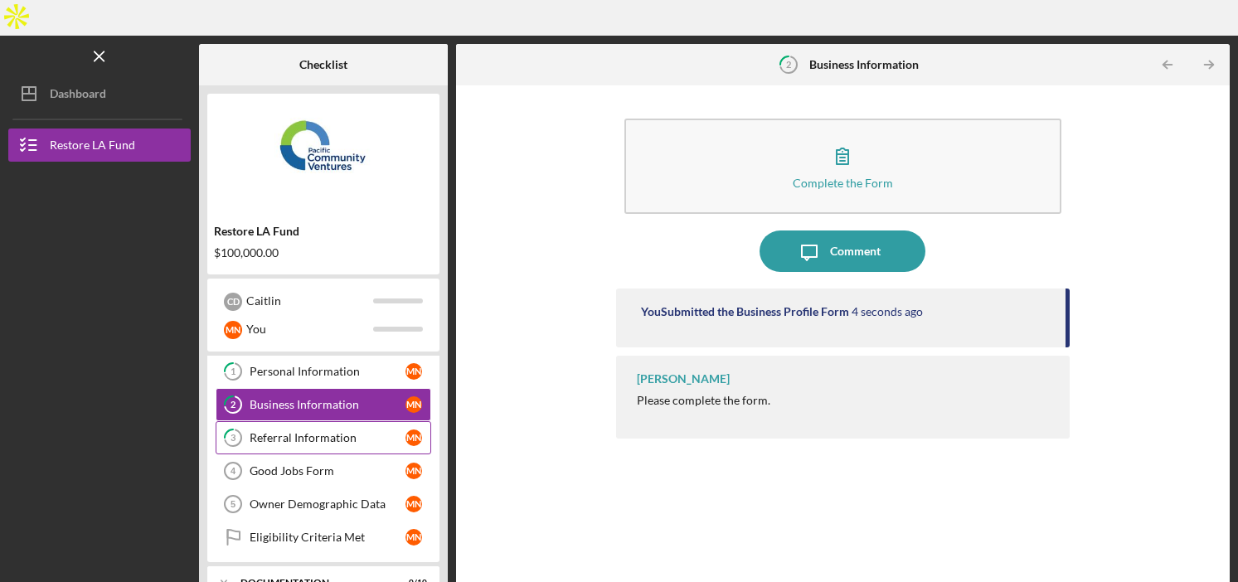
scroll to position [38, 0]
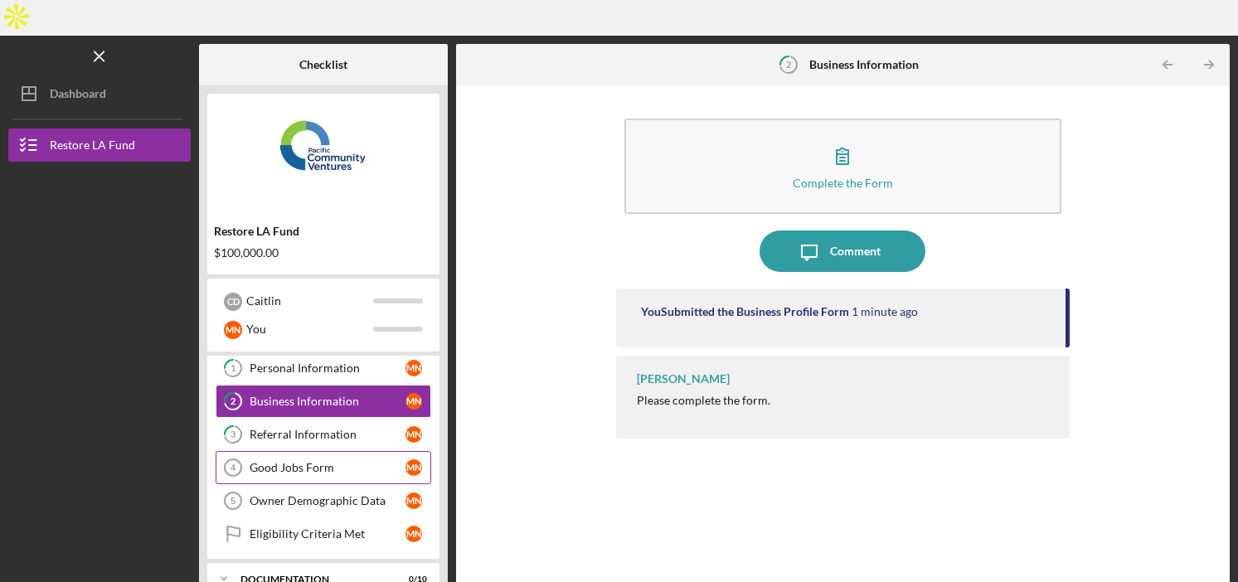
click at [334, 461] on div "Good Jobs Form" at bounding box center [328, 467] width 156 height 13
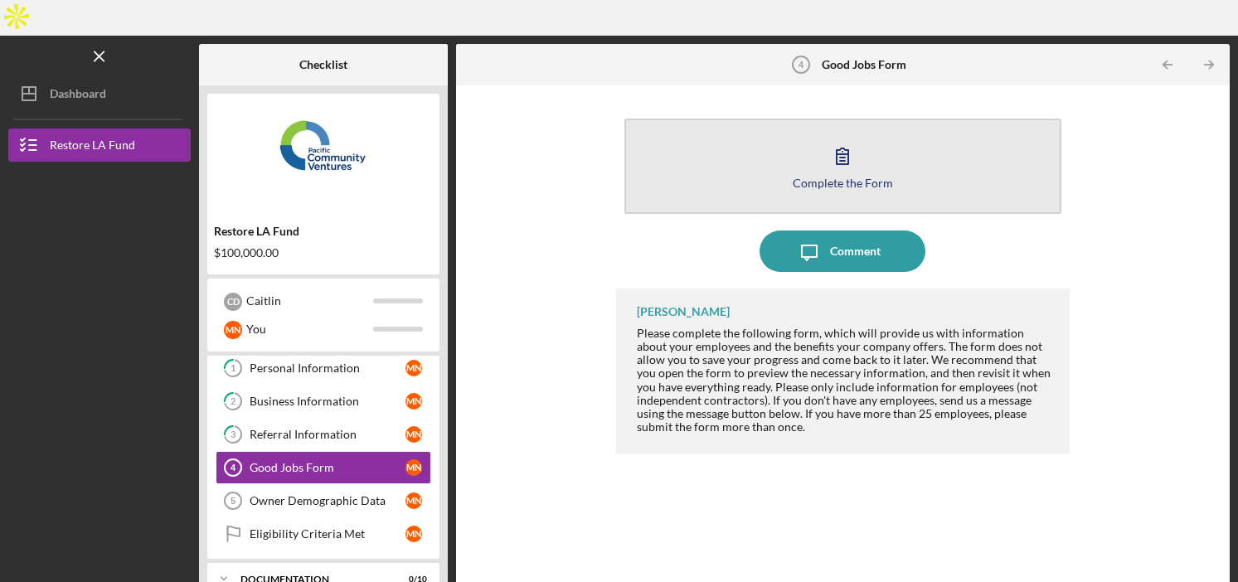
click at [906, 119] on button "Complete the Form Form" at bounding box center [843, 166] width 438 height 95
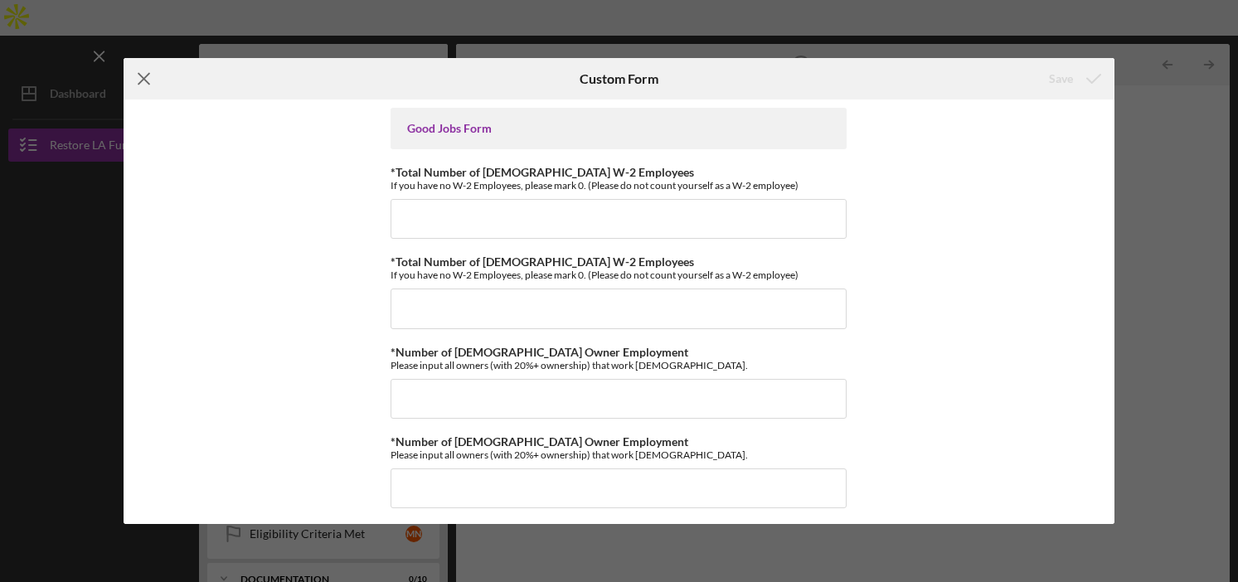
click at [147, 81] on line at bounding box center [143, 79] width 11 height 11
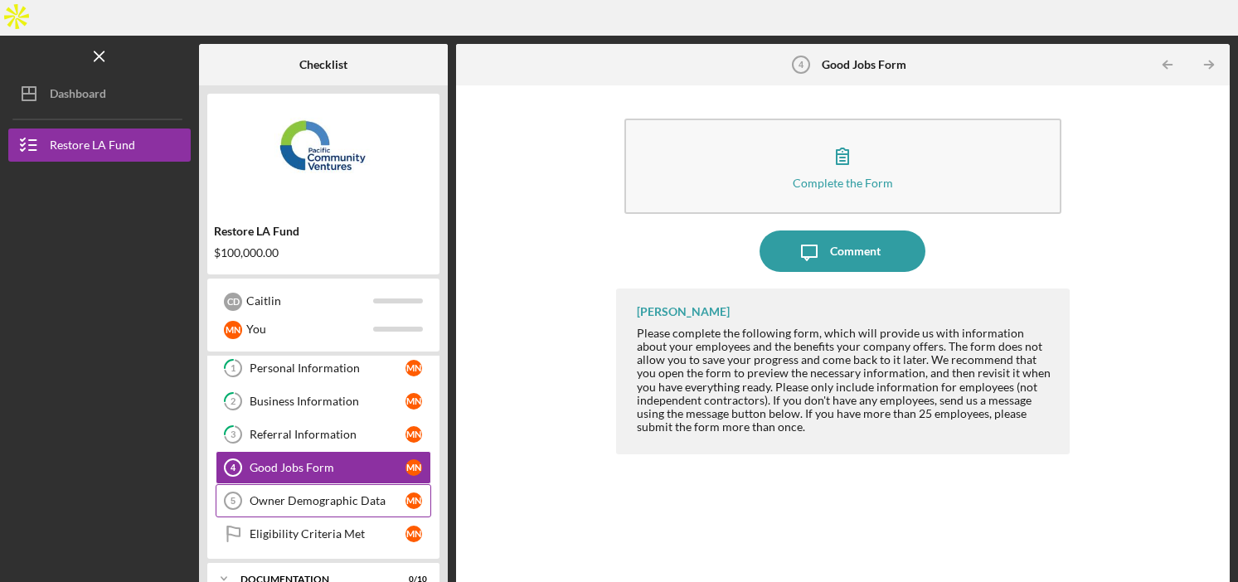
click at [326, 494] on div "Owner Demographic Data" at bounding box center [328, 500] width 156 height 13
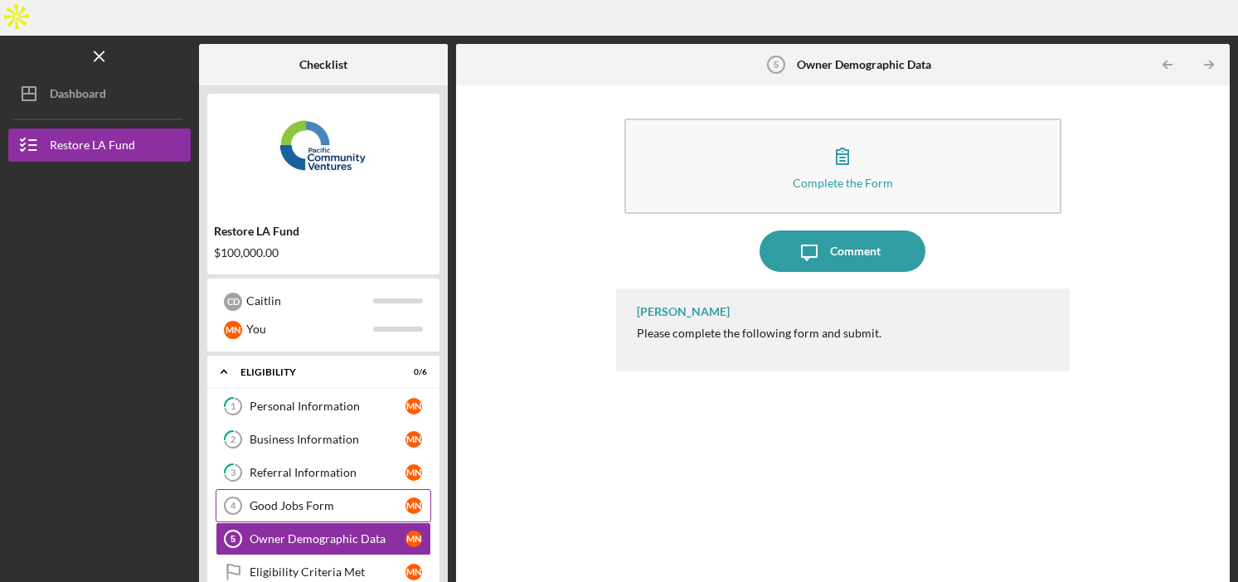
scroll to position [1, 0]
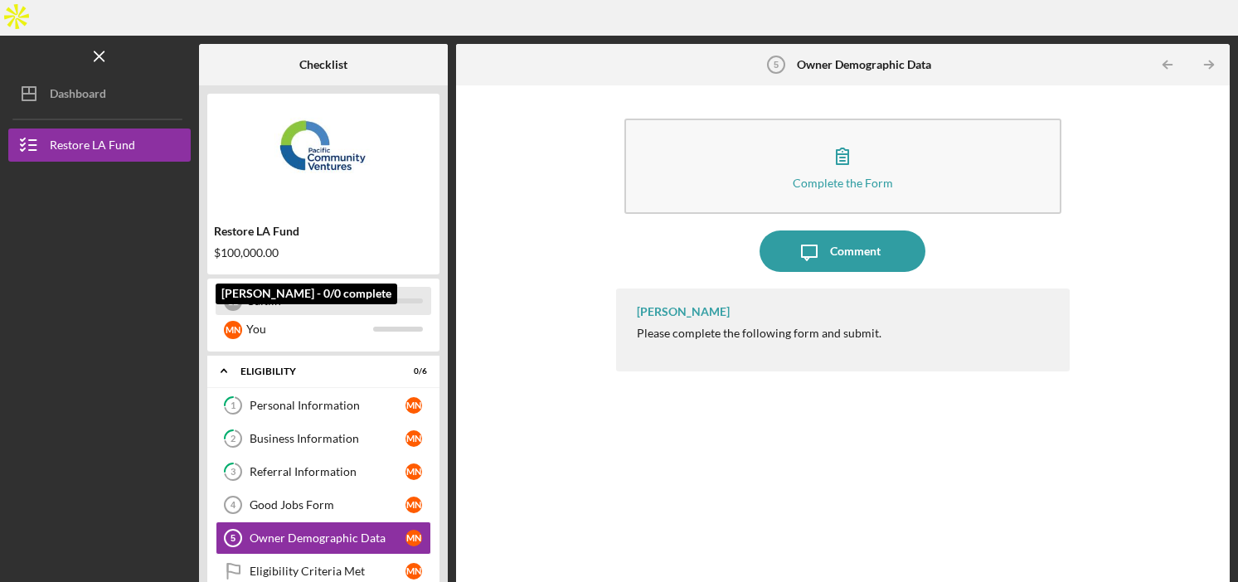
click at [291, 287] on div "Caitlin" at bounding box center [309, 301] width 127 height 28
click at [278, 287] on div "Caitlin" at bounding box center [309, 301] width 127 height 28
click at [236, 293] on div "C D" at bounding box center [233, 302] width 18 height 18
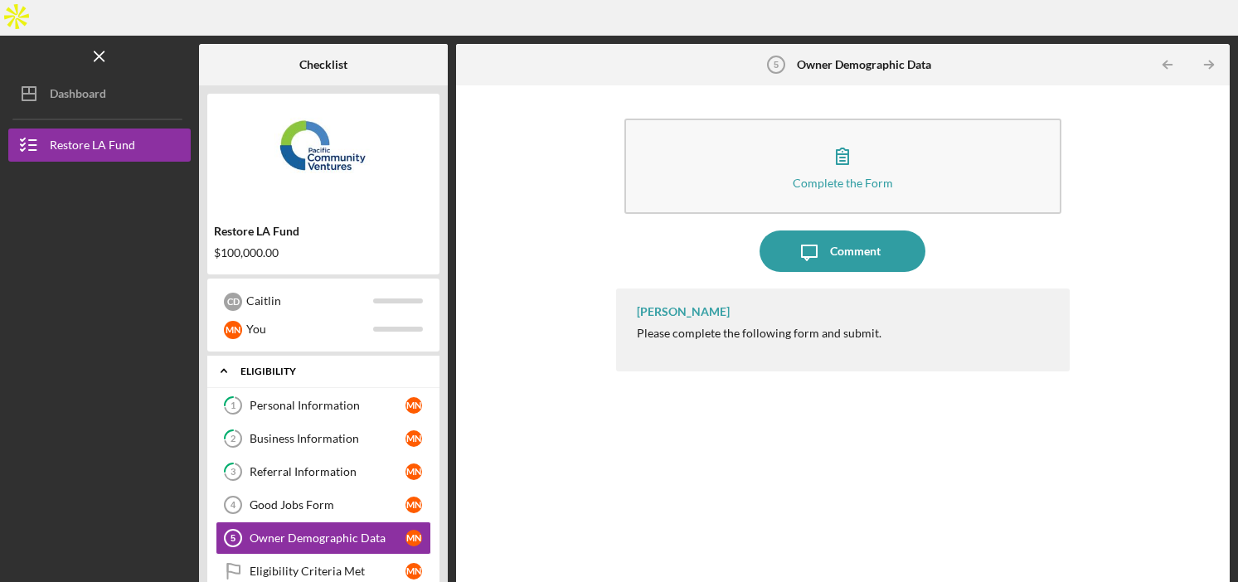
click at [223, 354] on icon "Icon/Expander" at bounding box center [223, 370] width 33 height 33
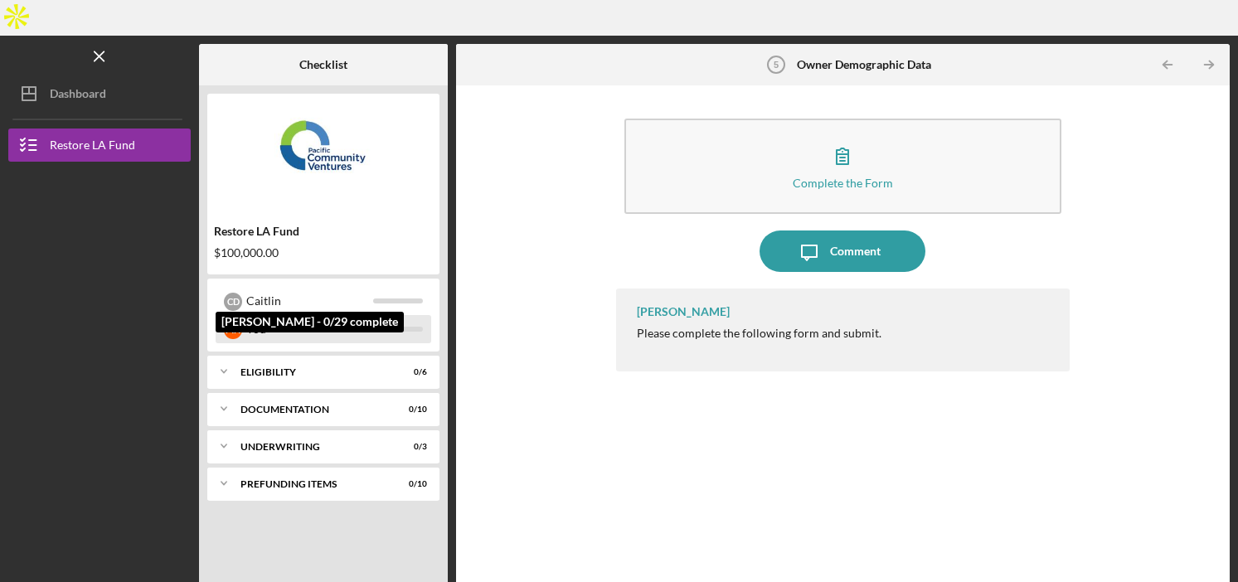
click at [243, 315] on div "M N You" at bounding box center [324, 329] width 216 height 28
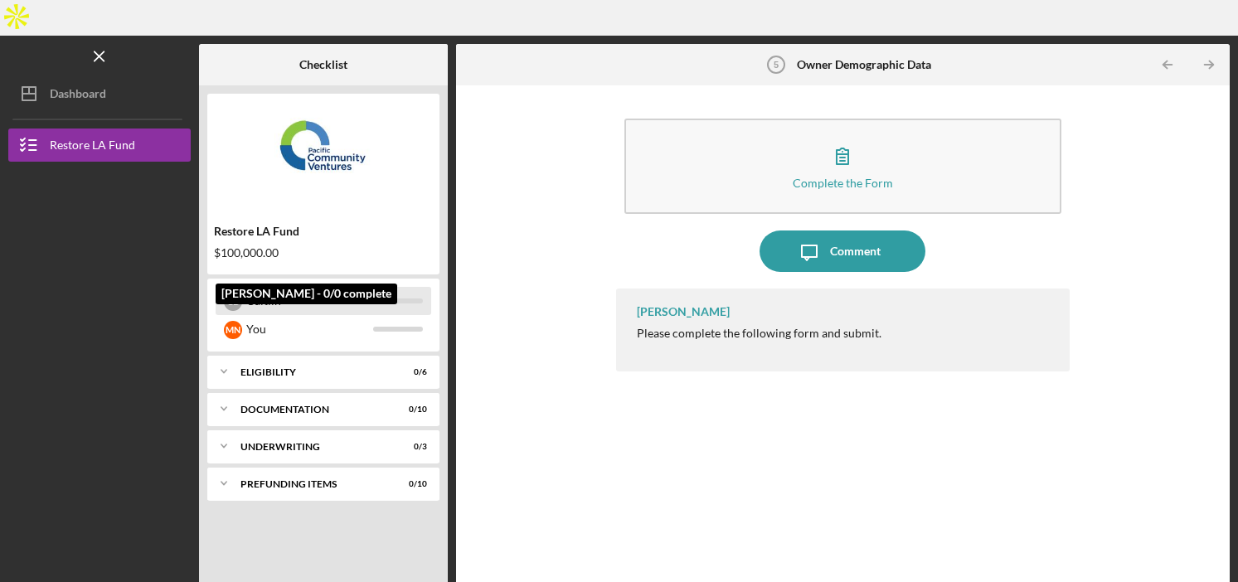
click at [261, 287] on div "Caitlin" at bounding box center [309, 301] width 127 height 28
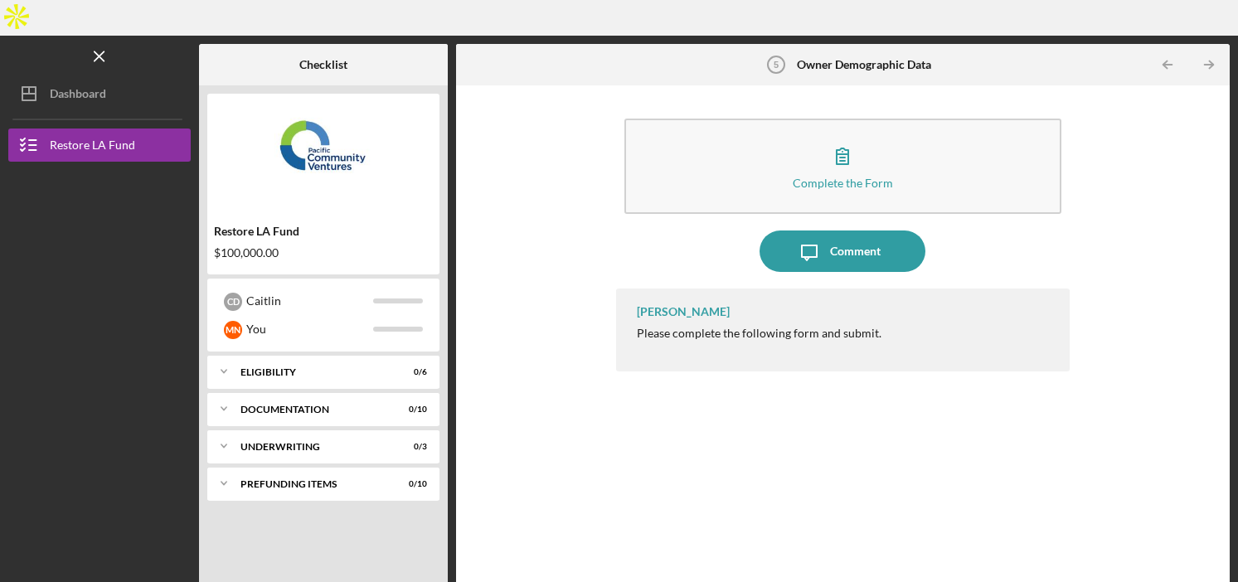
click at [276, 356] on div "Icon/Expander Eligibility 0 / 6" at bounding box center [323, 372] width 232 height 33
click at [273, 355] on div "Icon/Expander Eligibility 0 / 6" at bounding box center [323, 371] width 232 height 33
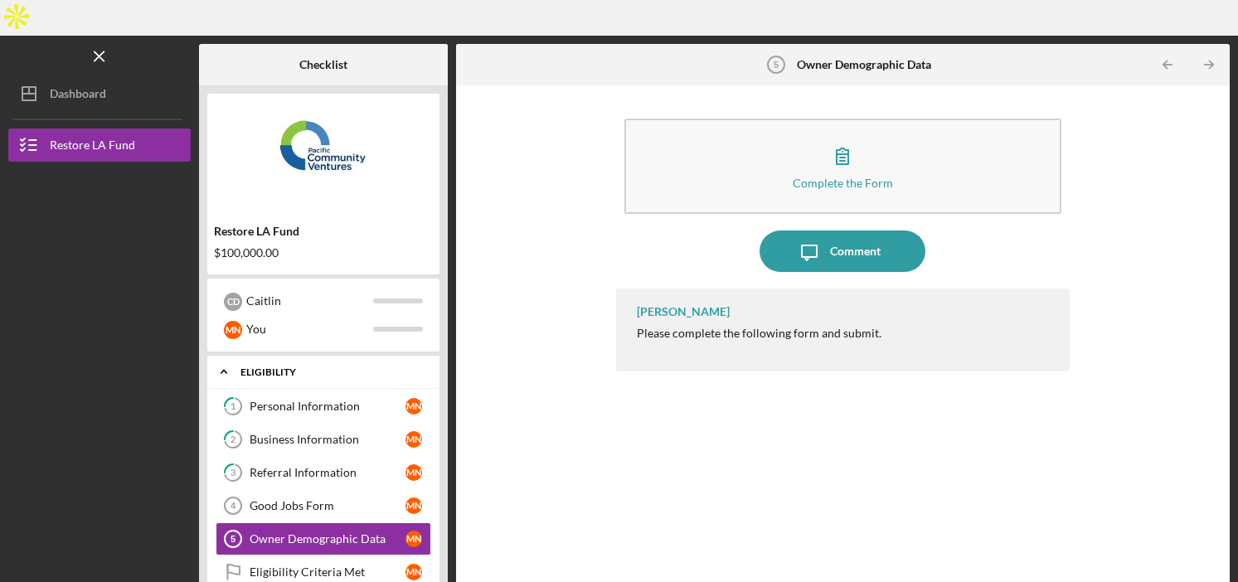
scroll to position [61, 0]
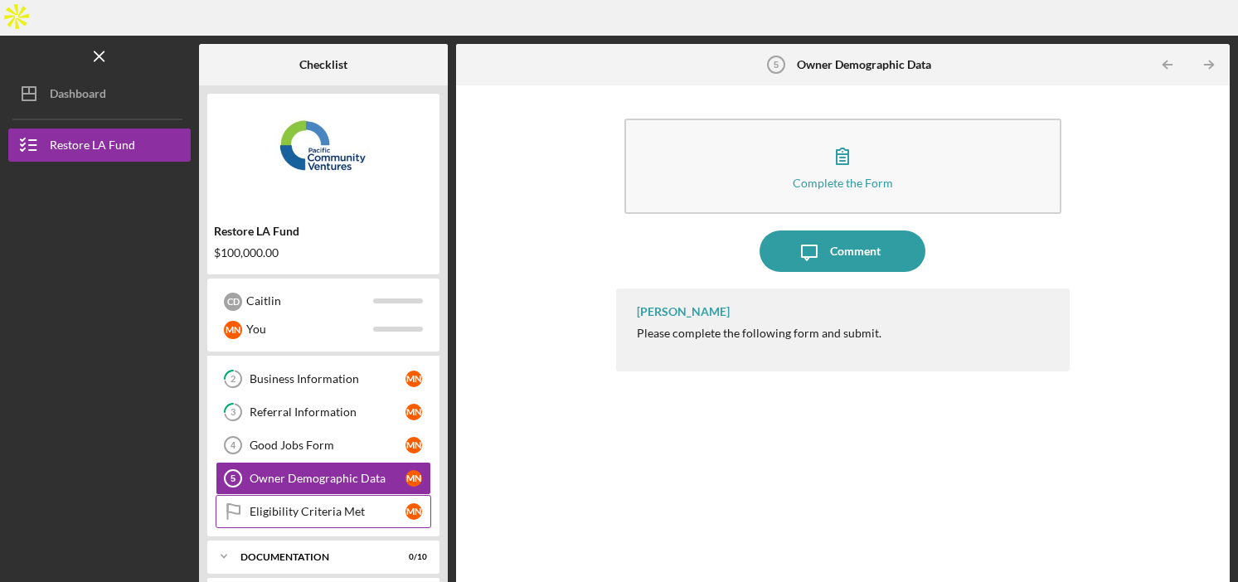
click at [304, 495] on link "Eligibility Criteria Met Eligibility Criteria Met M N" at bounding box center [324, 511] width 216 height 33
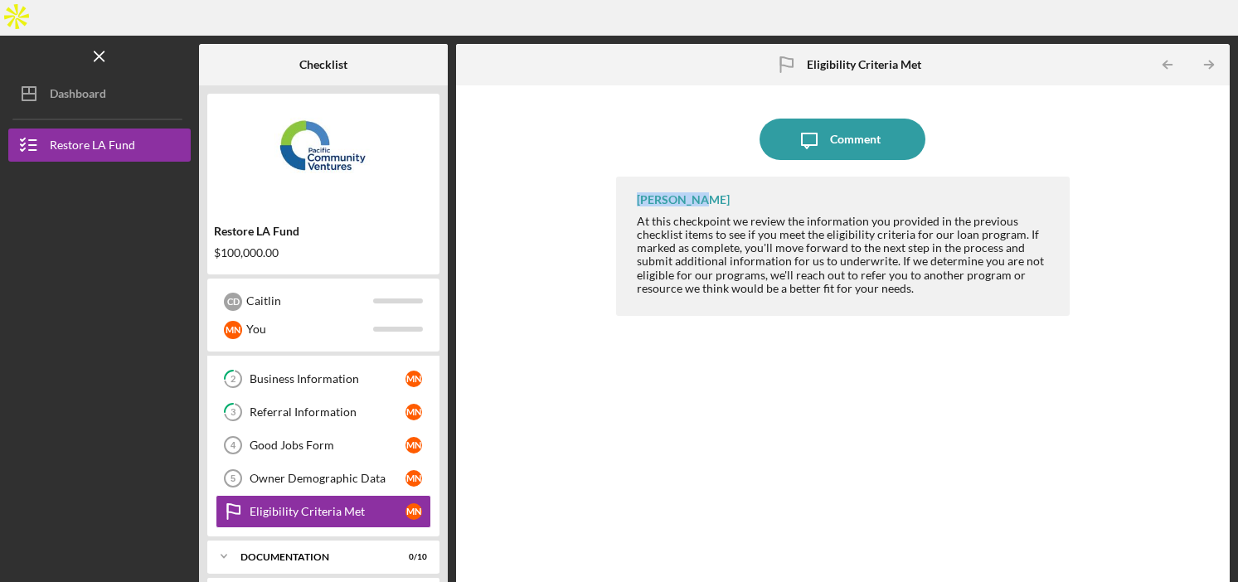
drag, startPoint x: 708, startPoint y: 165, endPoint x: 634, endPoint y: 163, distance: 73.8
click at [634, 177] on div "[PERSON_NAME] At this checkpoint we review the information you provided in the …" at bounding box center [843, 246] width 454 height 139
